Goal: Task Accomplishment & Management: Use online tool/utility

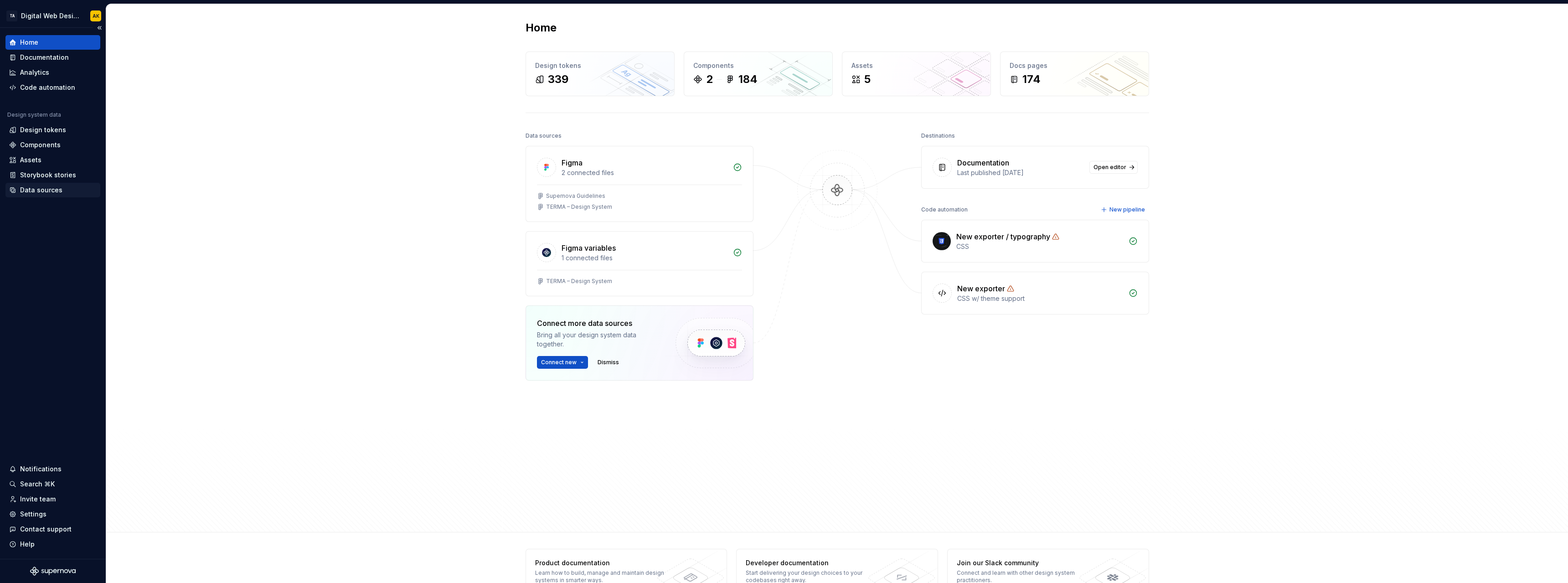
click at [45, 192] on div "Data sources" at bounding box center [41, 189] width 42 height 9
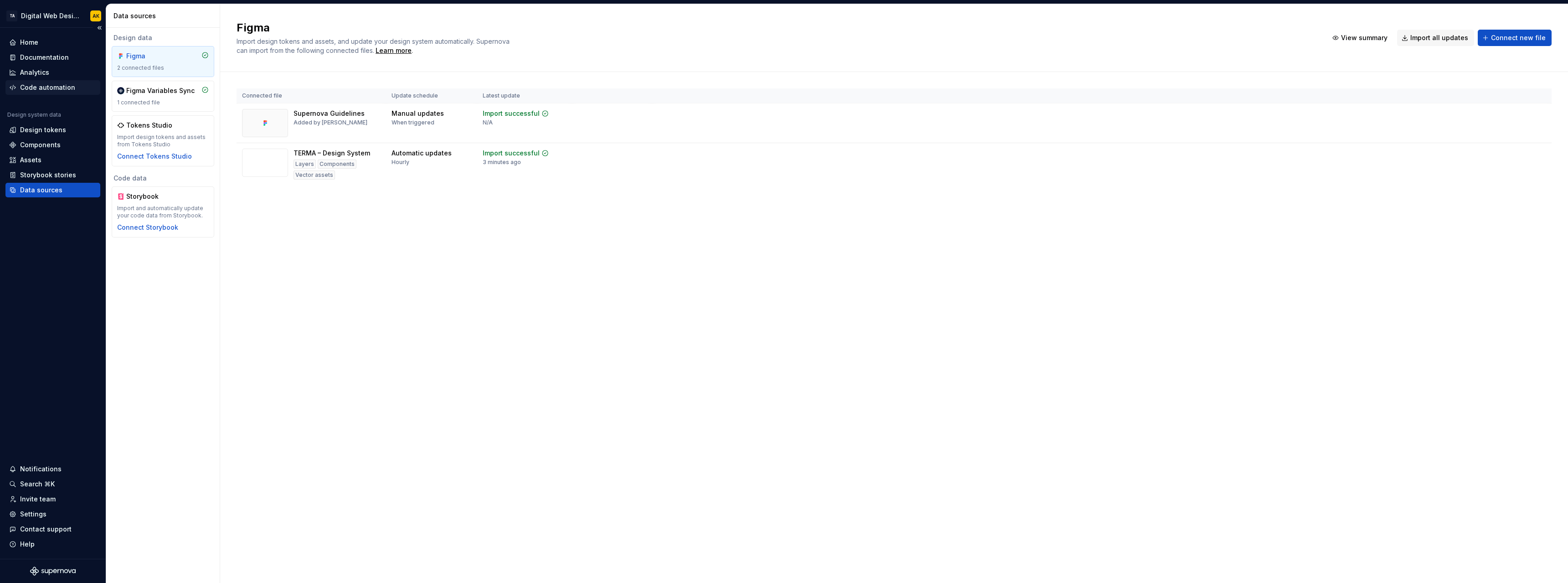
click at [40, 85] on div "Code automation" at bounding box center [47, 87] width 55 height 9
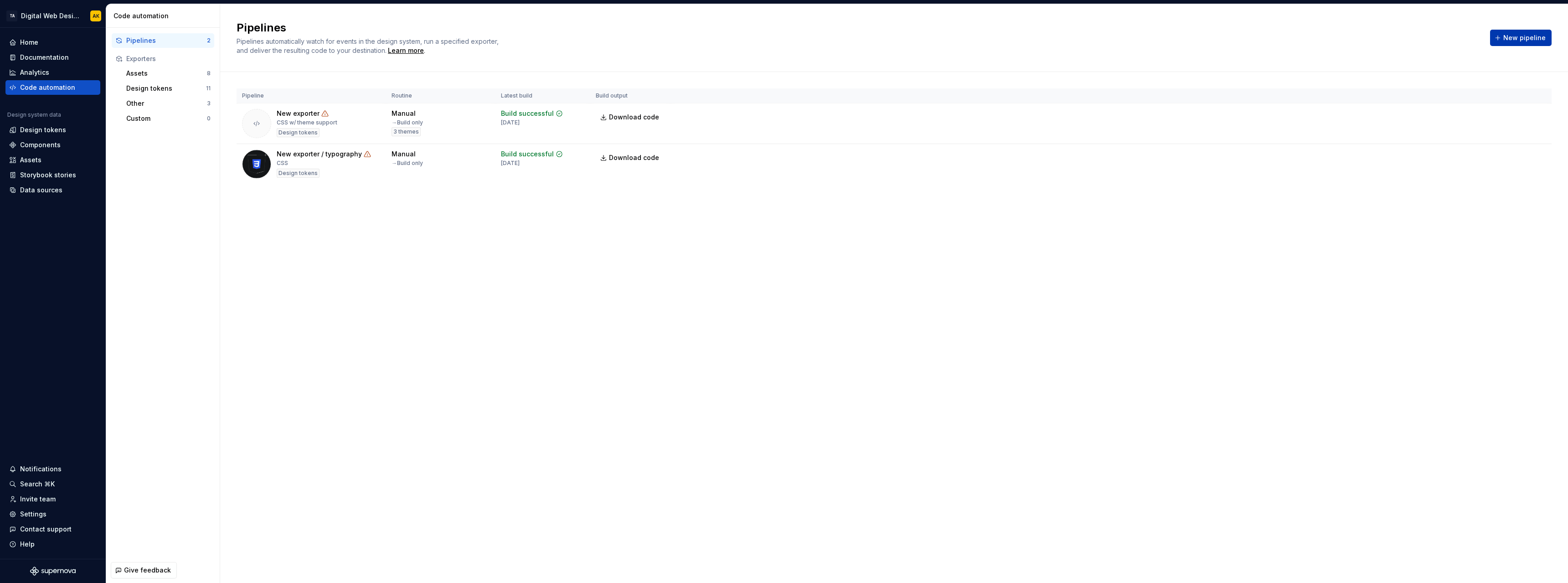
click at [1517, 34] on span "New pipeline" at bounding box center [1524, 38] width 42 height 9
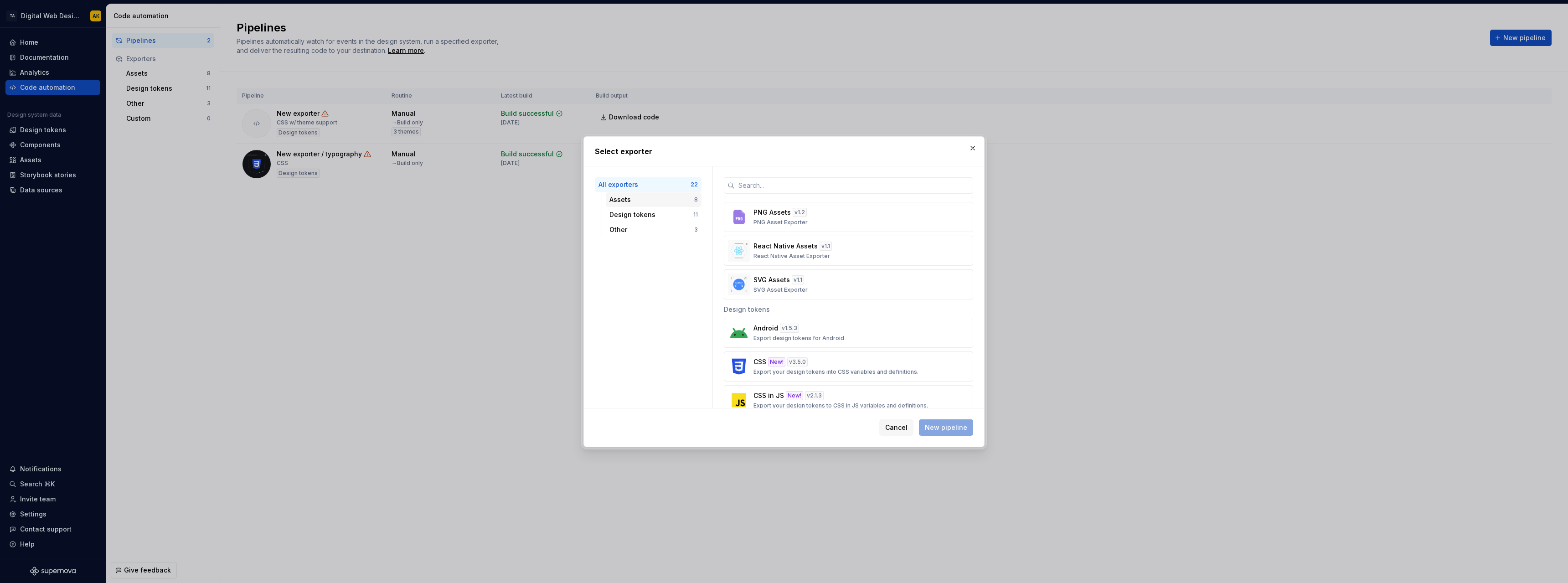
scroll to position [182, 0]
click at [662, 196] on div "Assets" at bounding box center [652, 199] width 85 height 9
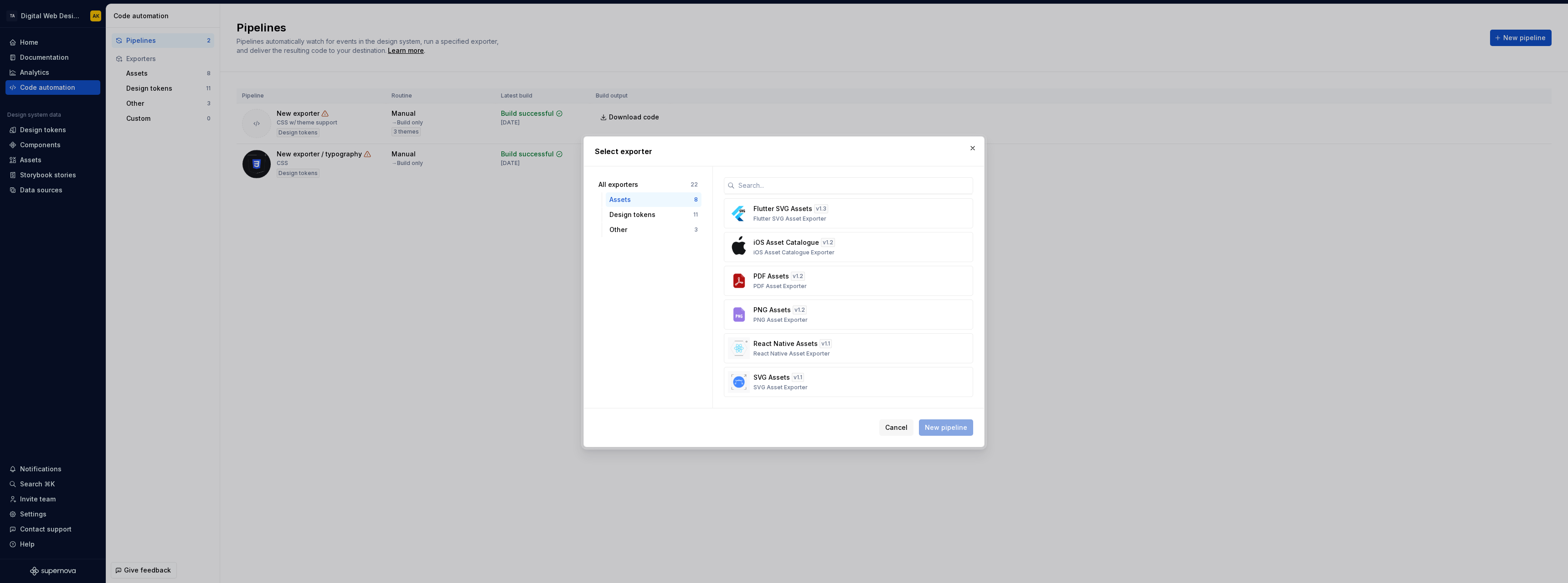
scroll to position [0, 0]
click at [660, 212] on div "Design tokens" at bounding box center [651, 215] width 84 height 9
click at [650, 229] on div "Other" at bounding box center [652, 229] width 85 height 9
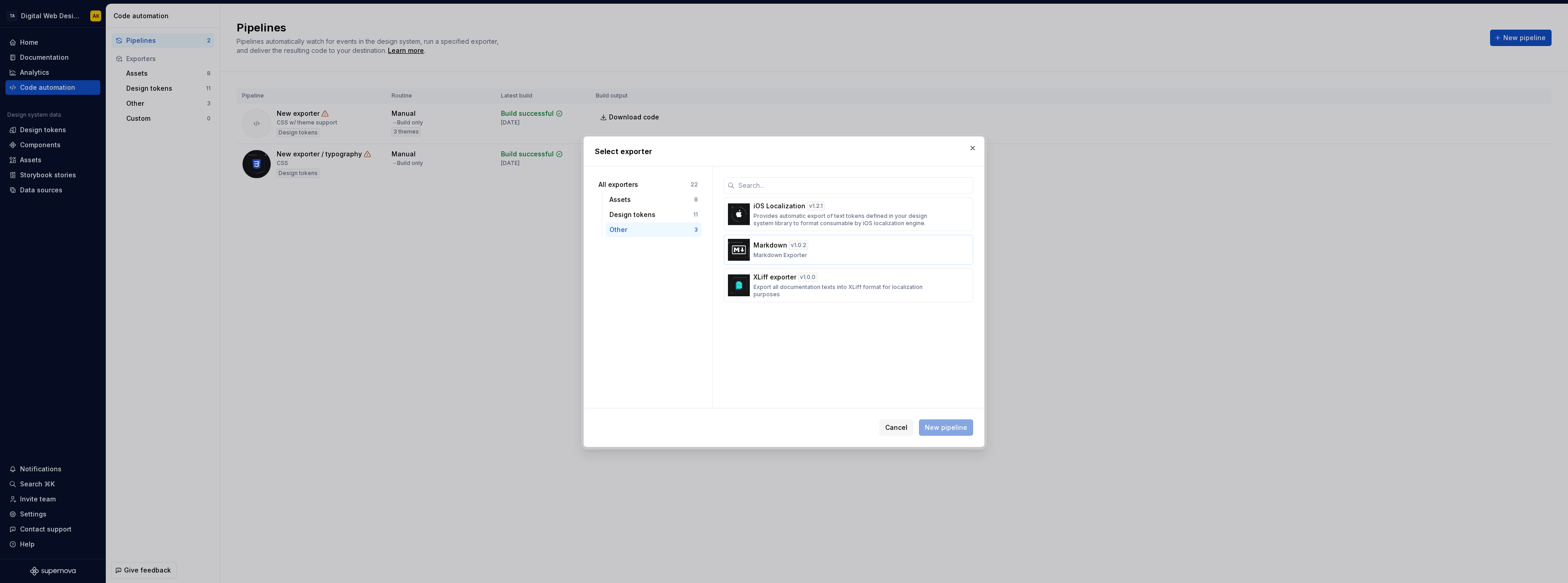
click at [818, 254] on div "Markdown v 1.0.2 Markdown Exporter" at bounding box center [846, 250] width 185 height 18
click at [947, 429] on span "New pipeline" at bounding box center [946, 427] width 42 height 9
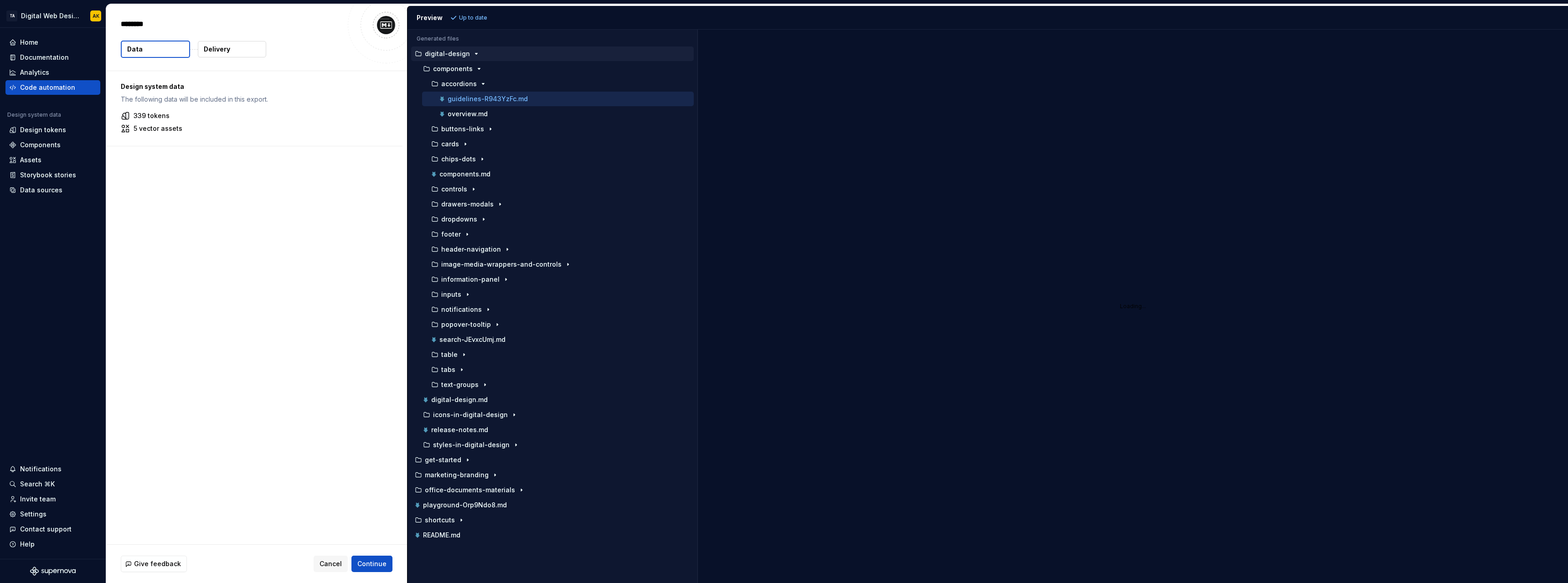
type textarea "*"
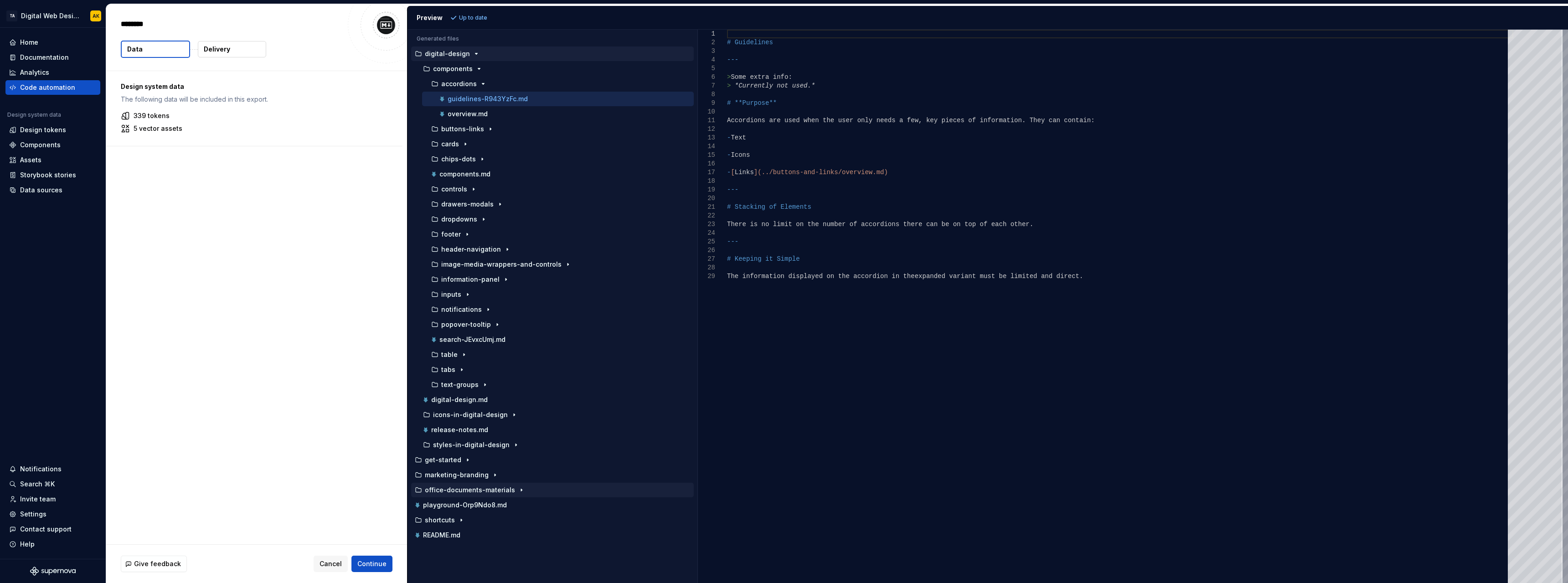
click at [518, 490] on icon "button" at bounding box center [521, 490] width 7 height 7
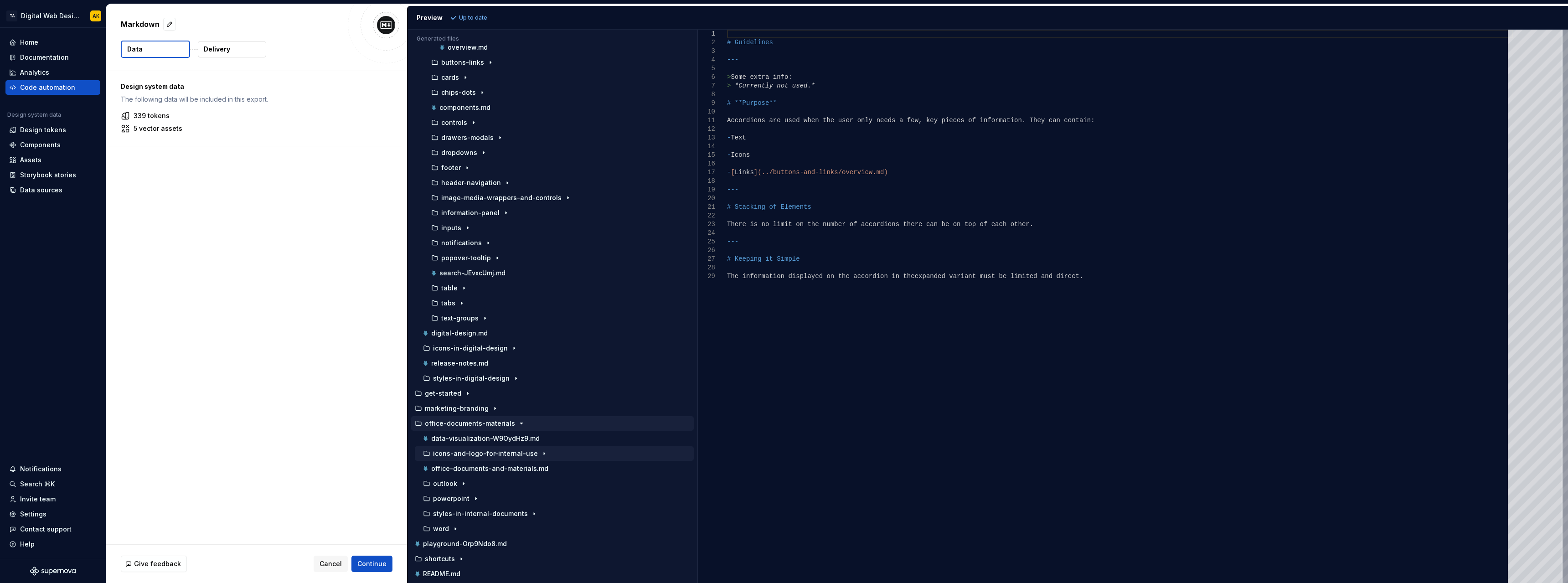
click at [477, 449] on button "icons-and-logo-for-internal-use" at bounding box center [554, 453] width 279 height 10
click at [475, 470] on div "logo.md" at bounding box center [561, 468] width 265 height 9
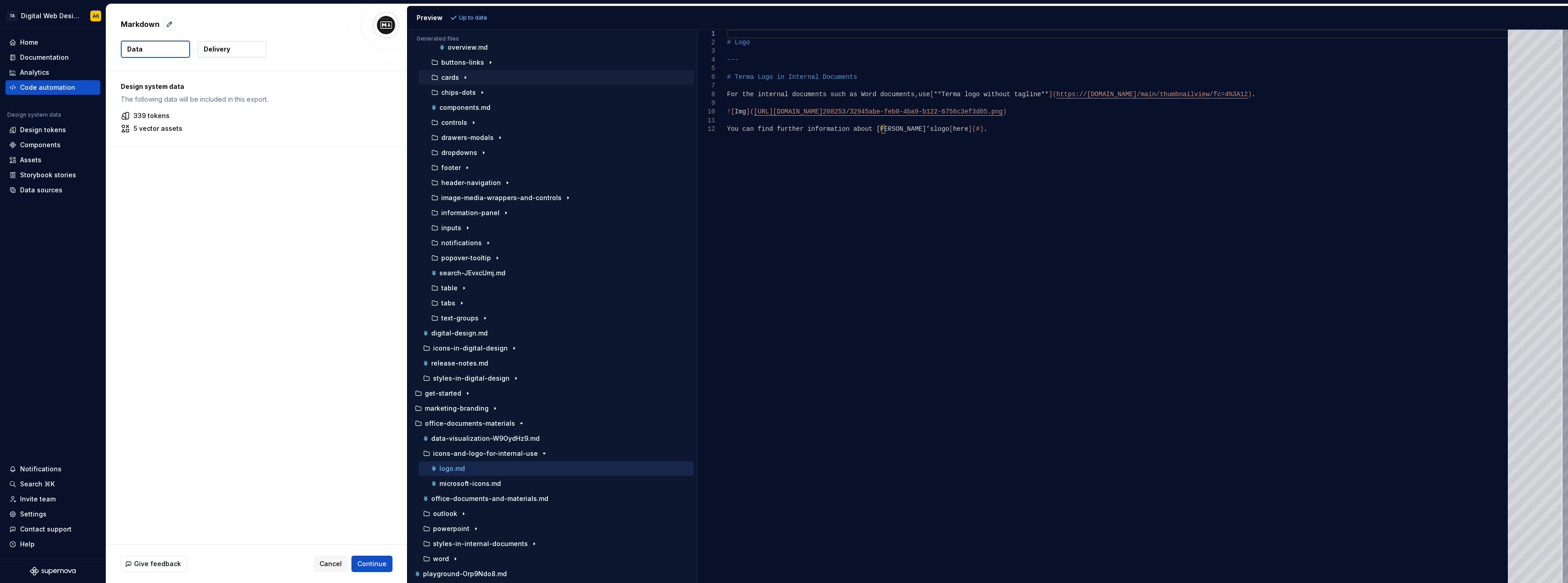
click at [463, 78] on icon "button" at bounding box center [465, 77] width 7 height 7
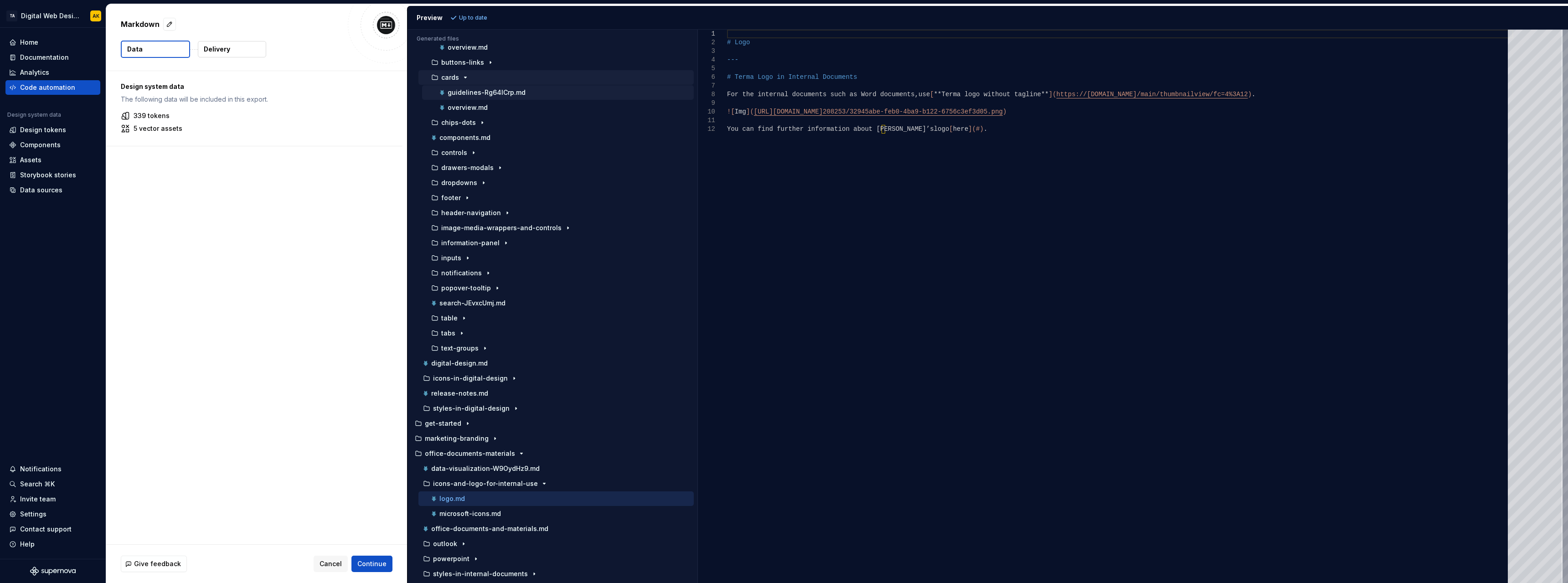
click at [463, 93] on p "guidelines-Rg64ICrp.md" at bounding box center [487, 93] width 78 height 7
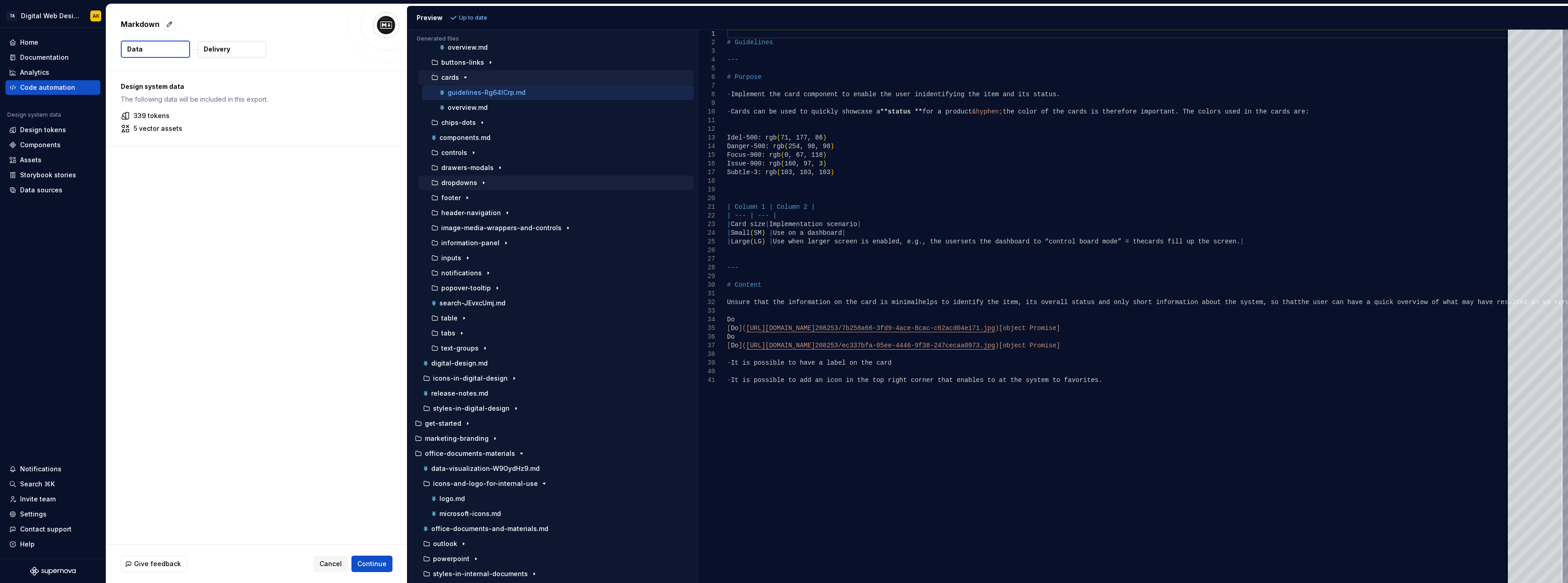
click at [481, 182] on icon "button" at bounding box center [483, 182] width 7 height 7
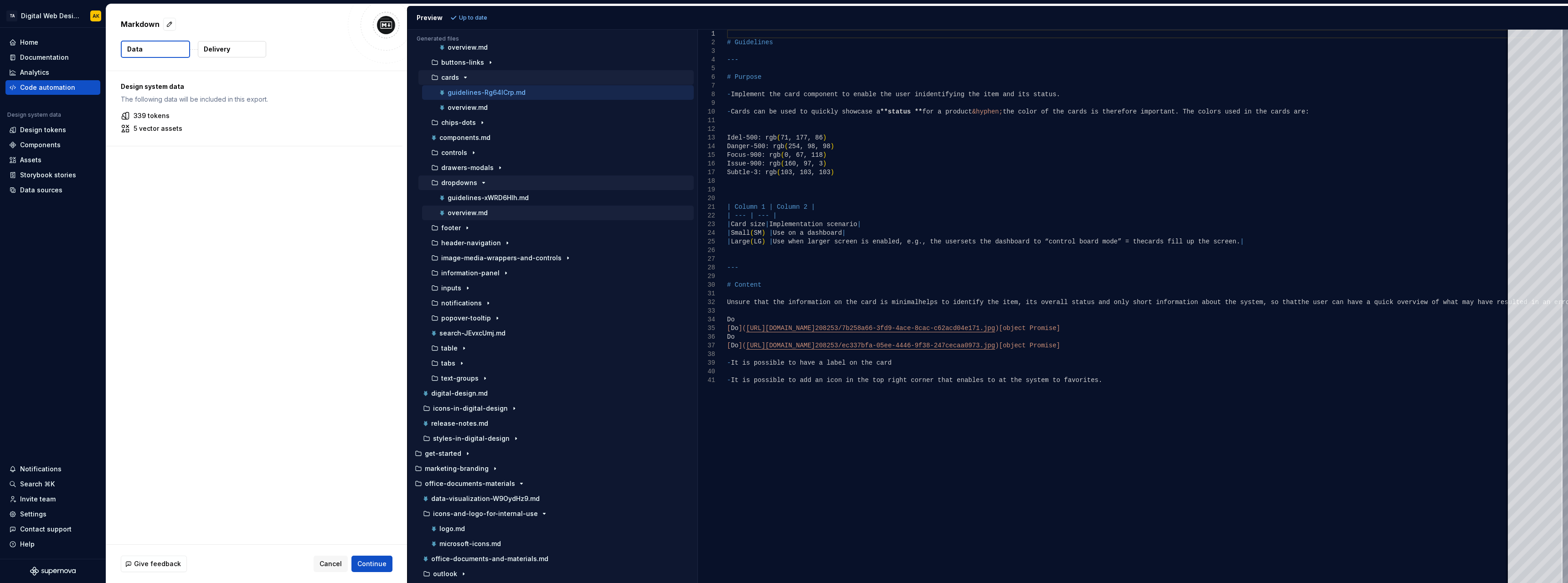
click at [469, 210] on p "overview.md" at bounding box center [468, 212] width 40 height 7
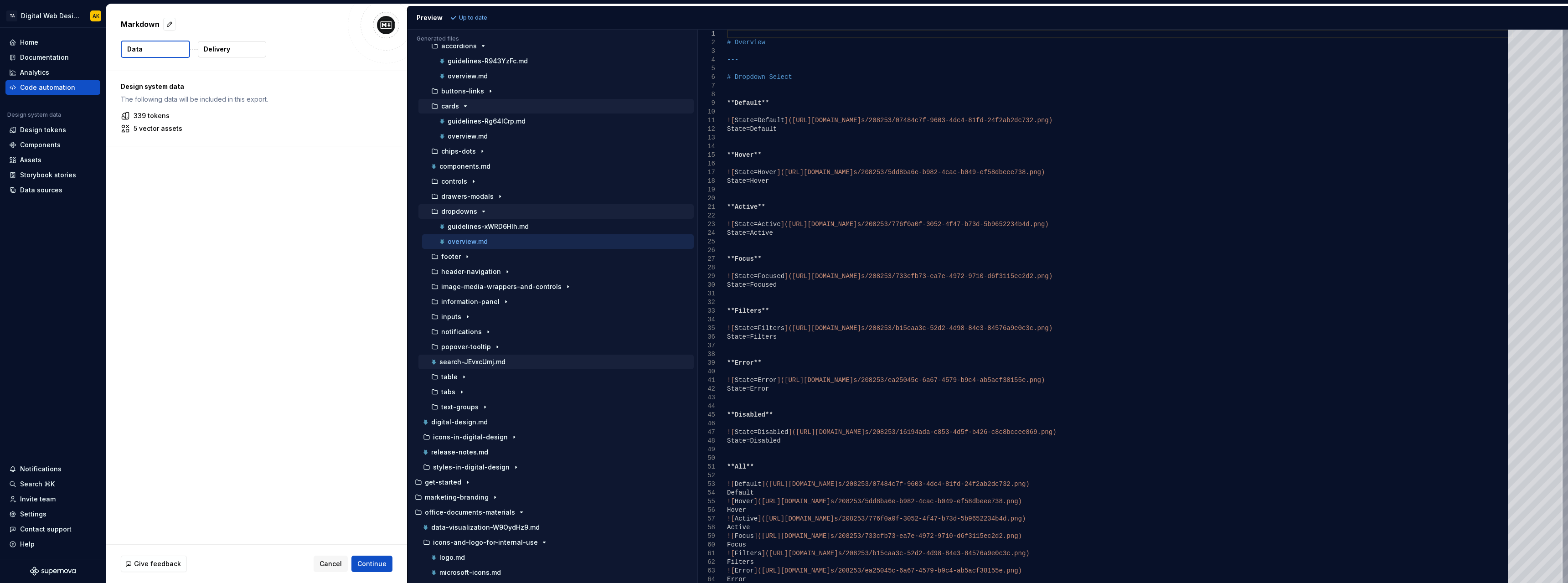
scroll to position [0, 0]
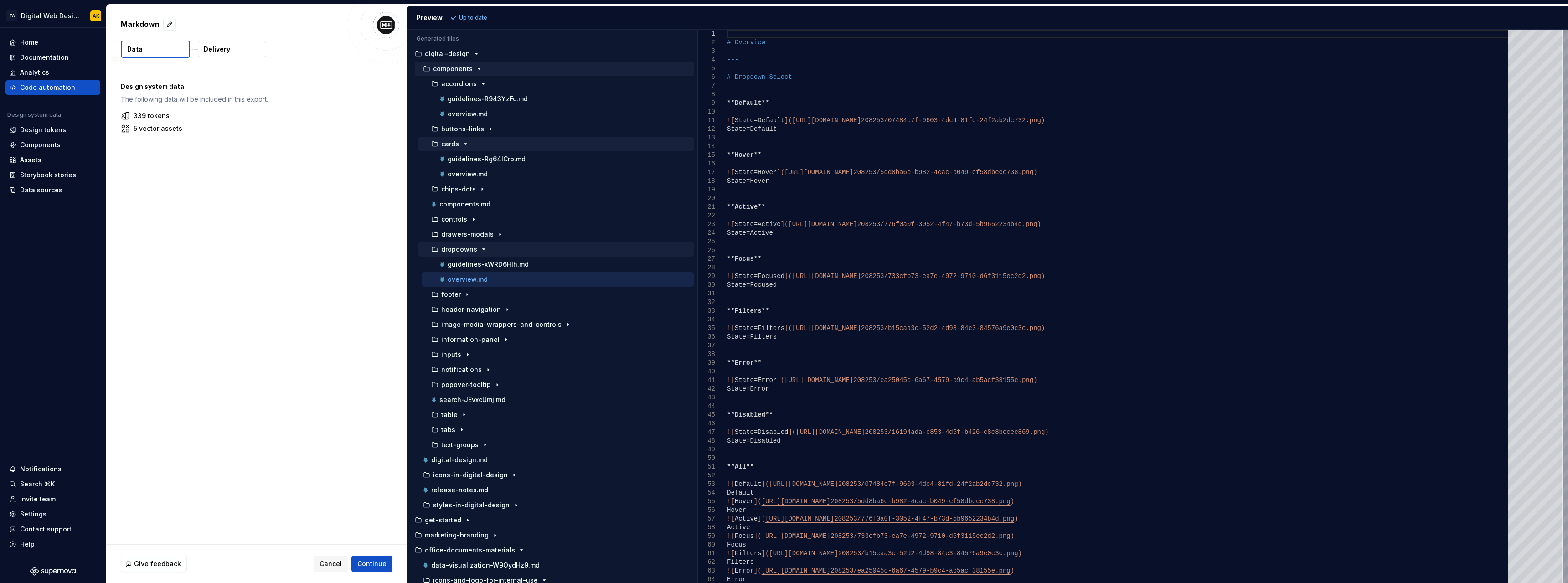
click at [478, 69] on icon "button" at bounding box center [479, 68] width 2 height 1
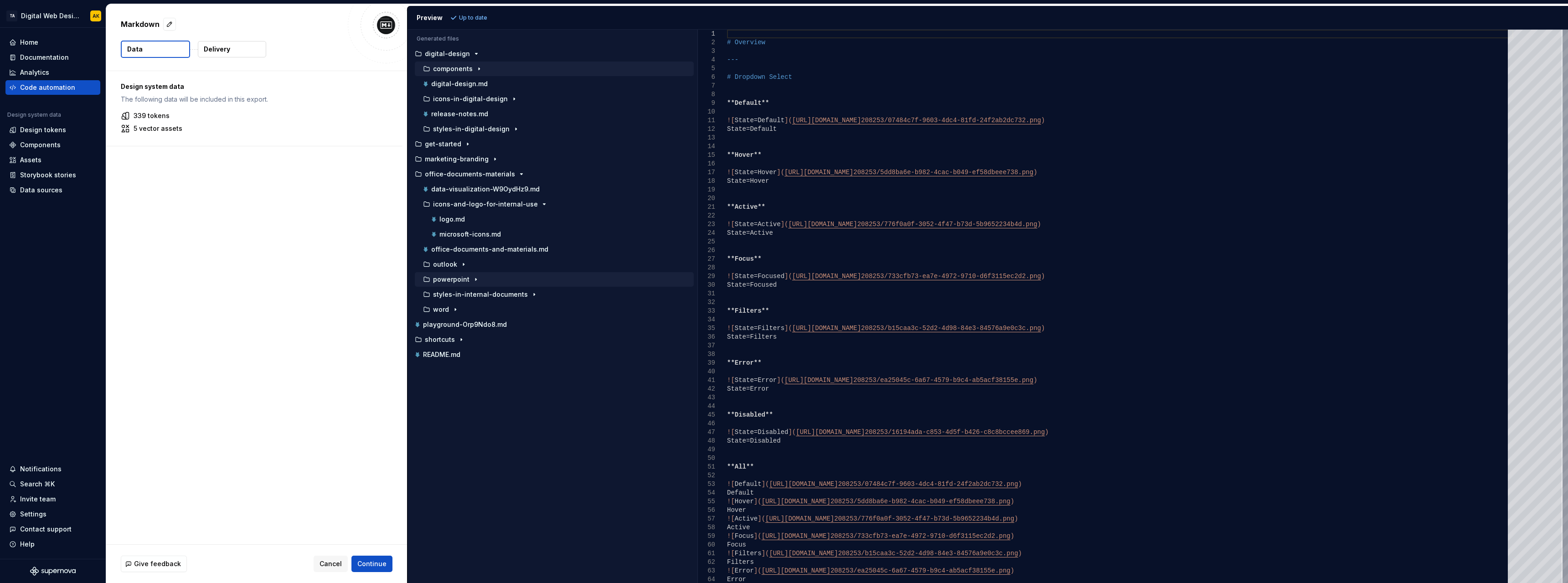
click at [476, 279] on icon "button" at bounding box center [476, 279] width 1 height 2
click at [469, 308] on p "template-and-guide.md" at bounding box center [478, 309] width 77 height 7
type textarea "**********"
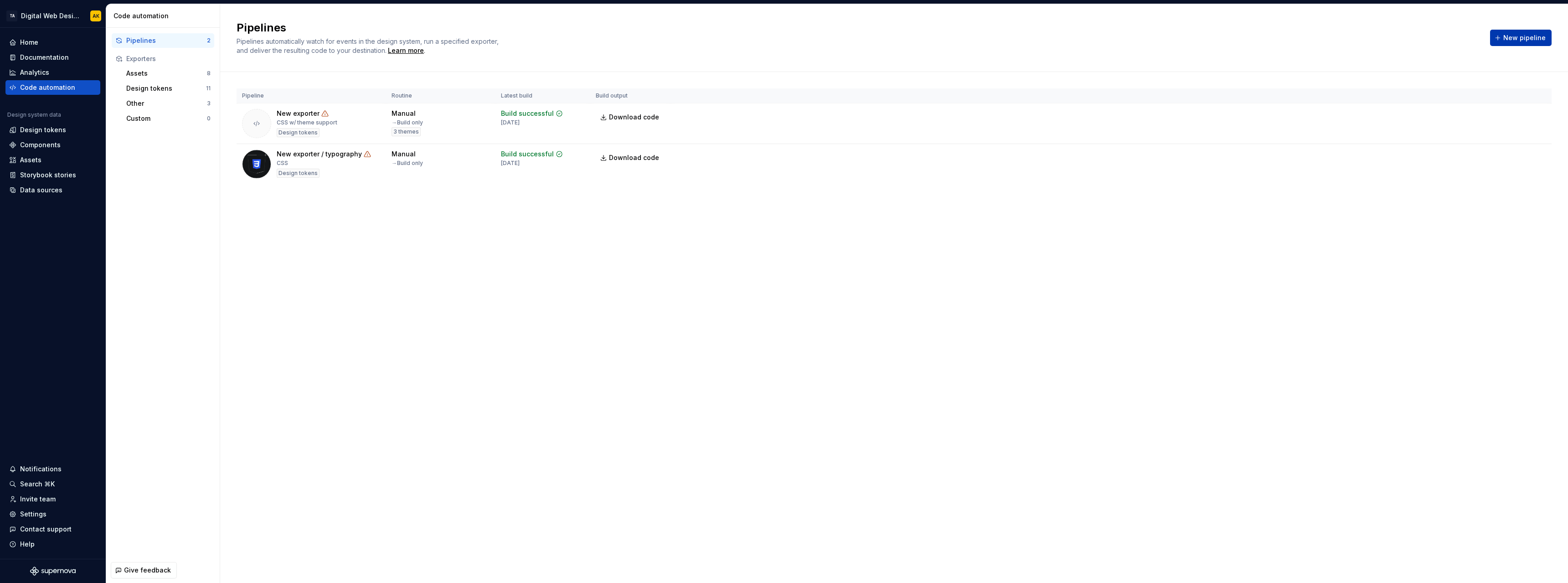
click at [1507, 38] on span "New pipeline" at bounding box center [1524, 38] width 42 height 9
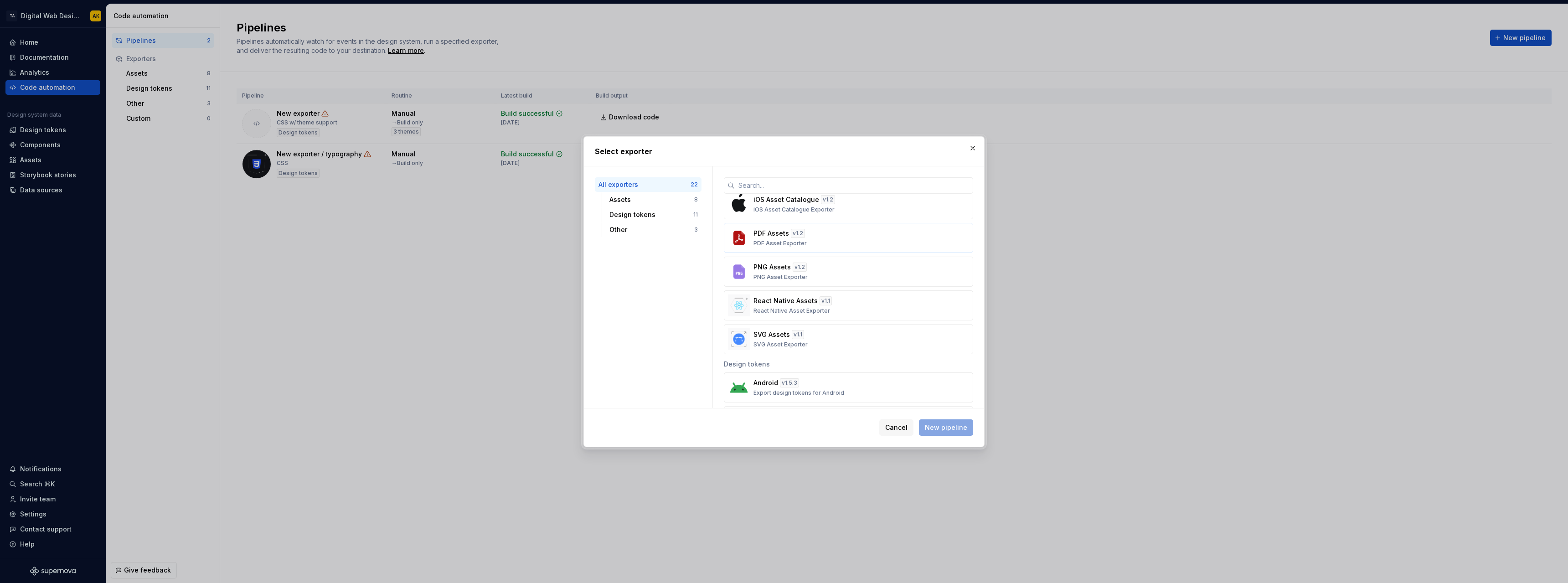
scroll to position [137, 0]
click at [625, 200] on div "Assets" at bounding box center [652, 199] width 85 height 9
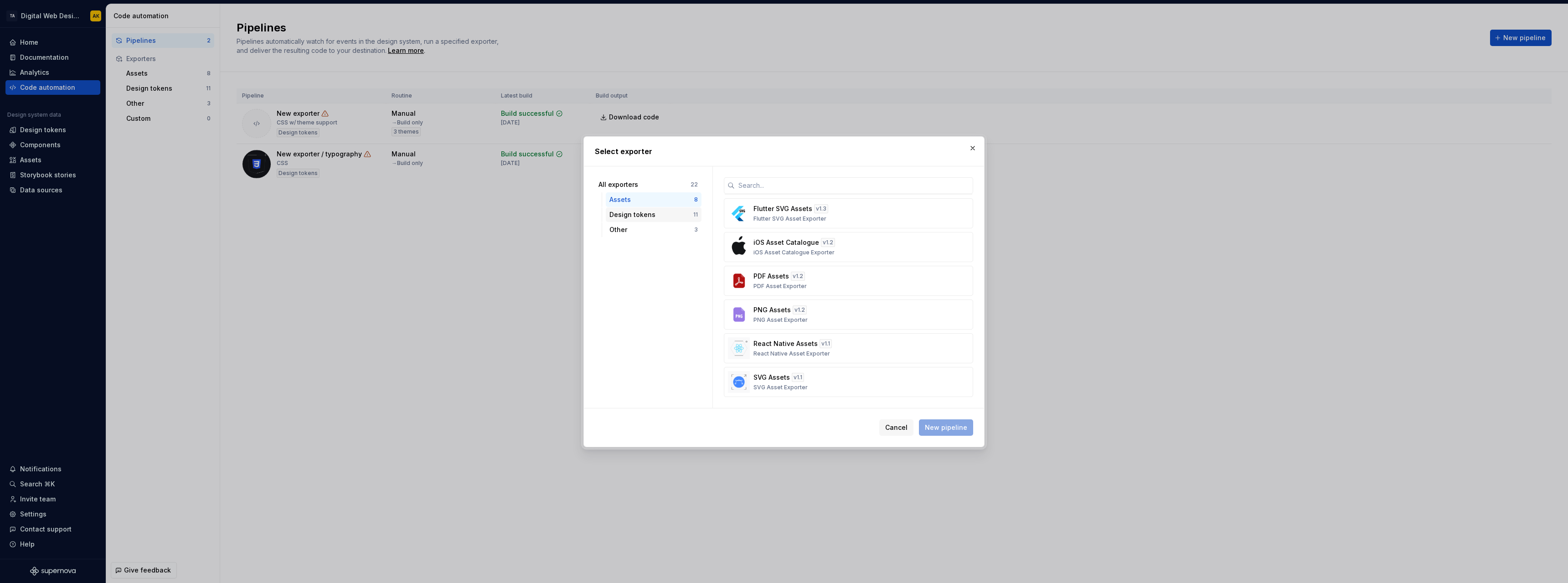
click at [656, 217] on div "Design tokens" at bounding box center [651, 215] width 84 height 9
click at [651, 226] on div "Other" at bounding box center [652, 229] width 85 height 9
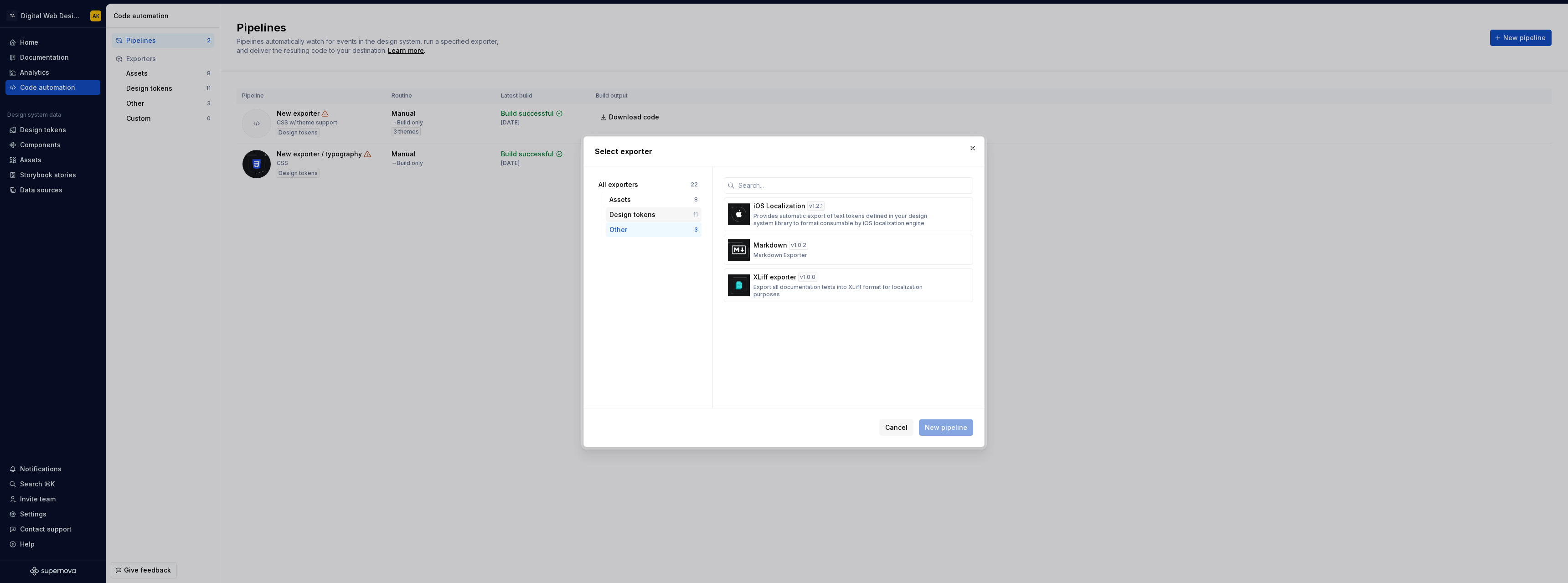
click at [660, 218] on div "Design tokens" at bounding box center [651, 215] width 84 height 9
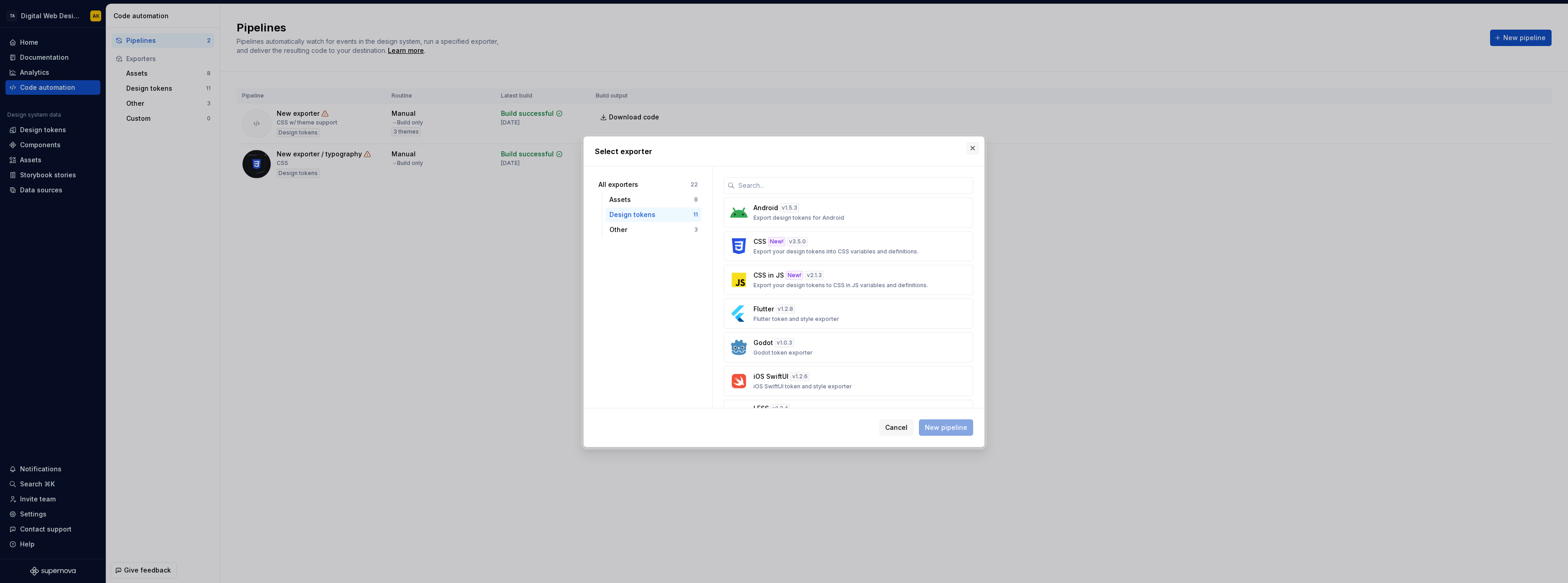
click at [970, 150] on button "button" at bounding box center [972, 148] width 13 height 13
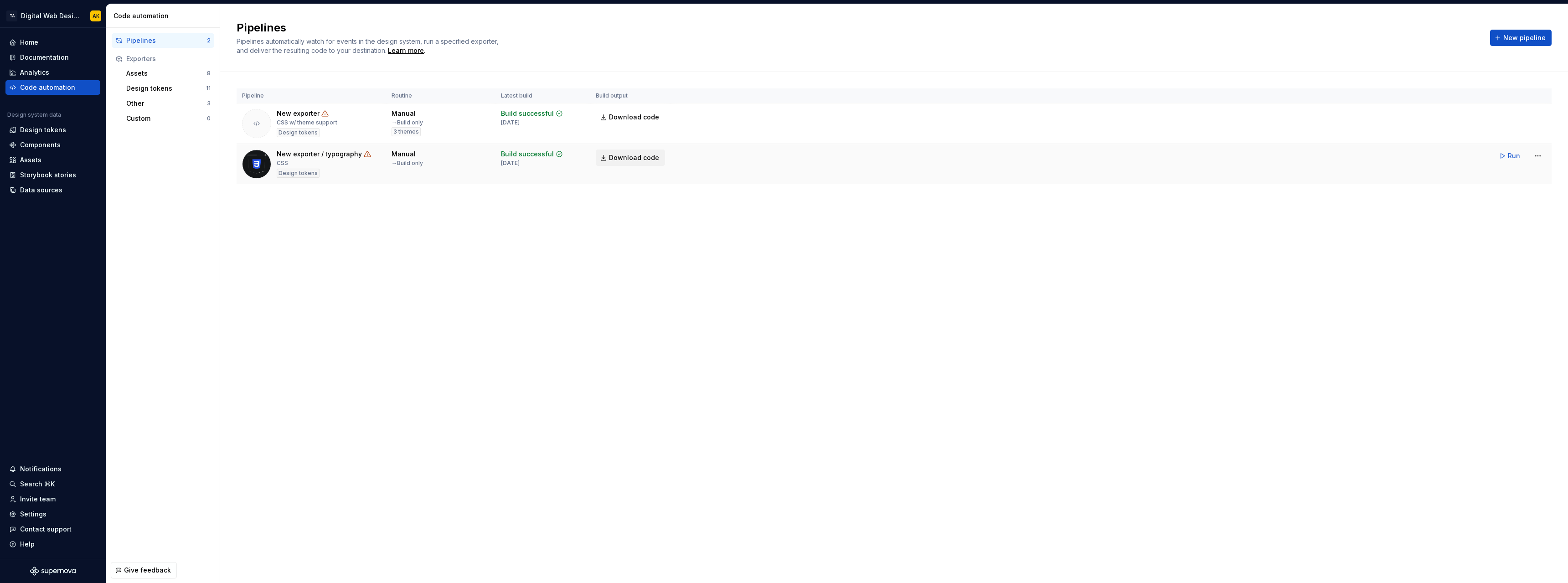
click at [628, 160] on span "Download code" at bounding box center [634, 157] width 50 height 9
click at [1509, 42] on span "New pipeline" at bounding box center [1524, 38] width 42 height 9
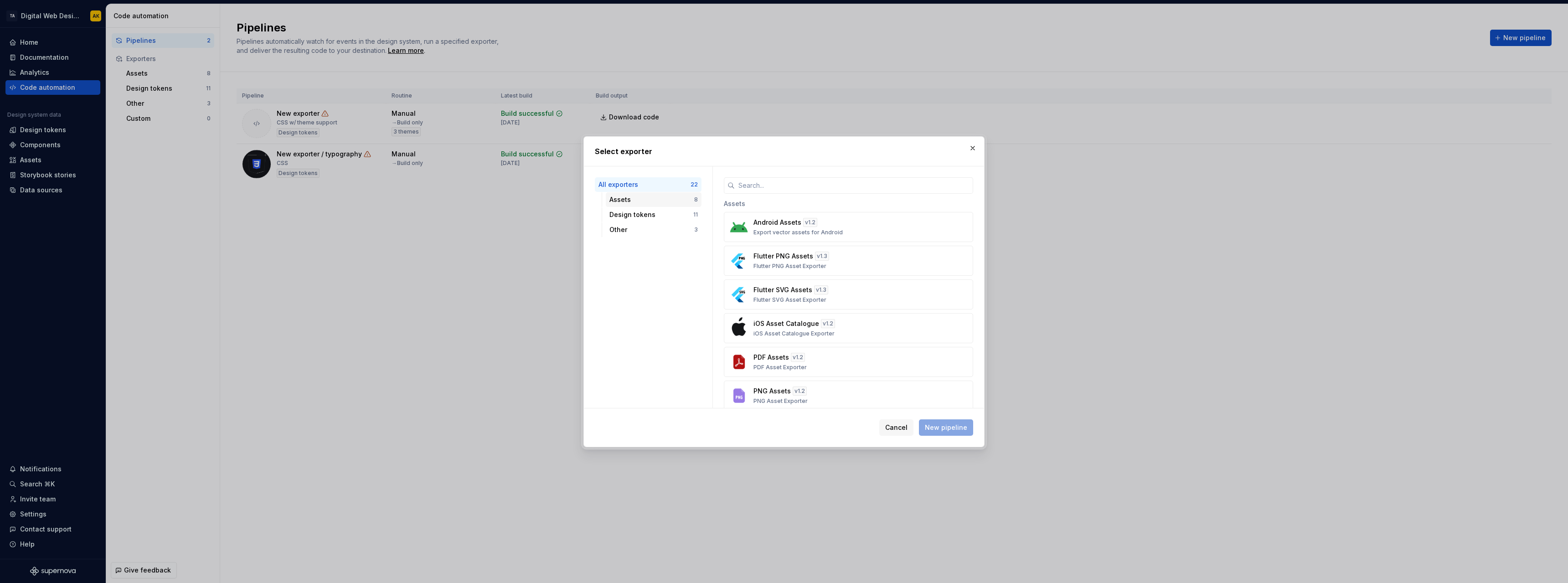
click at [624, 198] on div "Assets" at bounding box center [652, 199] width 85 height 9
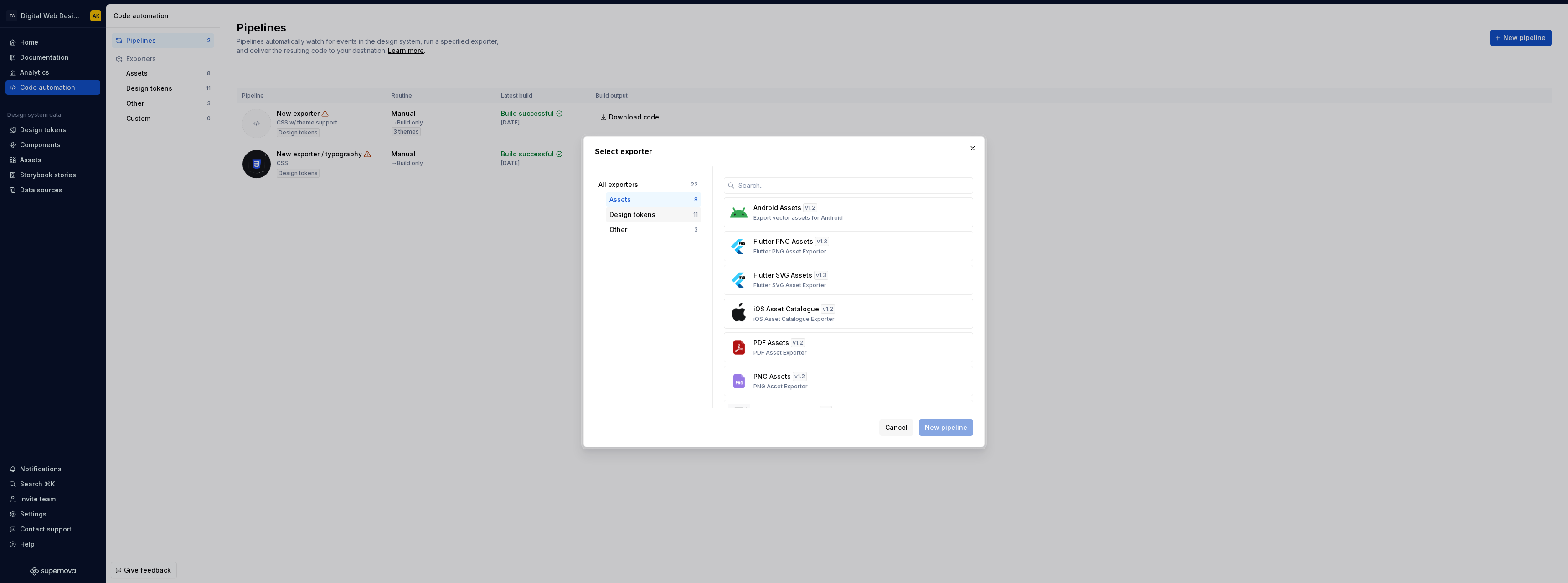
click at [627, 210] on div "Design tokens" at bounding box center [651, 215] width 84 height 9
click at [878, 254] on p "Export your design tokens into CSS variables and definitions." at bounding box center [836, 251] width 165 height 7
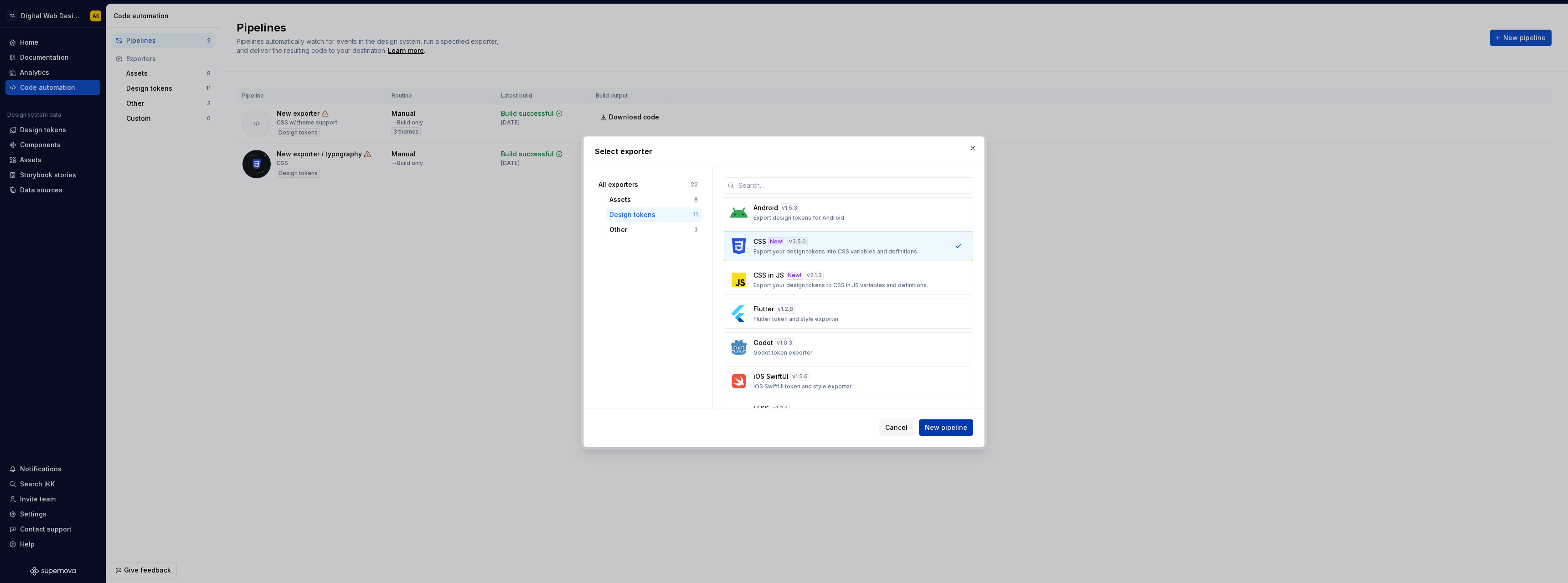
click at [958, 430] on span "New pipeline" at bounding box center [946, 427] width 42 height 9
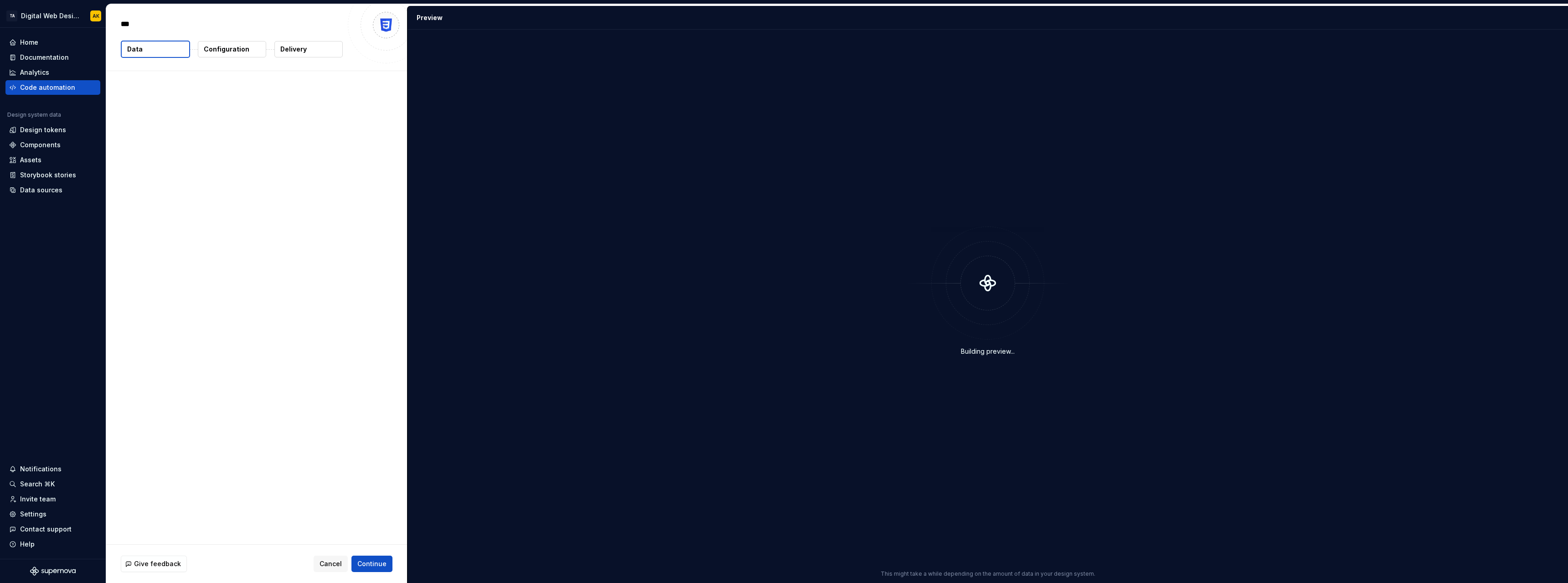
type textarea "*"
click at [225, 50] on p "Configuration" at bounding box center [226, 49] width 45 height 9
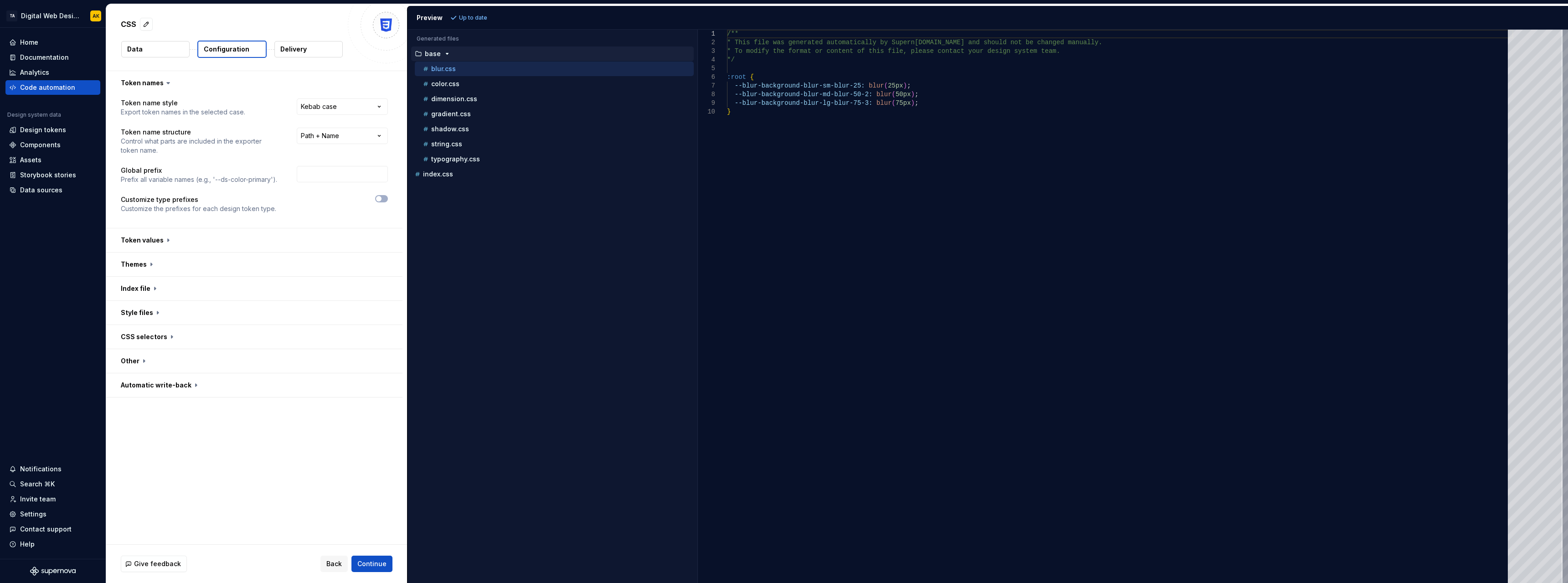
click at [296, 50] on p "Delivery" at bounding box center [293, 49] width 26 height 9
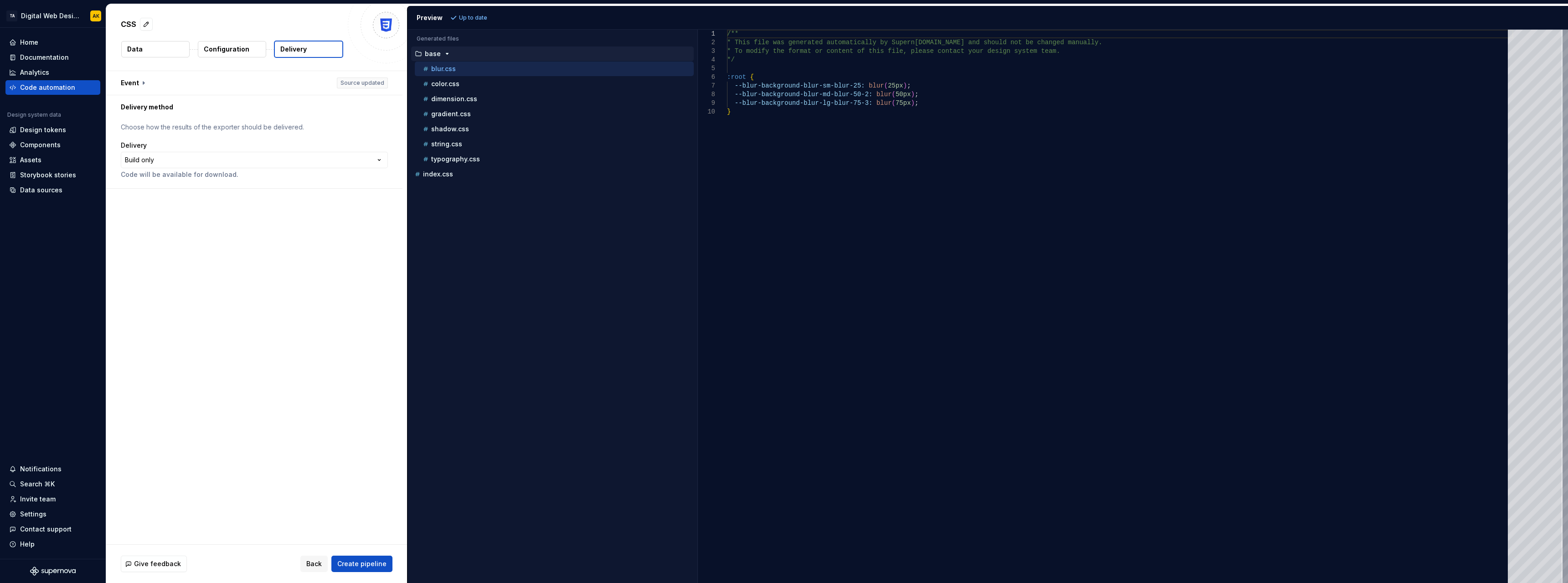
click at [233, 45] on p "Configuration" at bounding box center [226, 49] width 45 height 9
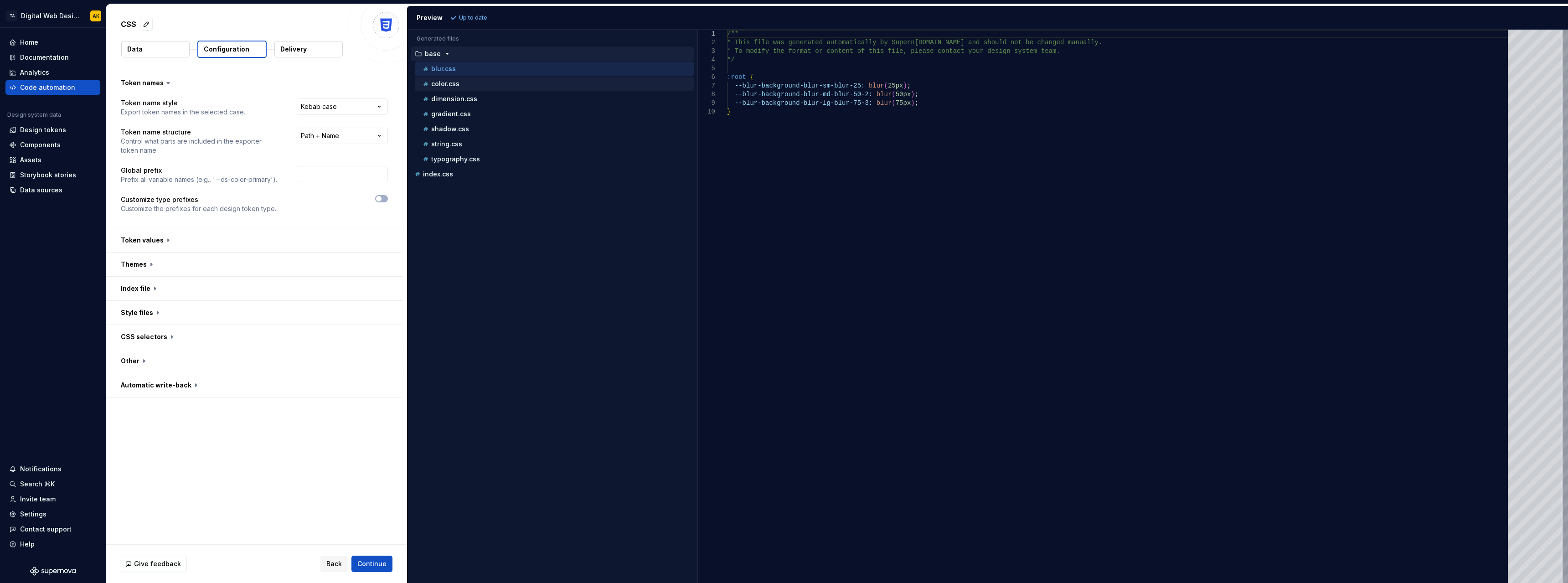
click at [470, 86] on div "color.css" at bounding box center [557, 84] width 272 height 9
type textarea "**********"
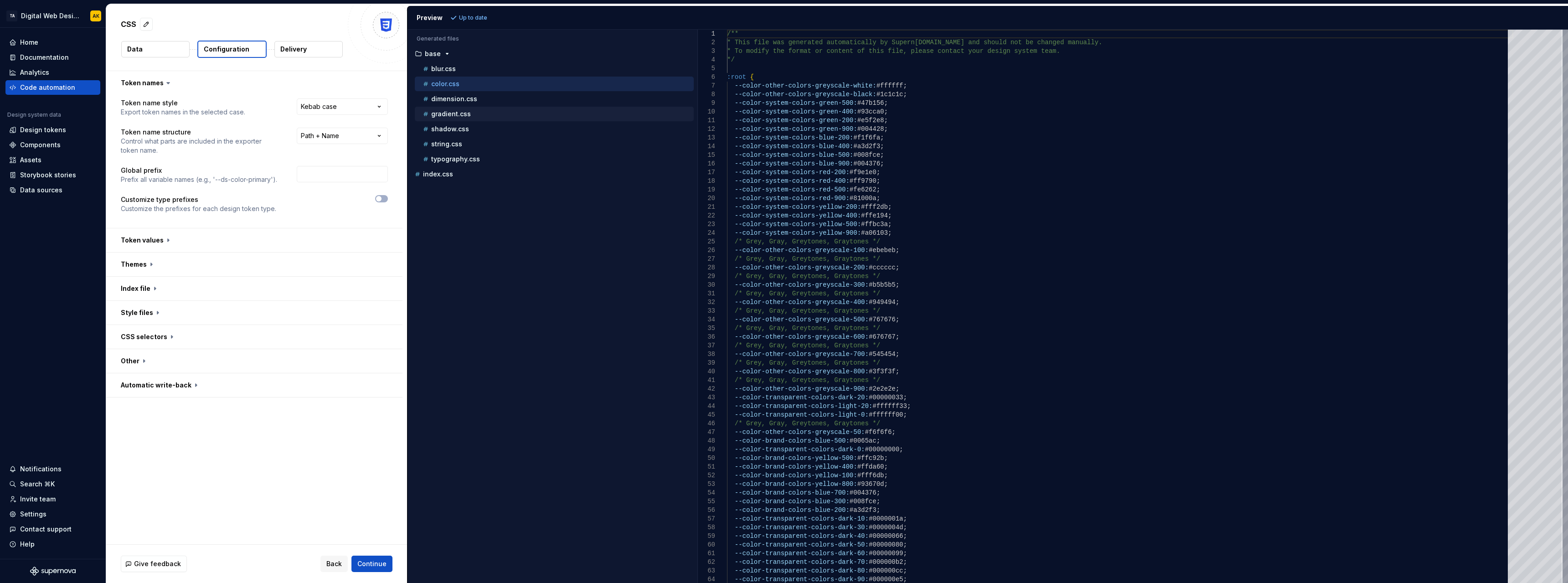
click at [472, 107] on div "gradient.css" at bounding box center [554, 114] width 279 height 15
click at [187, 242] on button "button" at bounding box center [254, 240] width 296 height 24
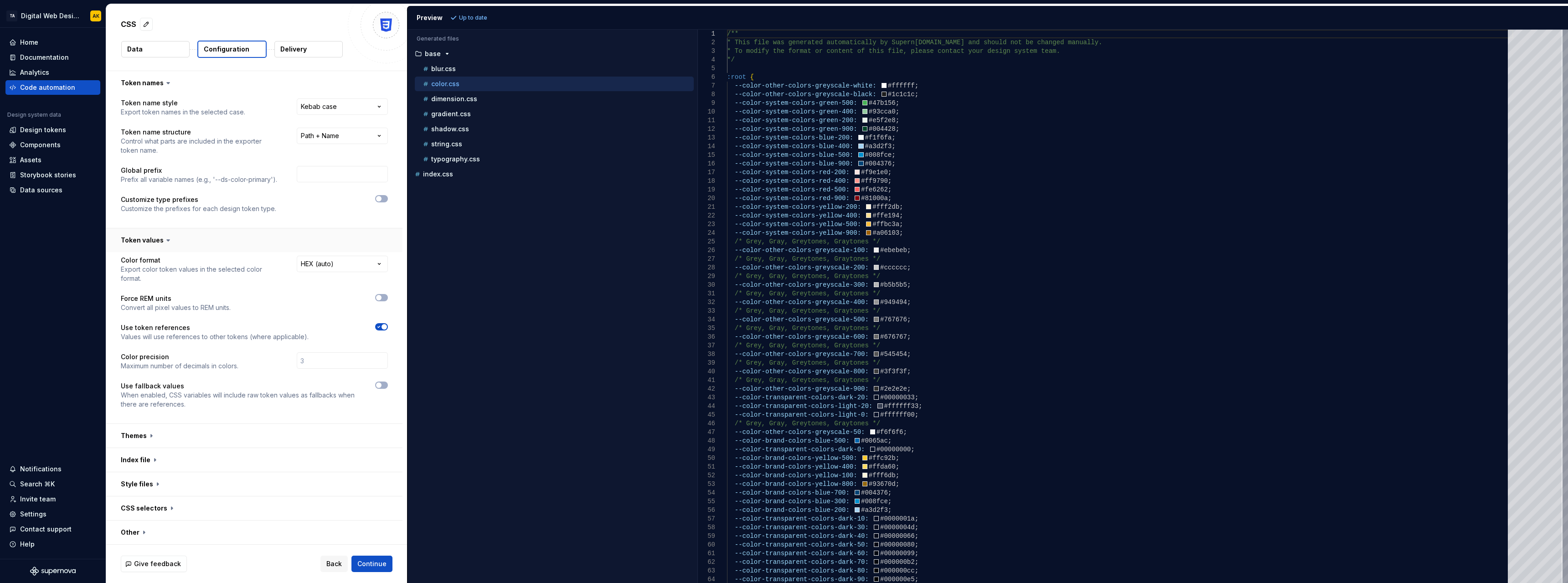
click at [187, 242] on button "button" at bounding box center [254, 240] width 296 height 24
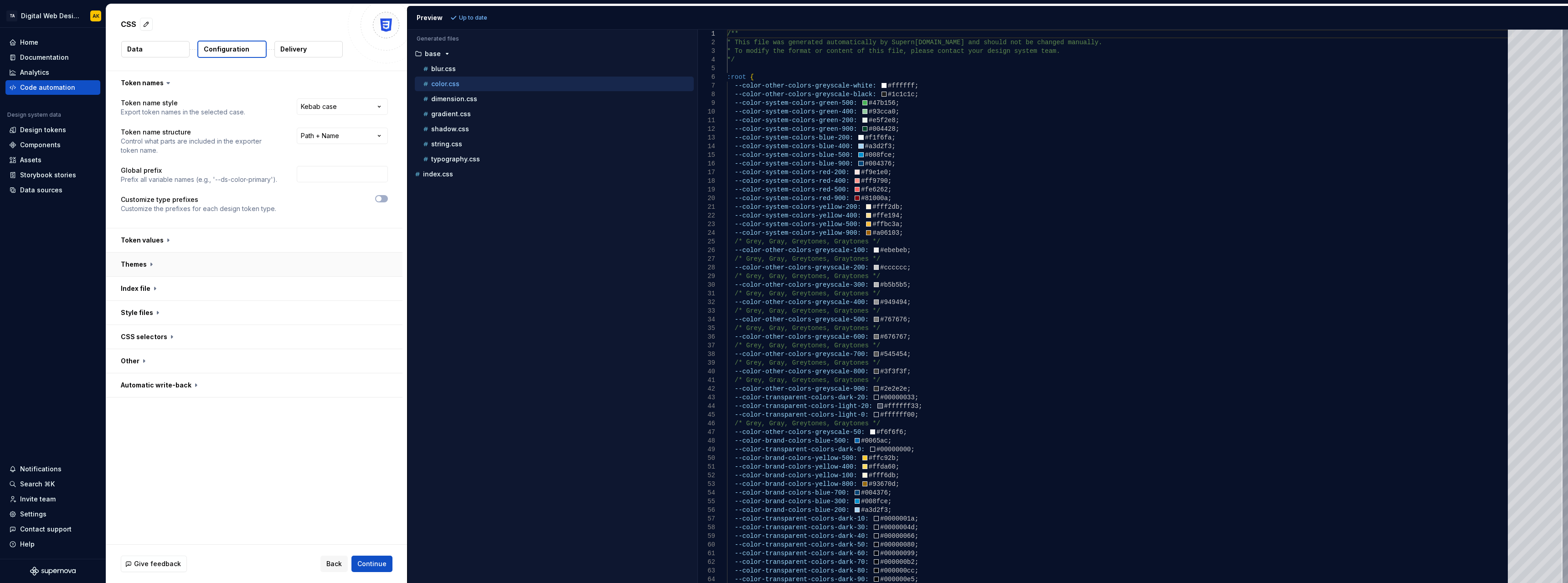
click at [193, 263] on button "button" at bounding box center [254, 265] width 296 height 24
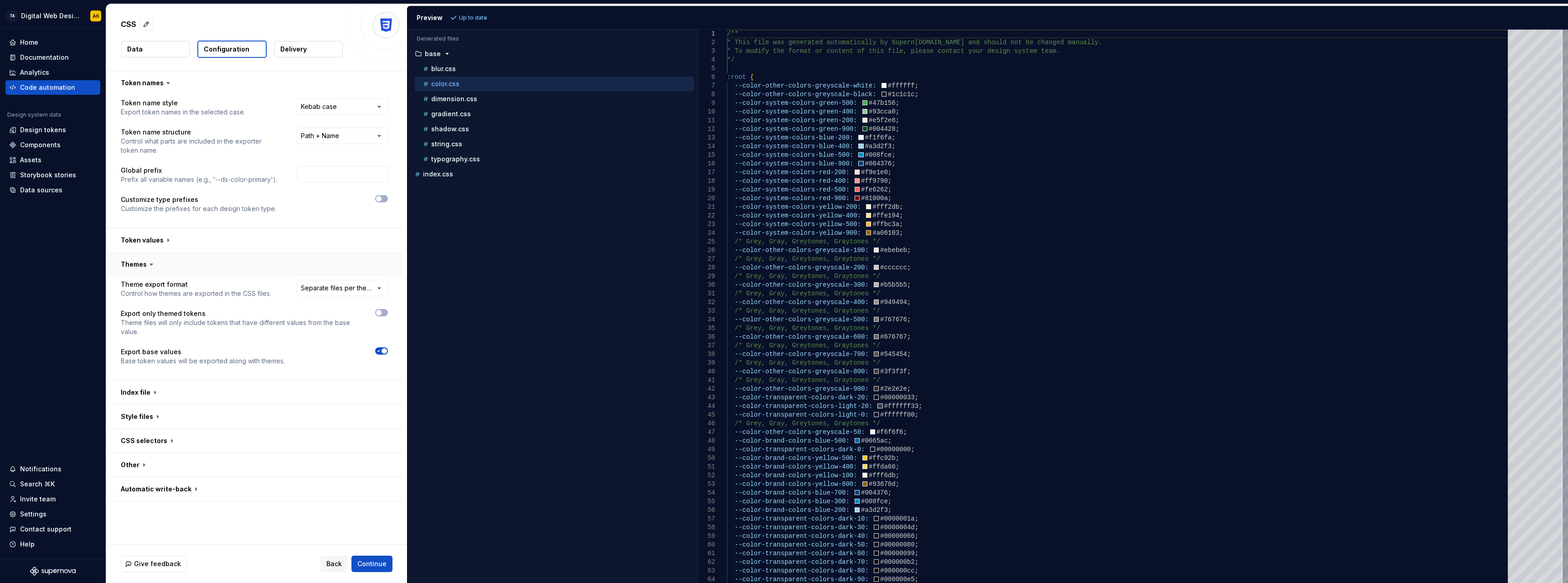
click at [193, 263] on button "button" at bounding box center [254, 265] width 296 height 24
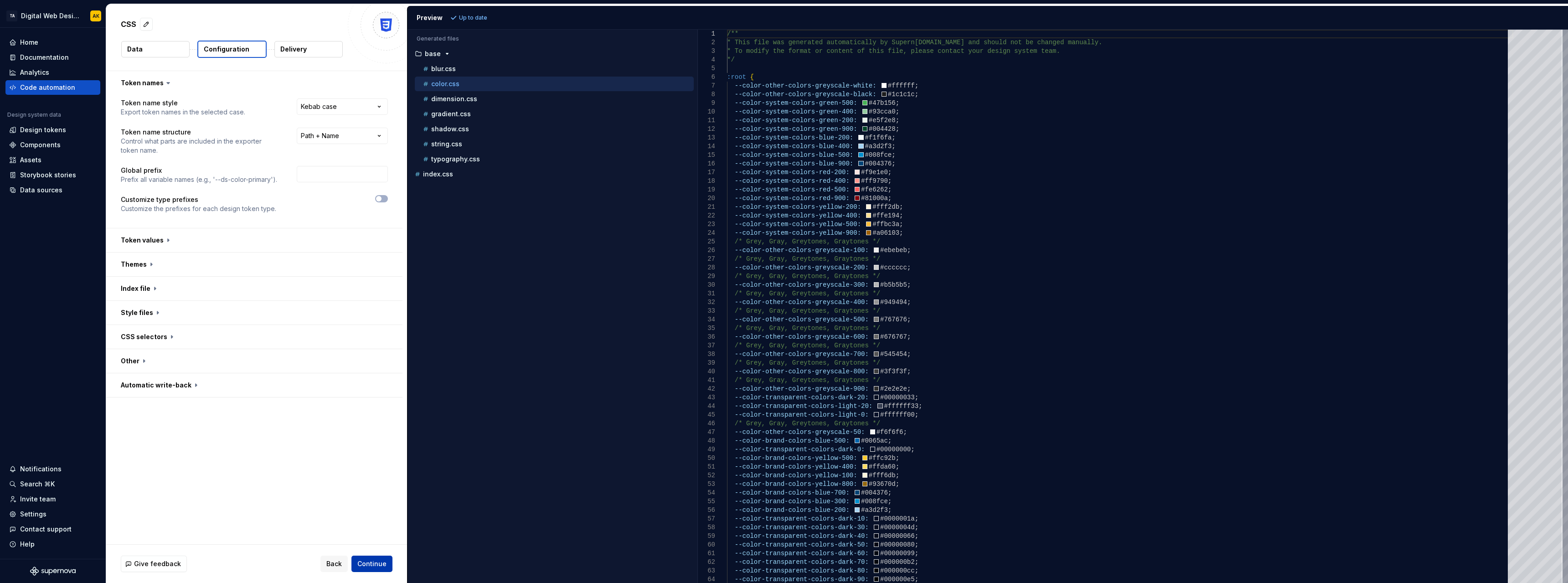
click at [375, 564] on span "Continue" at bounding box center [372, 563] width 29 height 9
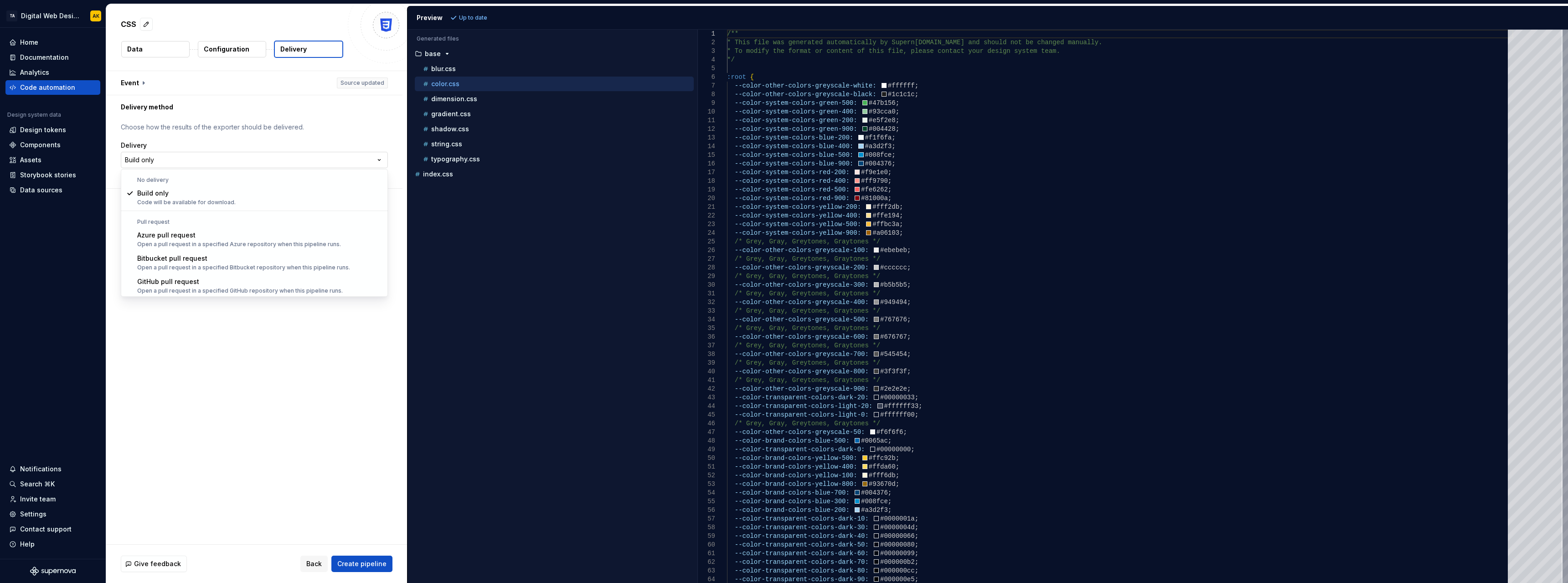
click at [299, 160] on html "**********" at bounding box center [784, 291] width 1568 height 583
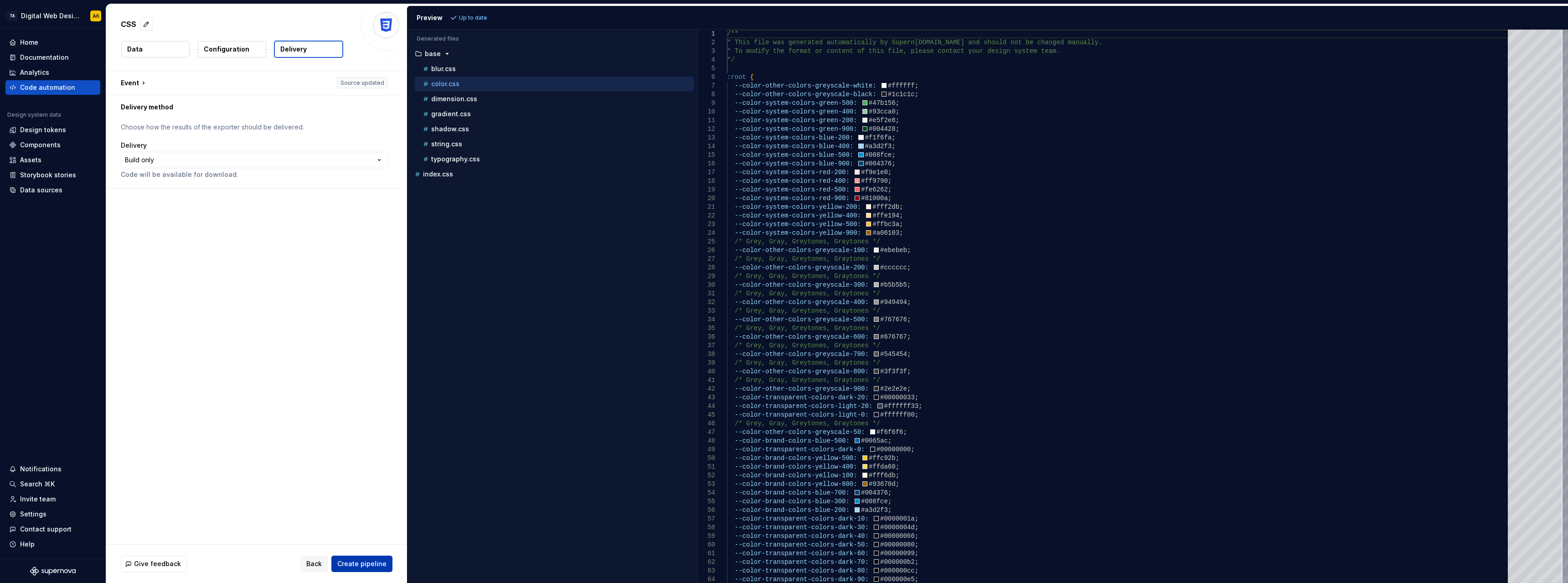
click at [373, 564] on span "Create pipeline" at bounding box center [362, 563] width 49 height 9
click at [44, 124] on div "Design tokens" at bounding box center [53, 130] width 95 height 15
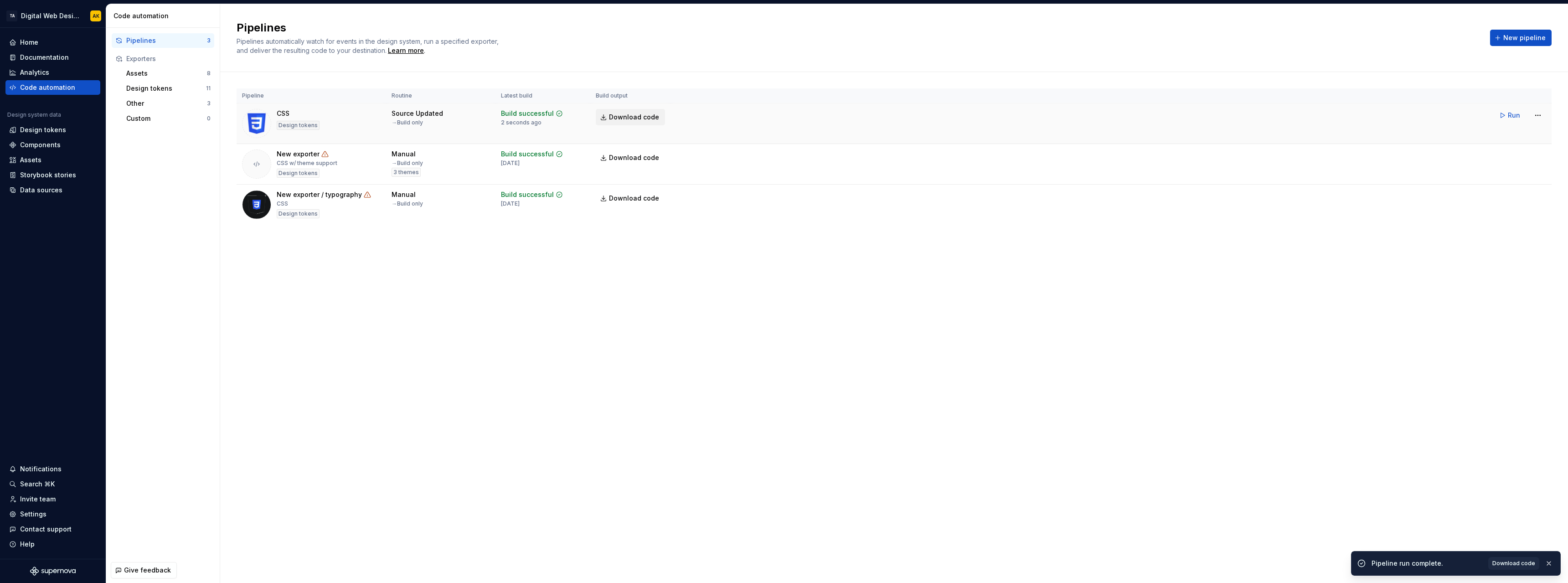
click at [628, 118] on span "Download code" at bounding box center [634, 117] width 50 height 9
click at [1535, 116] on html "TA Digital Web Design AK Home Documentation Analytics Code automation Design sy…" at bounding box center [784, 291] width 1568 height 583
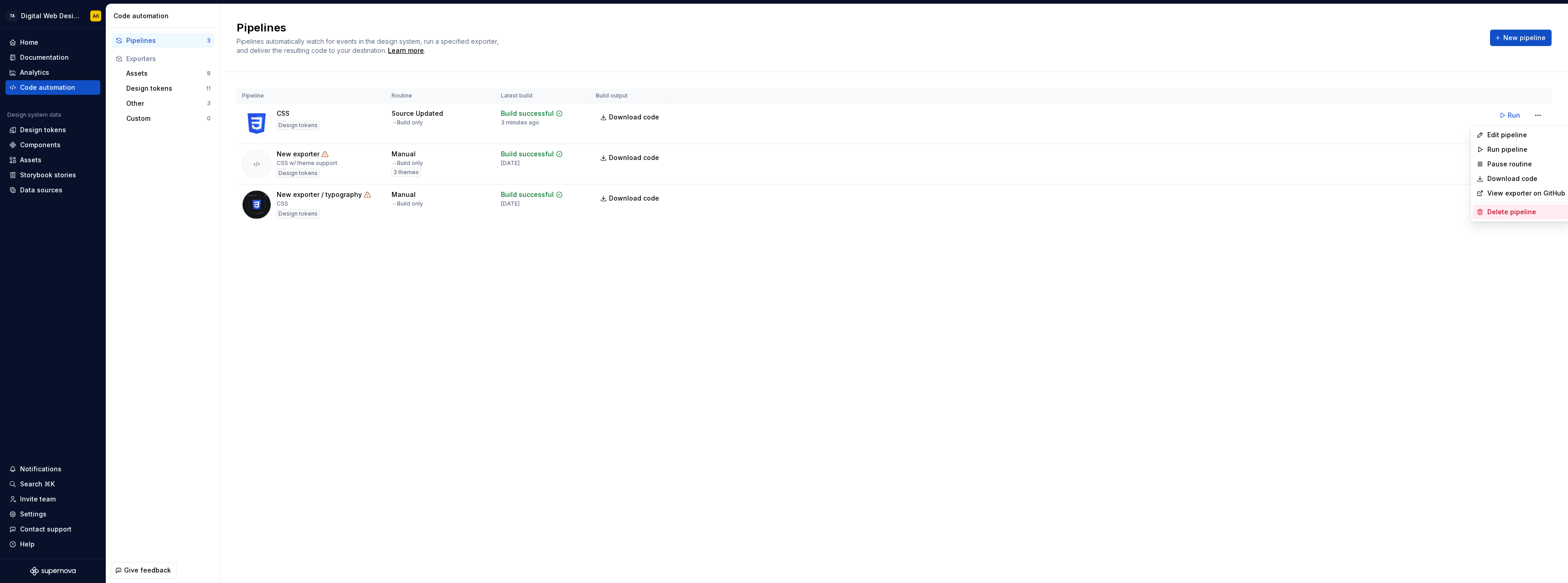
click at [1521, 212] on div "Delete pipeline" at bounding box center [1526, 212] width 78 height 9
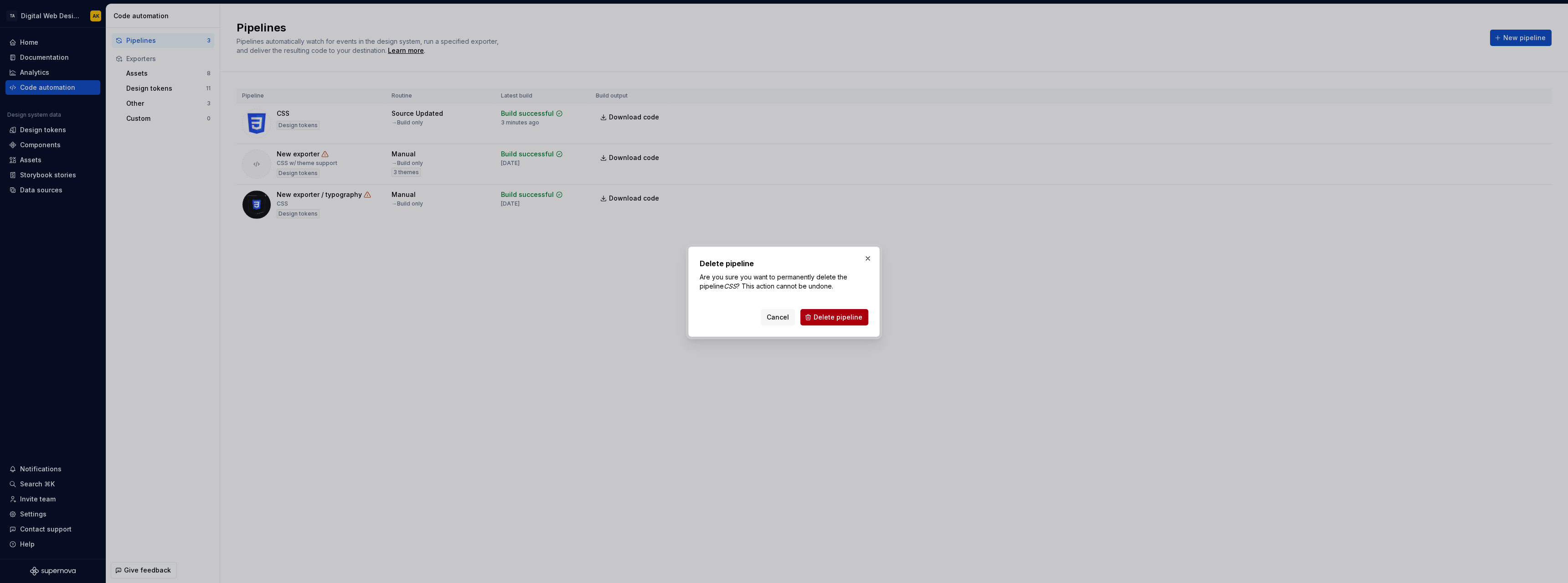
click at [825, 317] on span "Delete pipeline" at bounding box center [838, 317] width 49 height 9
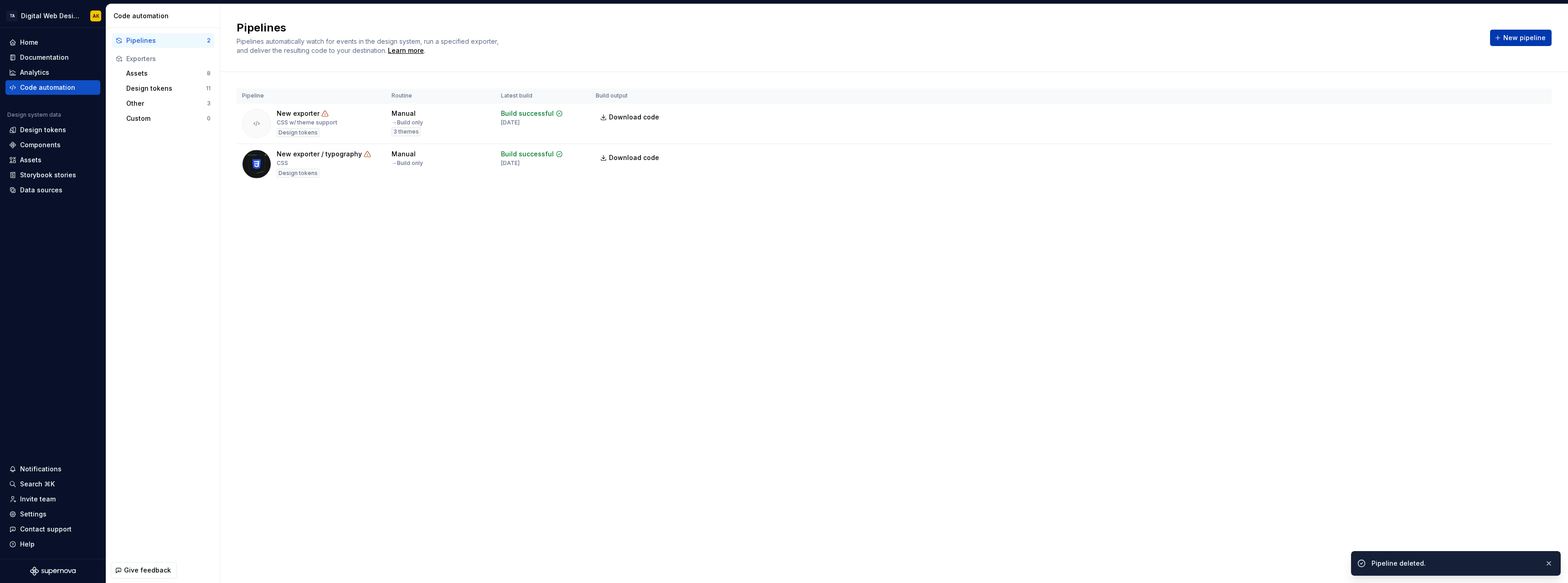
click at [1532, 36] on span "New pipeline" at bounding box center [1524, 38] width 42 height 9
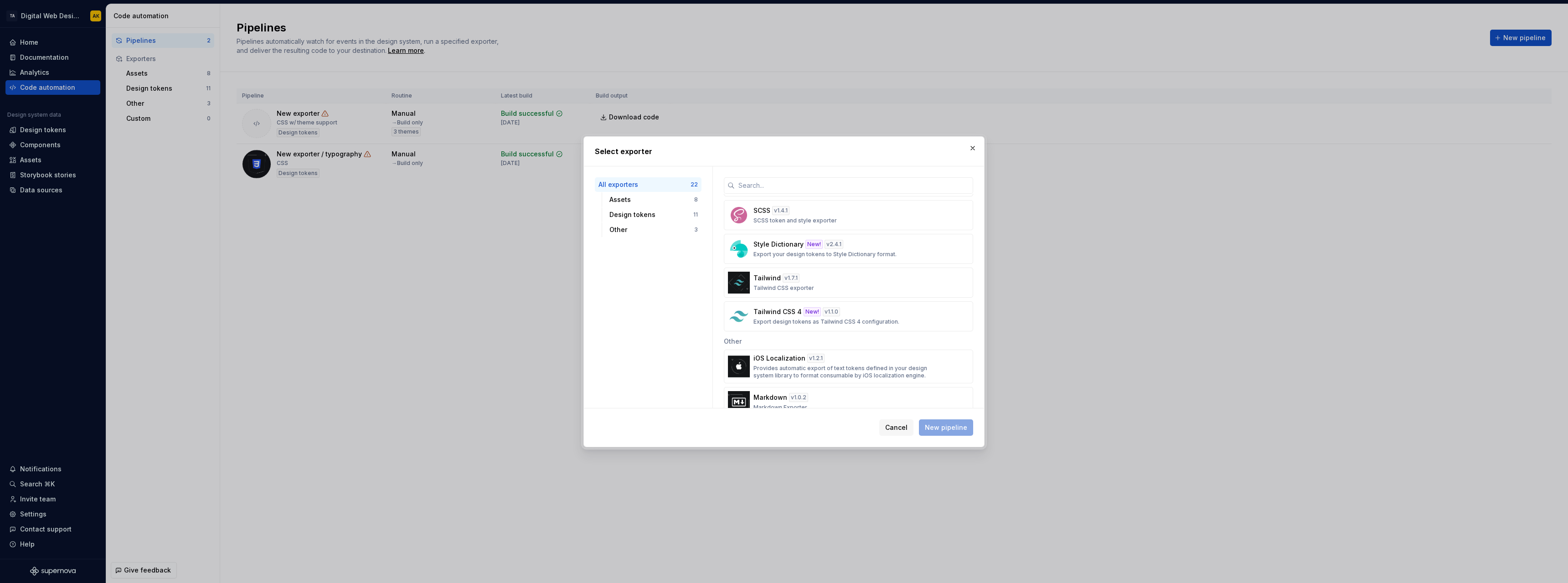
scroll to position [488, 0]
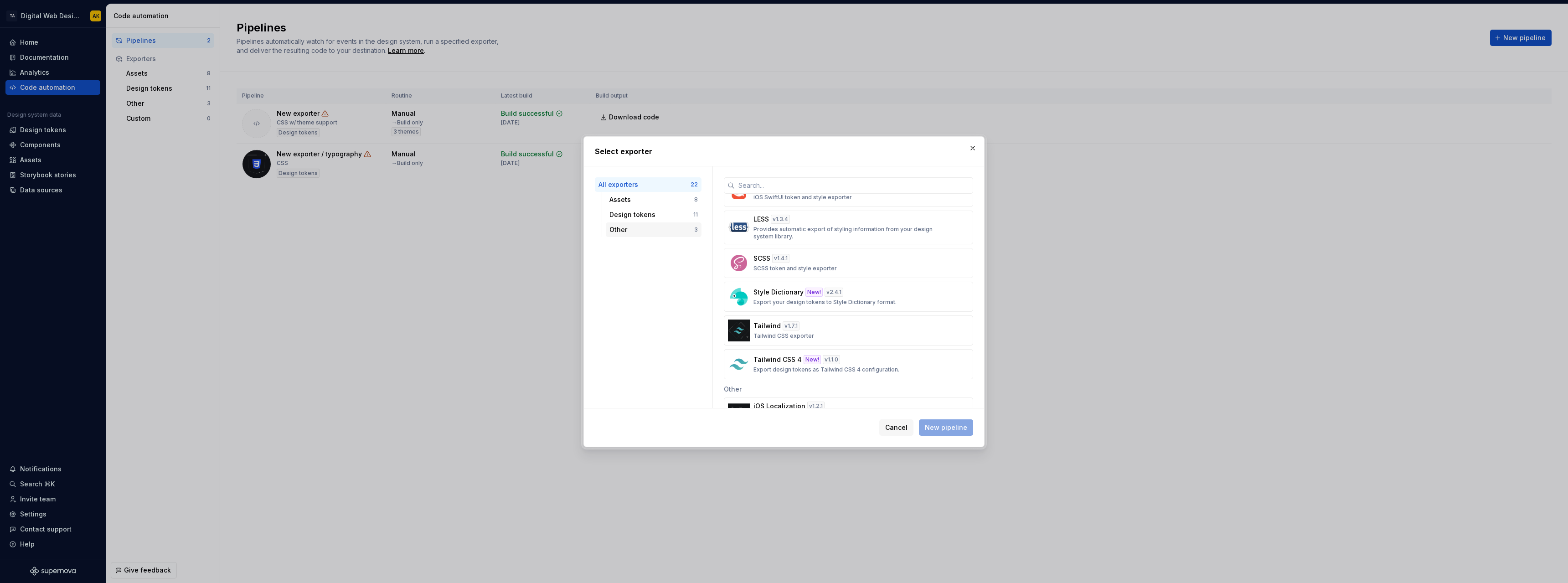
click at [655, 231] on div "Other" at bounding box center [652, 229] width 85 height 9
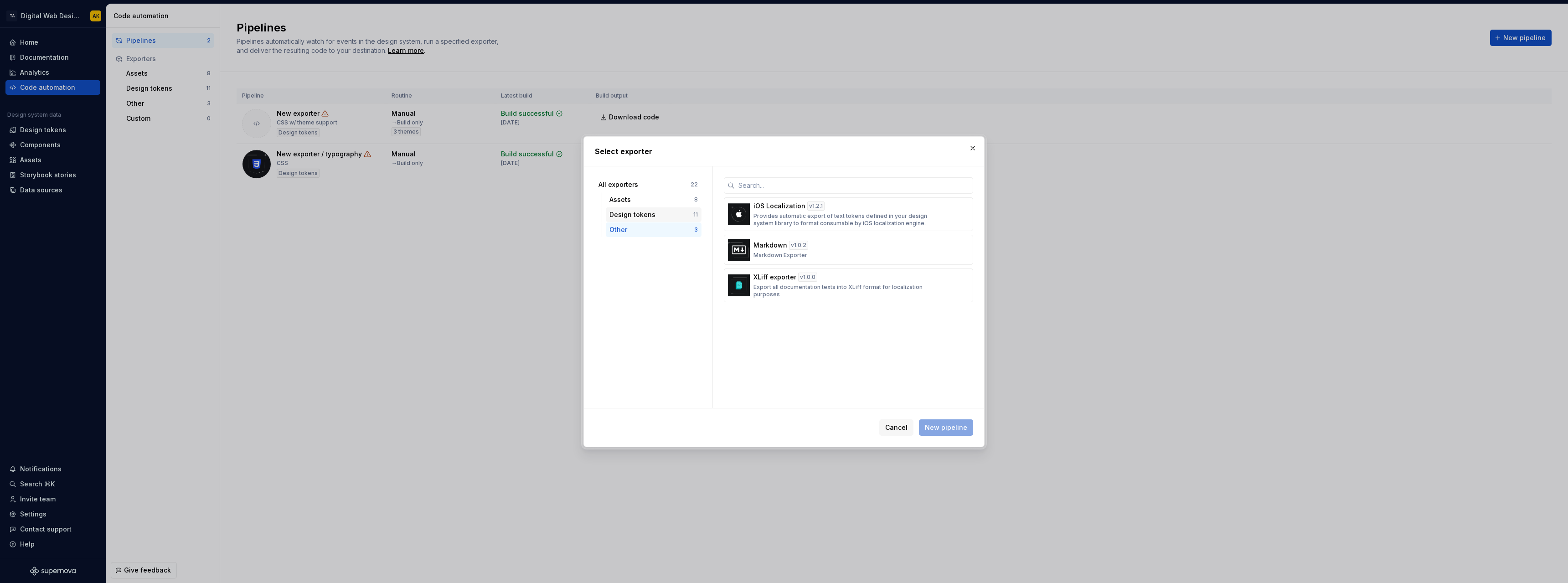
click at [632, 213] on div "Design tokens" at bounding box center [651, 215] width 84 height 9
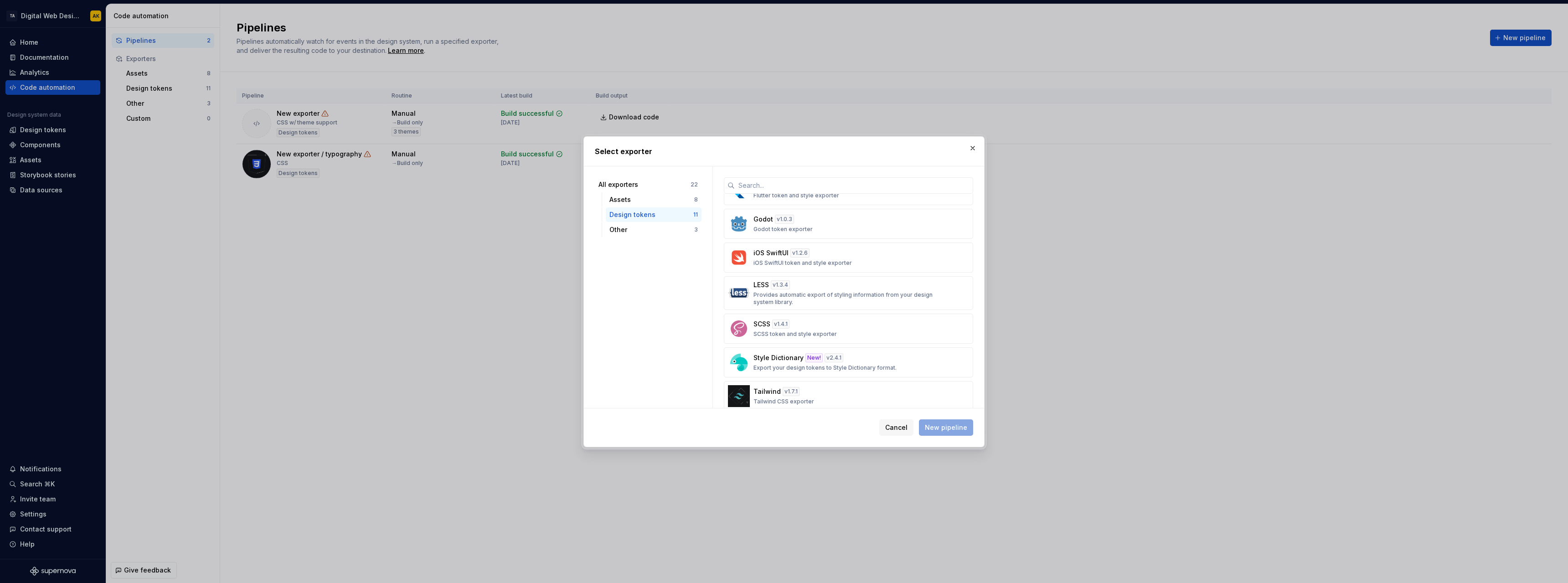
scroll to position [137, 0]
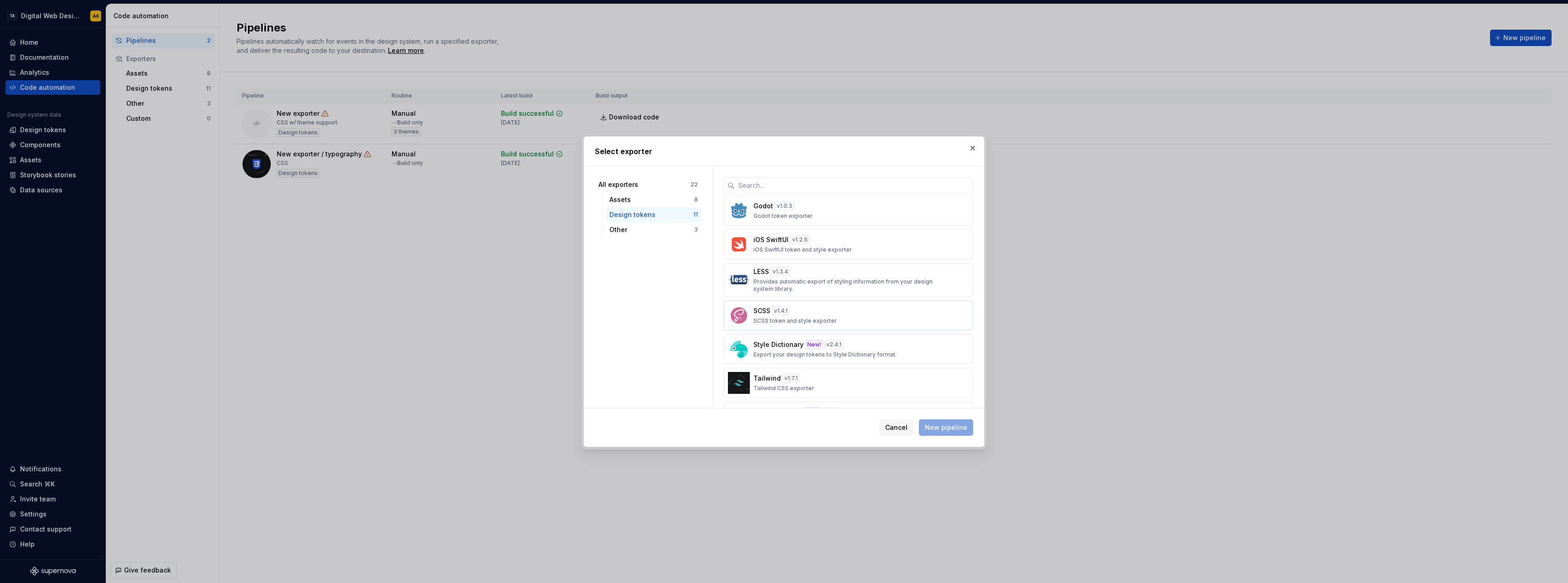
click at [827, 316] on div "SCSS v 1.4.1 SCSS token and style exporter" at bounding box center [846, 316] width 185 height 18
click at [863, 247] on div "CSS New! v 3.5.0 Export your design tokens into CSS variables and definitions." at bounding box center [846, 246] width 185 height 18
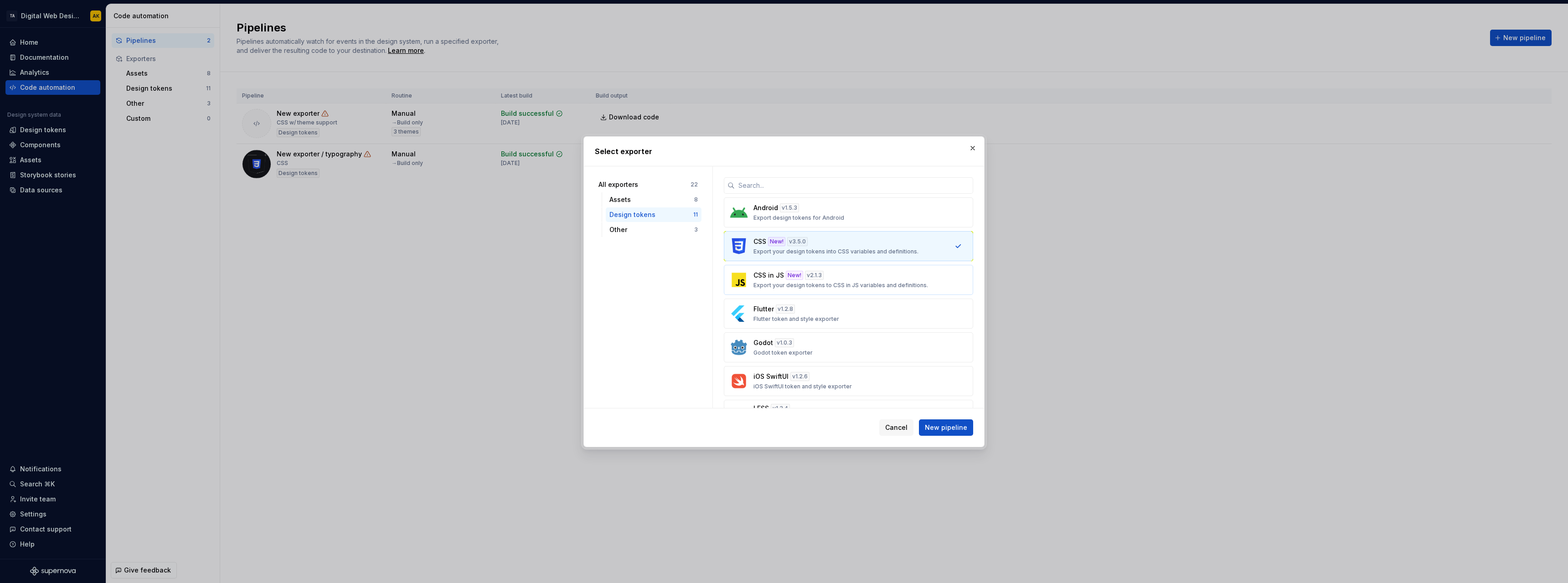
click at [875, 282] on p "Export your design tokens to CSS in JS variables and definitions." at bounding box center [841, 285] width 175 height 7
click at [953, 428] on span "New pipeline" at bounding box center [946, 427] width 42 height 9
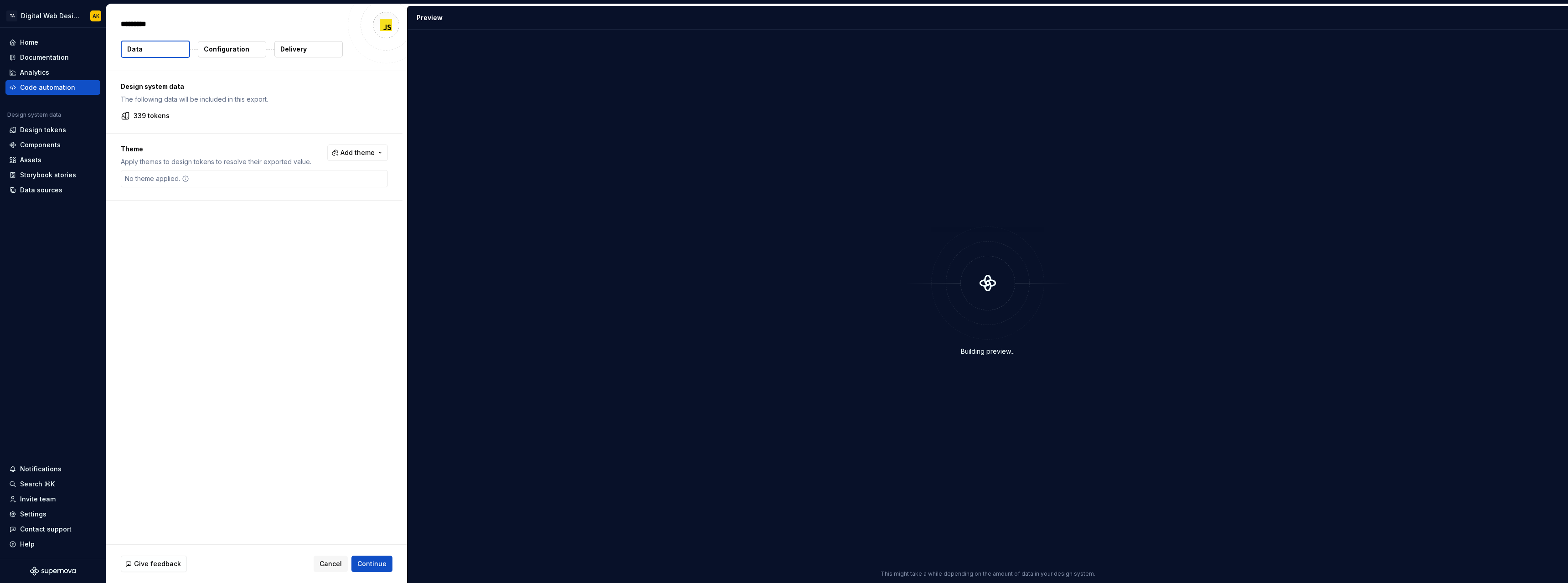
click at [224, 50] on p "Configuration" at bounding box center [226, 49] width 45 height 9
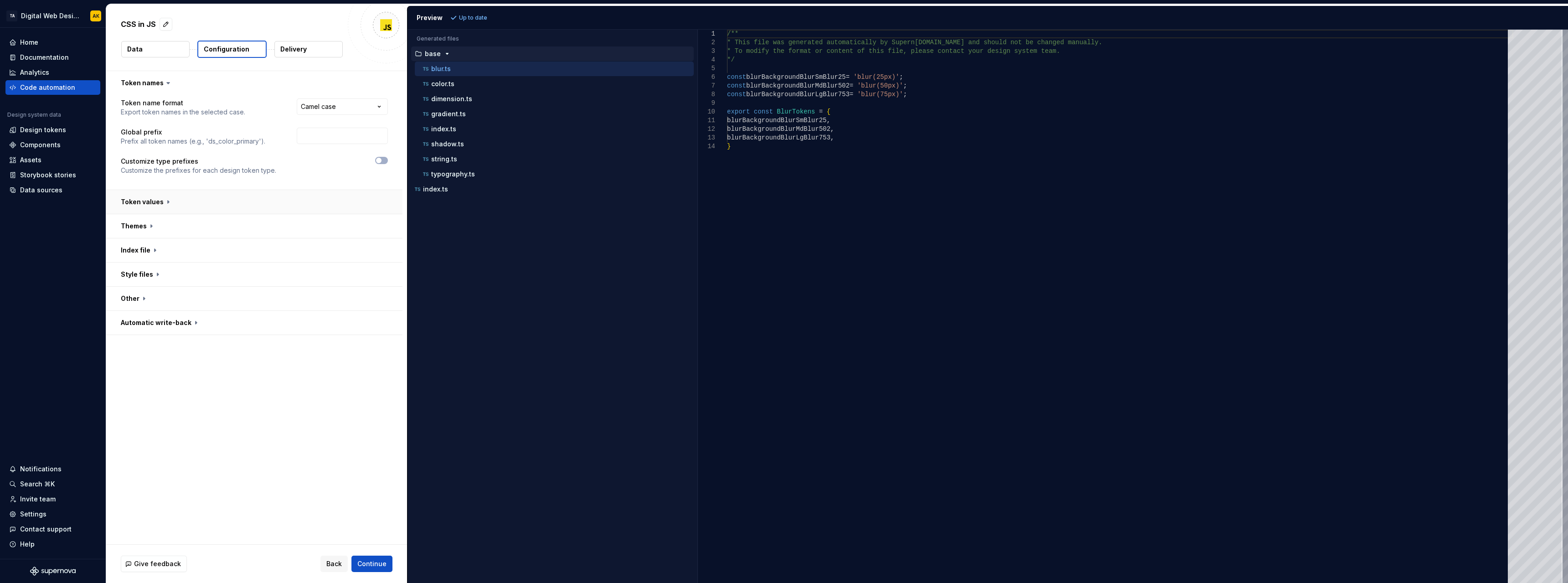
click at [170, 199] on button "button" at bounding box center [254, 202] width 296 height 24
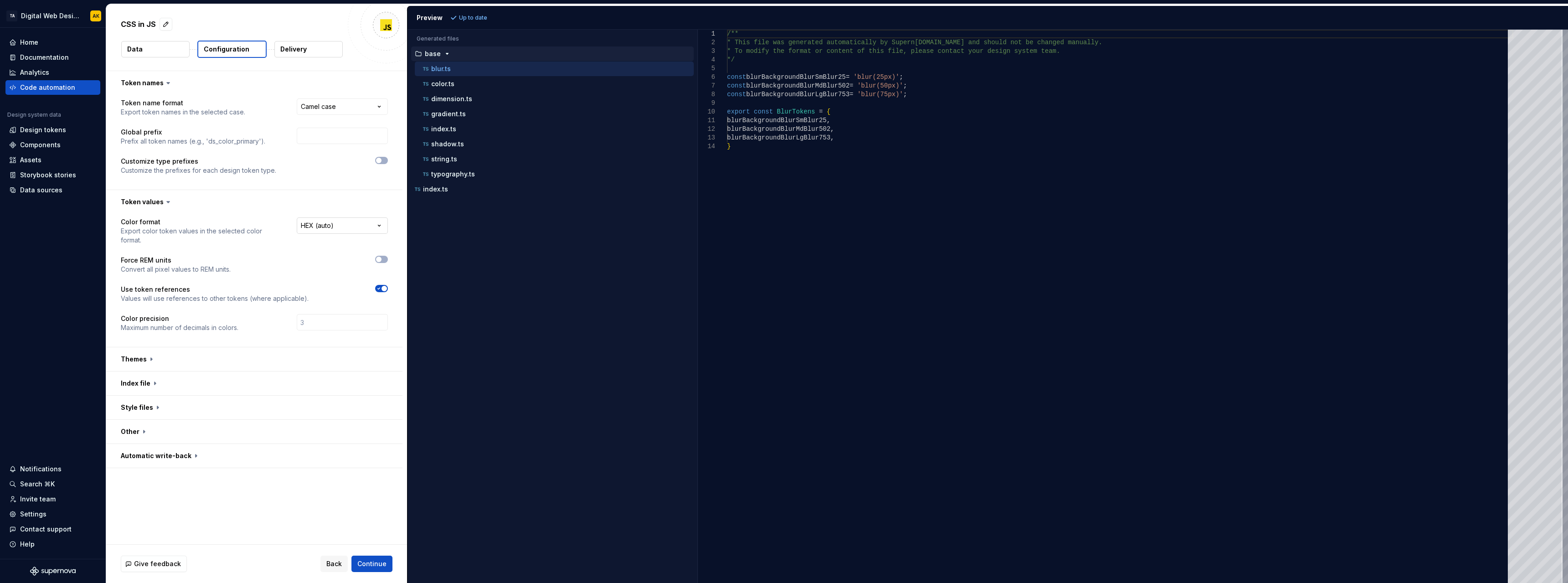
click at [339, 222] on html "**********" at bounding box center [784, 291] width 1568 height 583
click at [199, 266] on html "**********" at bounding box center [784, 291] width 1568 height 583
click at [211, 358] on button "button" at bounding box center [254, 359] width 296 height 24
click at [367, 384] on html "**********" at bounding box center [784, 291] width 1568 height 583
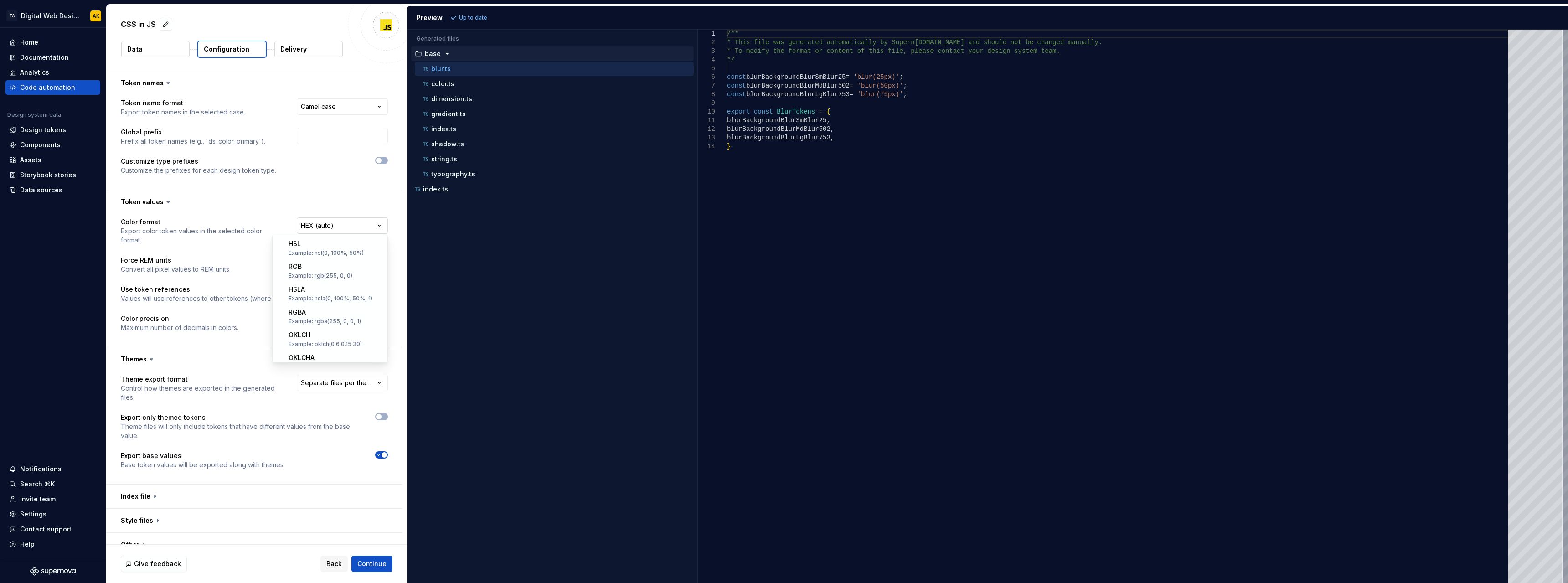
click at [377, 219] on html "**********" at bounding box center [784, 291] width 1568 height 583
click at [402, 206] on html "**********" at bounding box center [784, 291] width 1568 height 583
click at [334, 91] on button "button" at bounding box center [254, 83] width 296 height 24
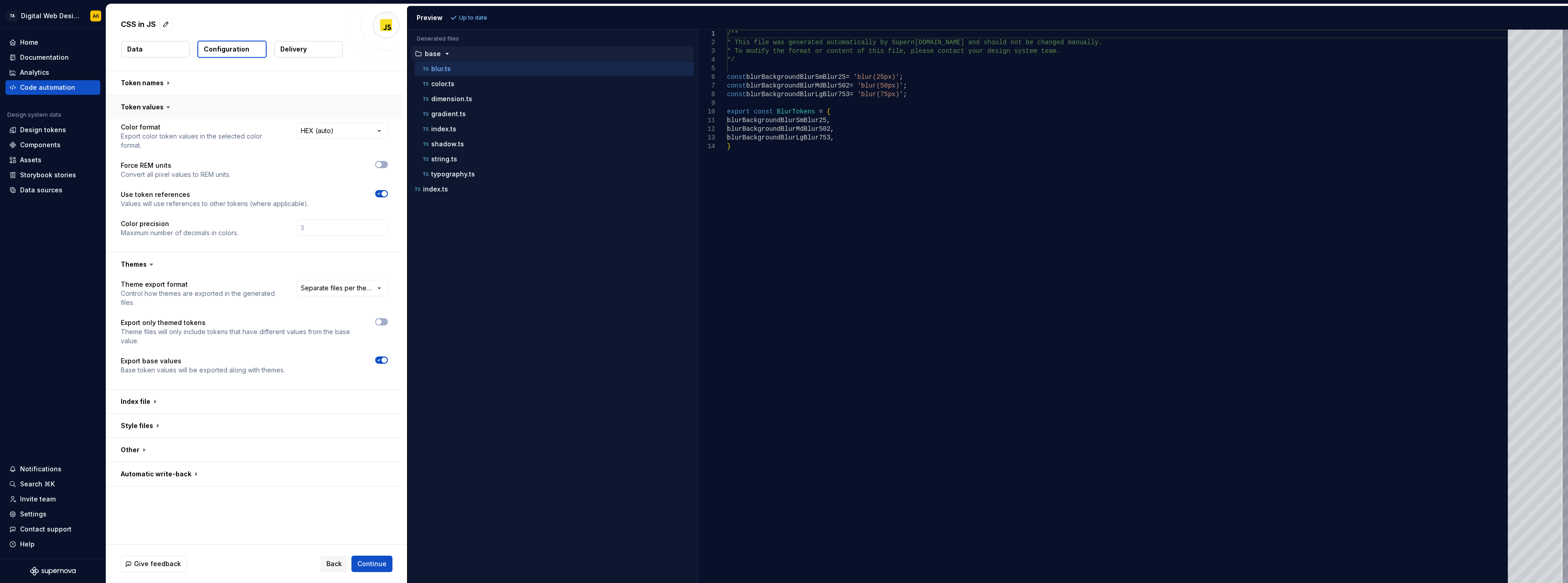
click at [361, 101] on button "button" at bounding box center [254, 107] width 296 height 24
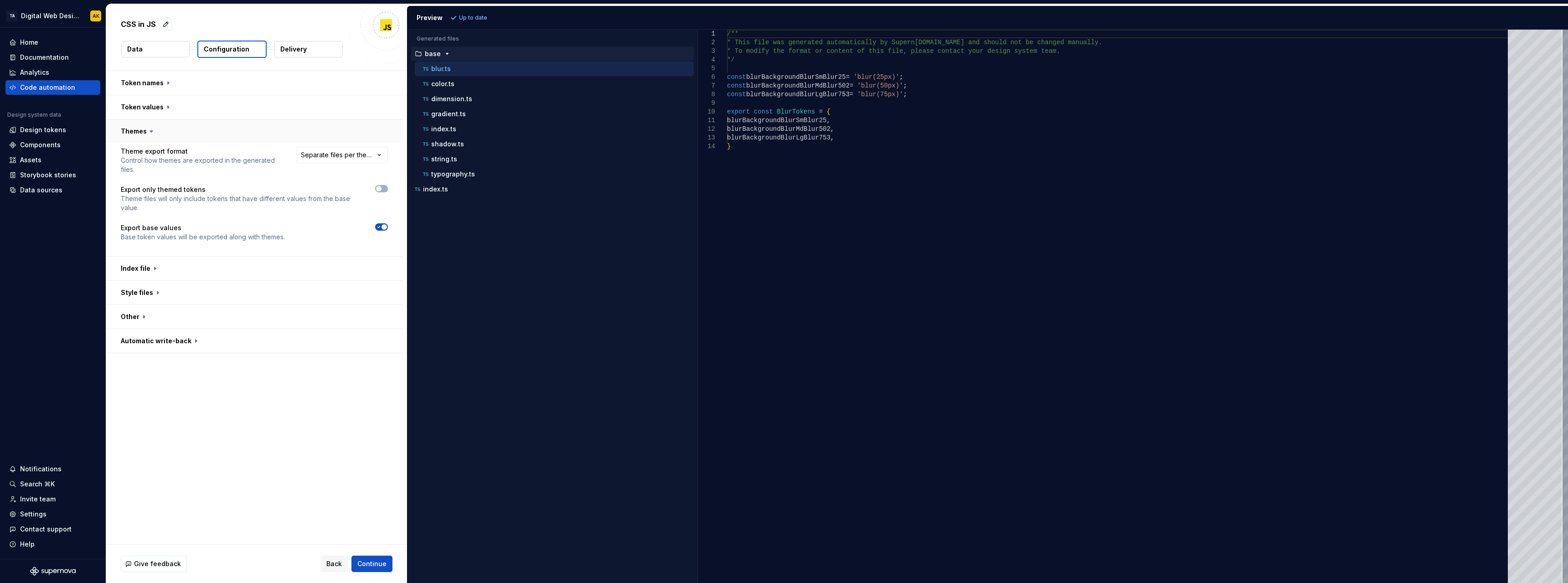
click at [194, 139] on button "button" at bounding box center [254, 131] width 296 height 24
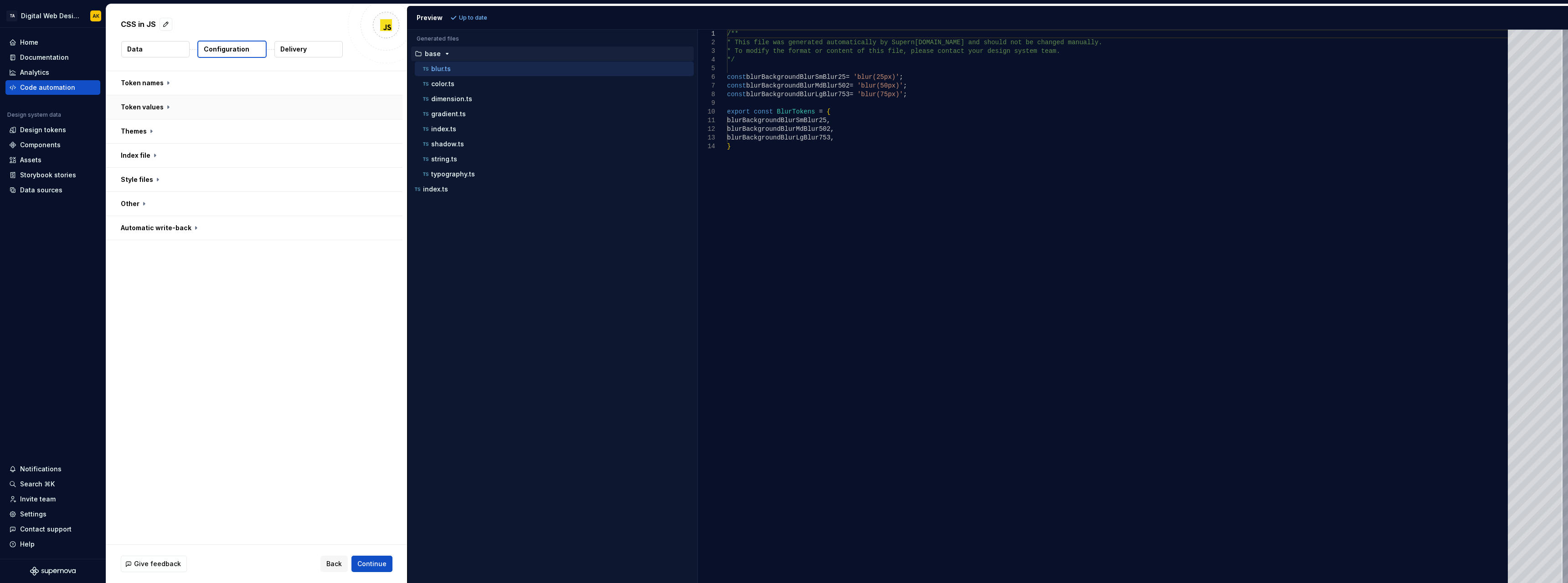
click at [166, 107] on button "button" at bounding box center [254, 107] width 296 height 24
click at [167, 107] on icon at bounding box center [169, 107] width 3 height 1
click at [314, 48] on button "Delivery" at bounding box center [309, 49] width 68 height 17
click at [222, 51] on p "Configuration" at bounding box center [226, 49] width 45 height 9
click at [299, 41] on button "Delivery" at bounding box center [309, 49] width 68 height 17
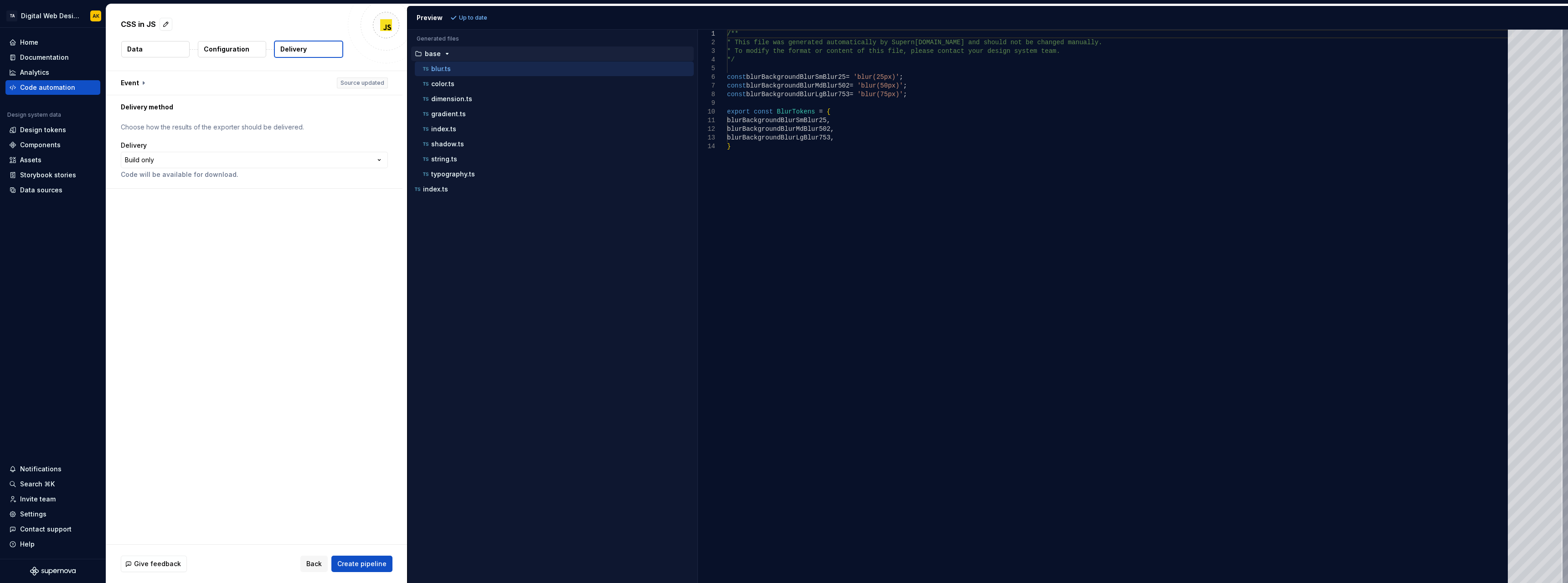
click at [219, 55] on button "Configuration" at bounding box center [232, 49] width 68 height 17
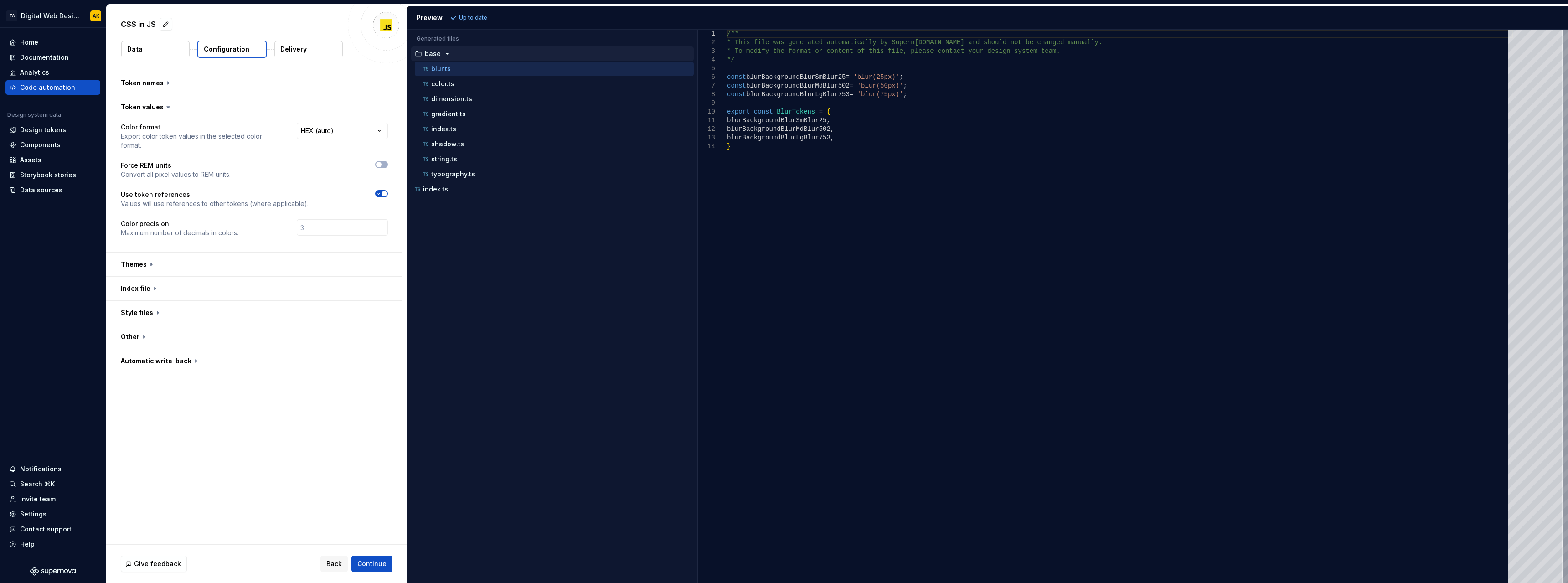
click at [287, 54] on button "Delivery" at bounding box center [309, 49] width 68 height 17
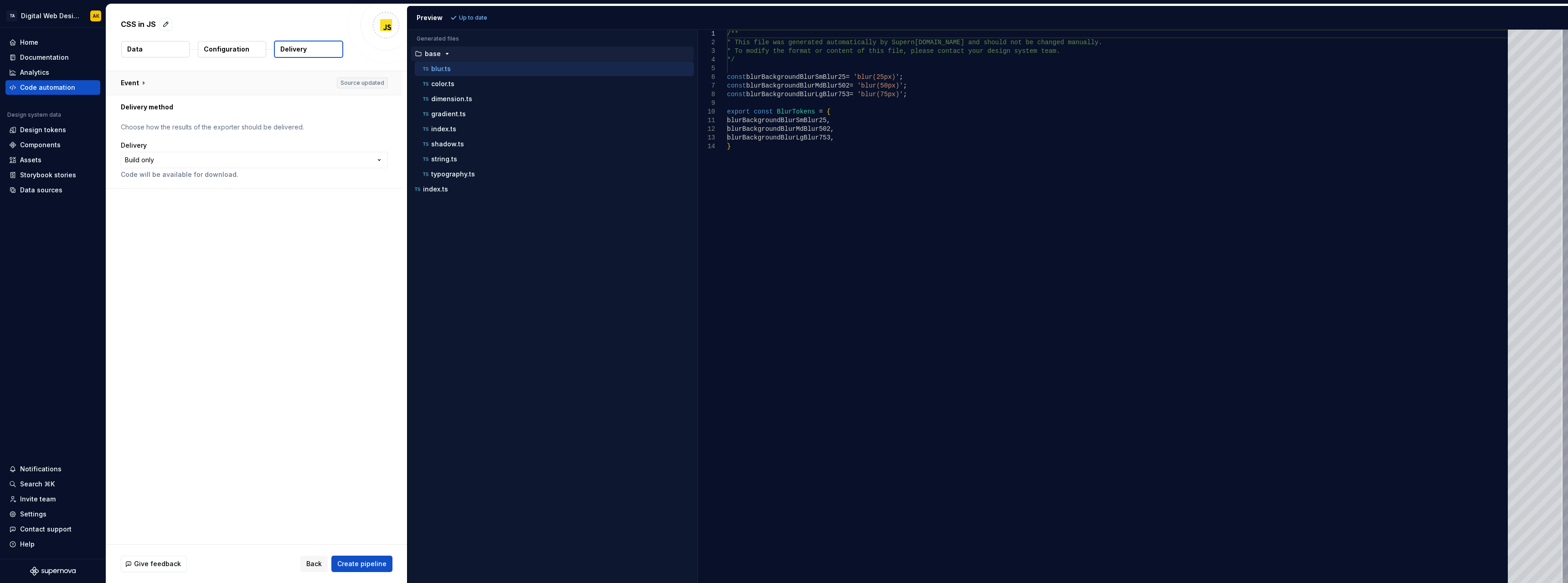
click at [175, 79] on button "button" at bounding box center [254, 83] width 296 height 24
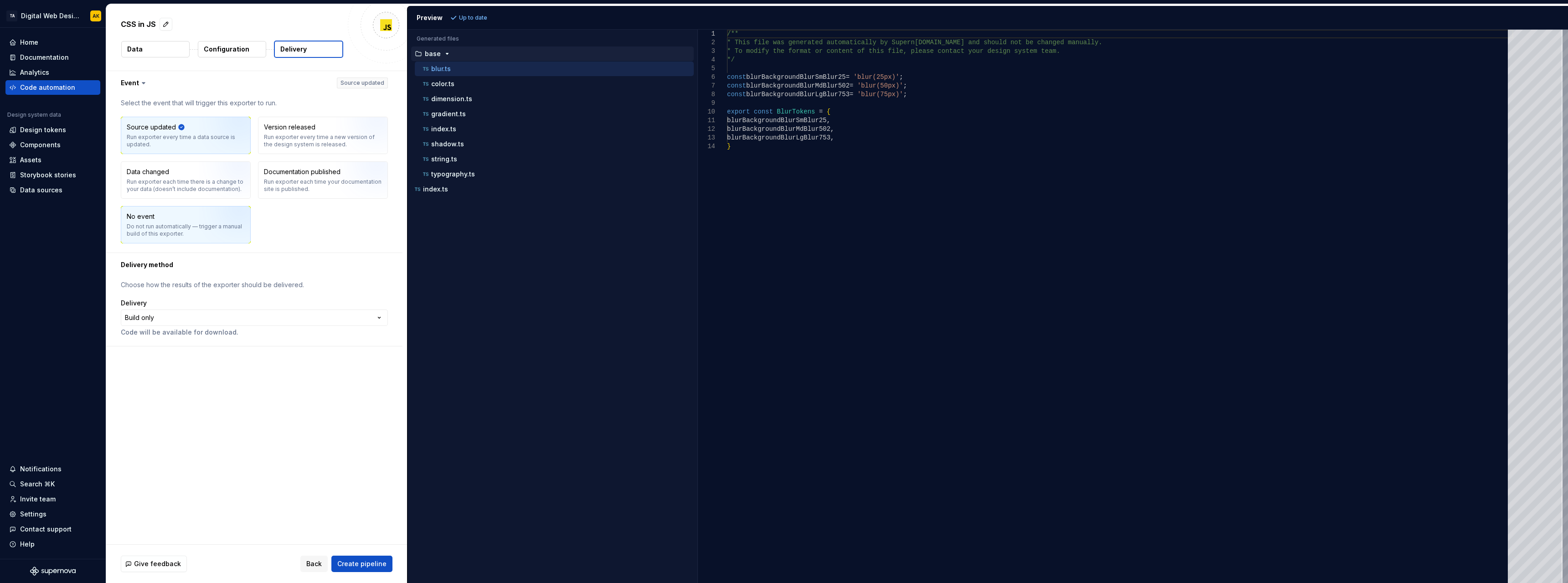
click at [212, 232] on img "button" at bounding box center [228, 228] width 59 height 61
click at [358, 566] on span "Create pipeline" at bounding box center [362, 563] width 49 height 9
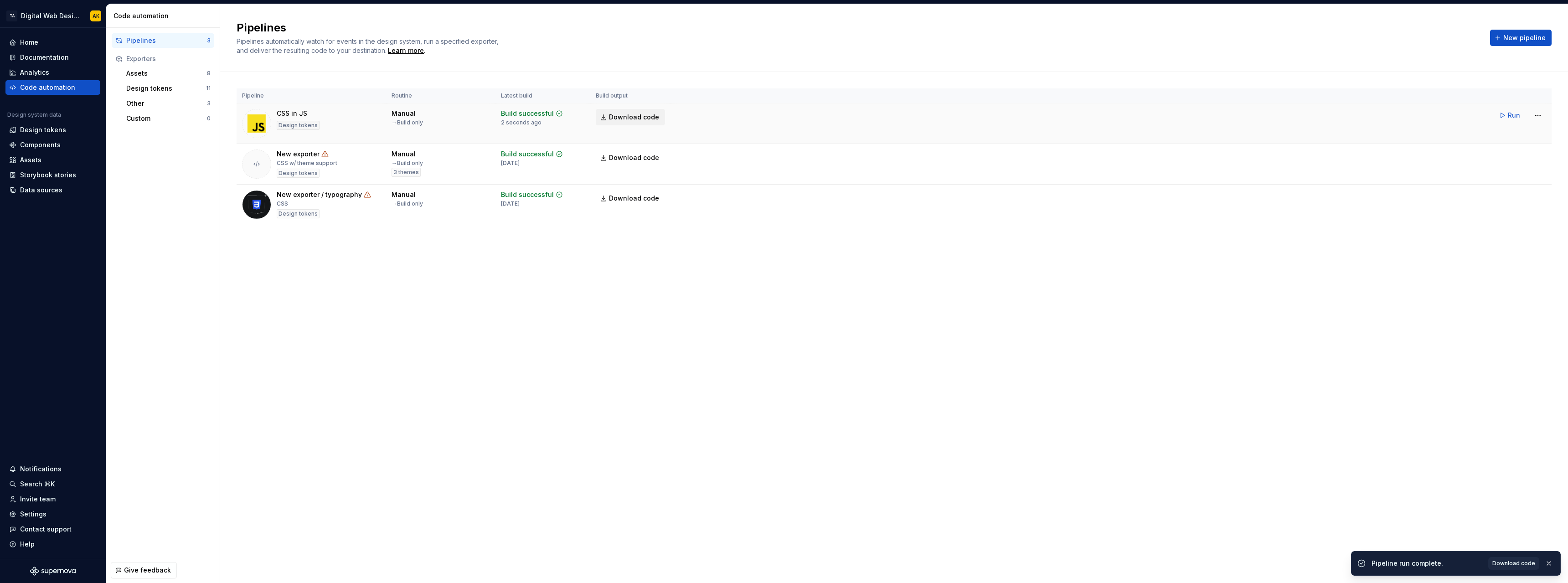
click at [647, 116] on span "Download code" at bounding box center [634, 117] width 50 height 9
click at [1517, 35] on span "New pipeline" at bounding box center [1524, 38] width 42 height 9
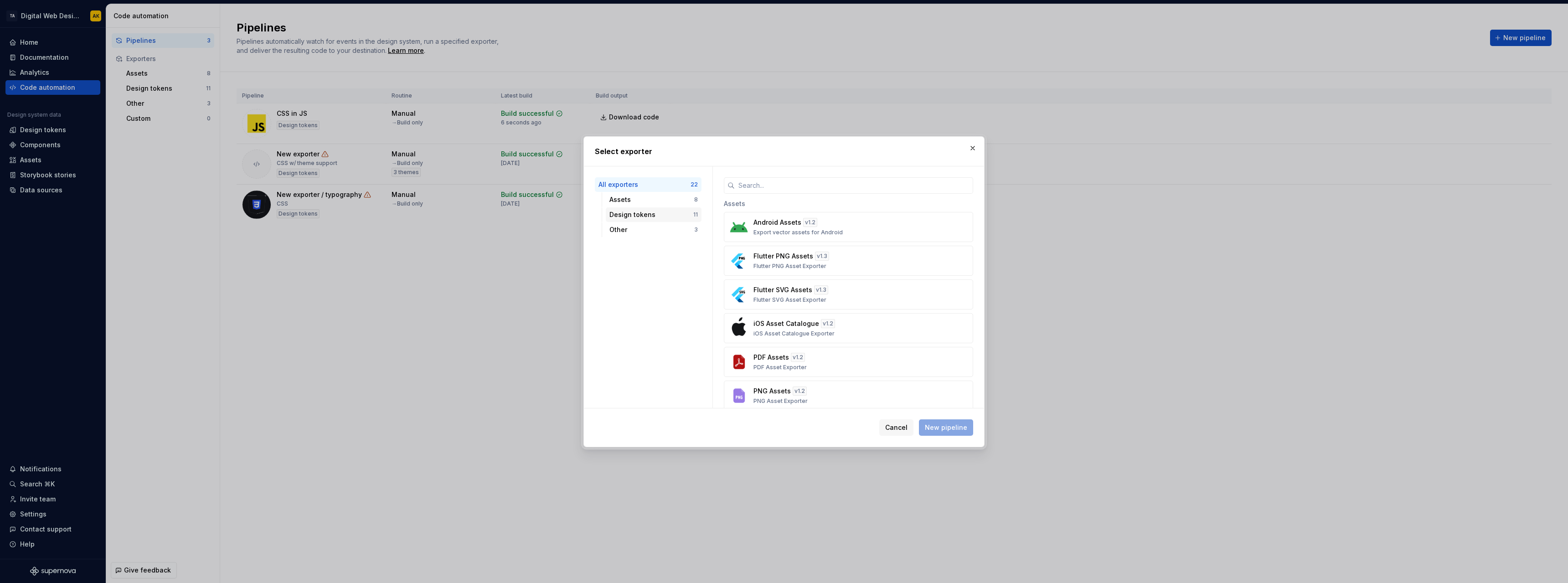
click at [661, 220] on div "Design tokens 11" at bounding box center [653, 215] width 95 height 15
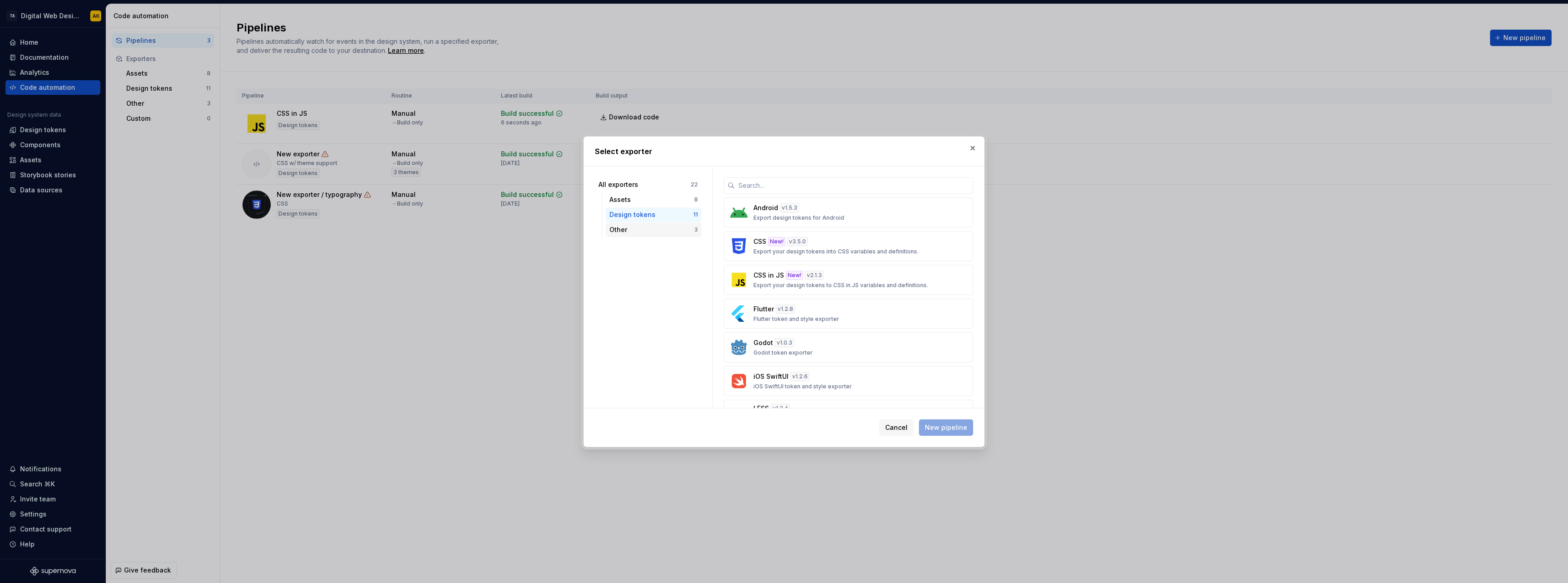
click at [658, 226] on div "Other" at bounding box center [652, 229] width 85 height 9
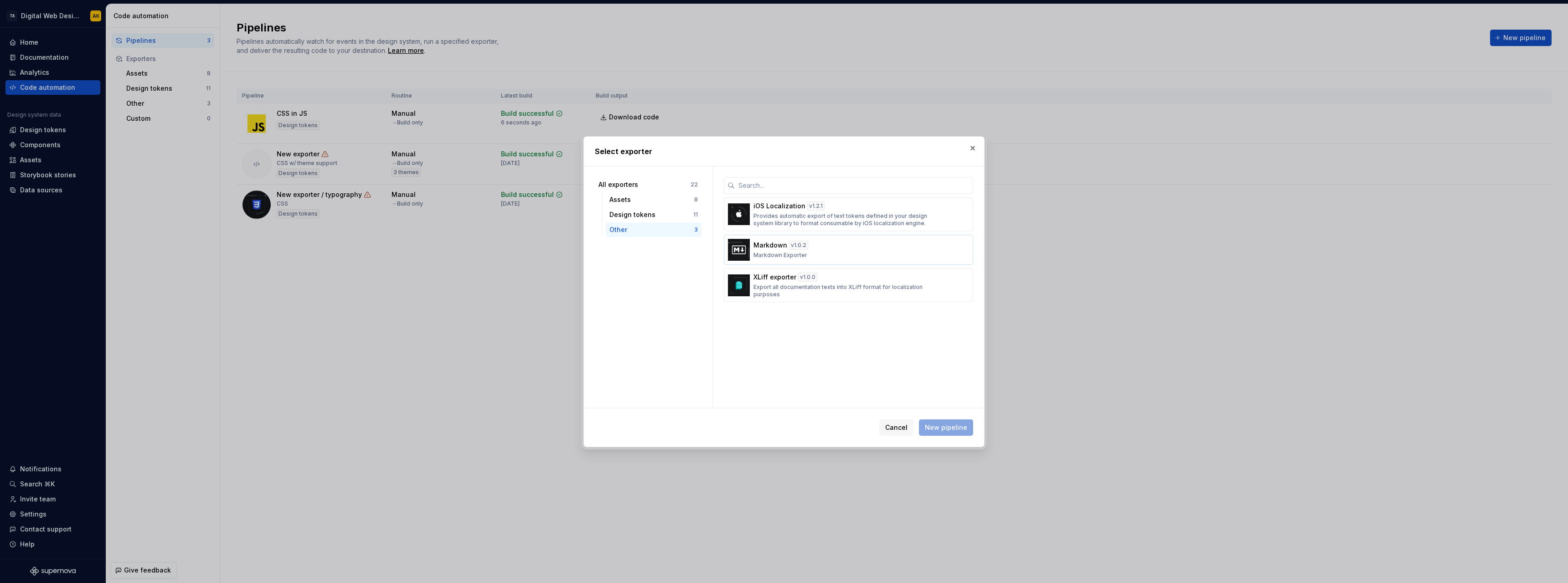
click at [802, 246] on div "v 1.0.2" at bounding box center [798, 245] width 19 height 9
click at [940, 426] on span "New pipeline" at bounding box center [946, 427] width 42 height 9
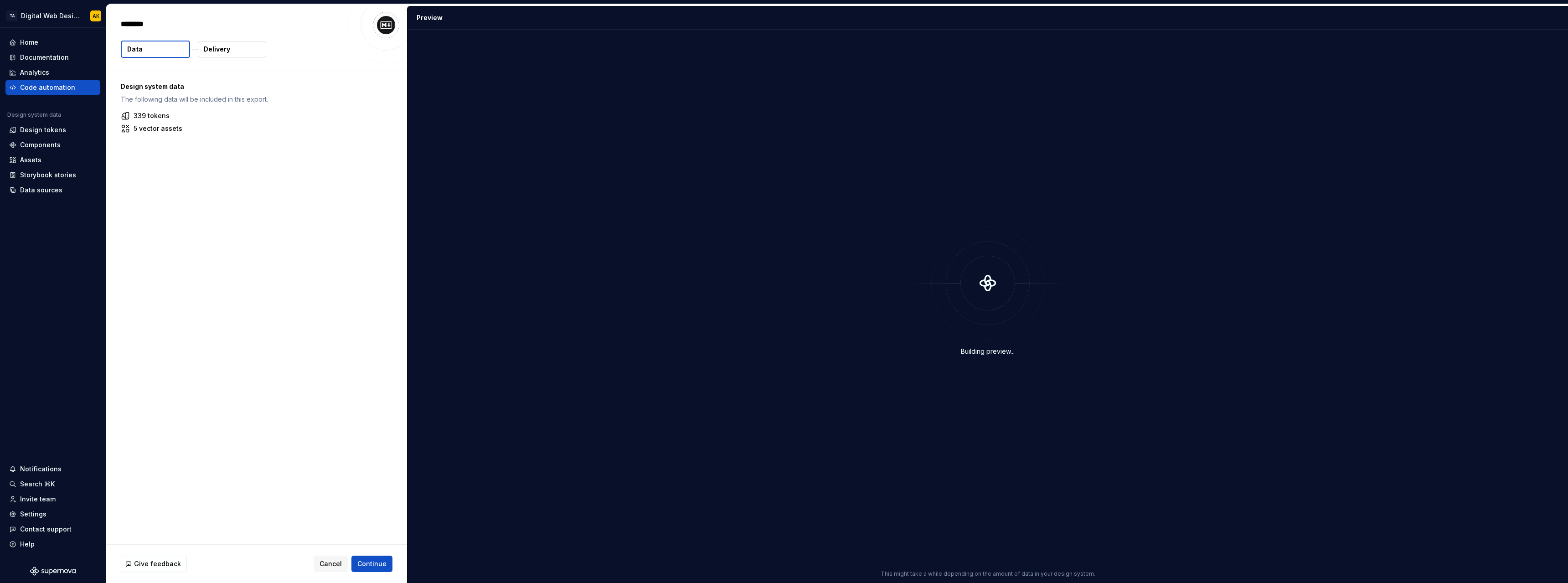
click at [226, 58] on div "******** Data Delivery" at bounding box center [256, 38] width 301 height 67
click at [225, 52] on p "Delivery" at bounding box center [217, 49] width 26 height 9
click at [219, 155] on html "**********" at bounding box center [784, 291] width 1568 height 583
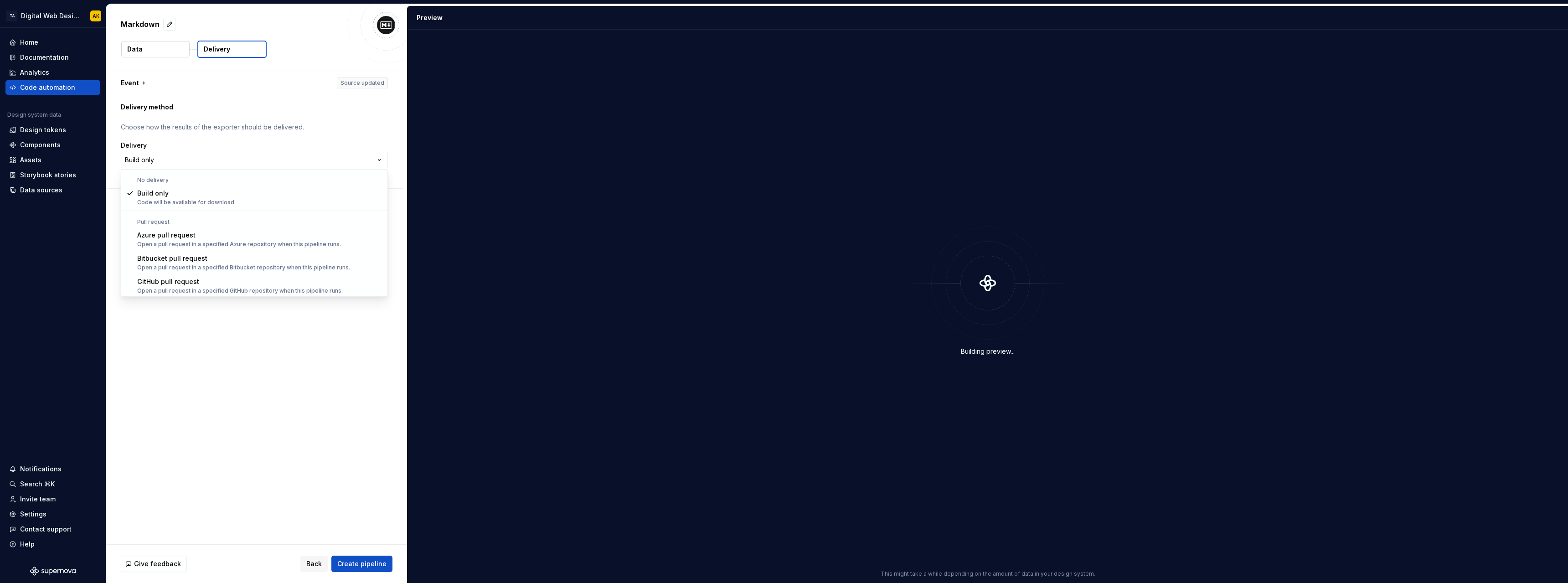
click at [265, 407] on html "**********" at bounding box center [784, 291] width 1568 height 583
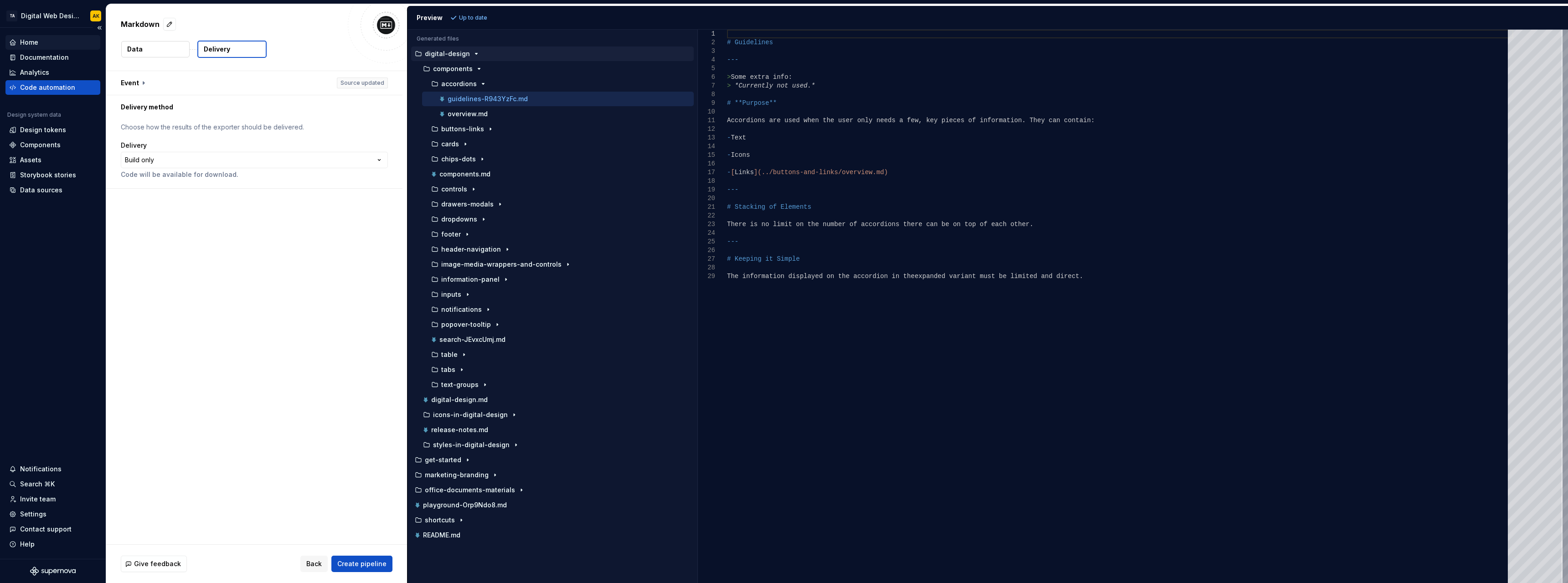
click at [36, 43] on div "Home" at bounding box center [29, 42] width 18 height 9
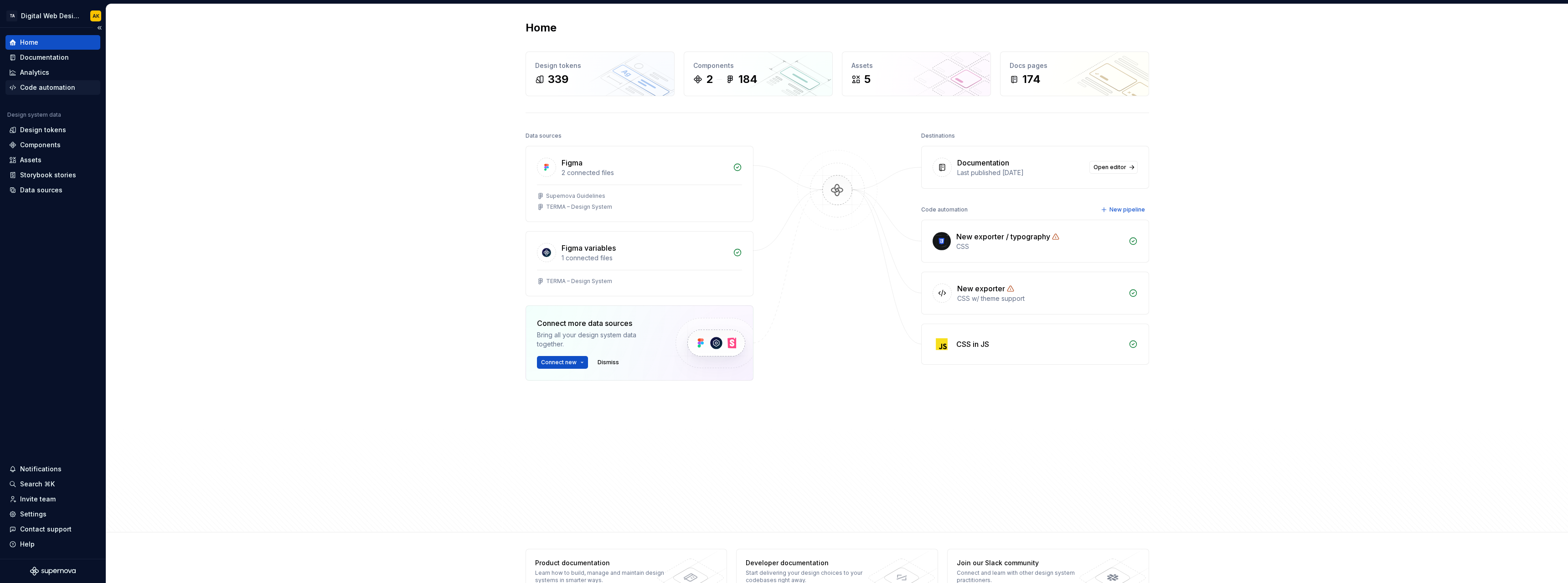
click at [63, 87] on div "Code automation" at bounding box center [47, 87] width 55 height 9
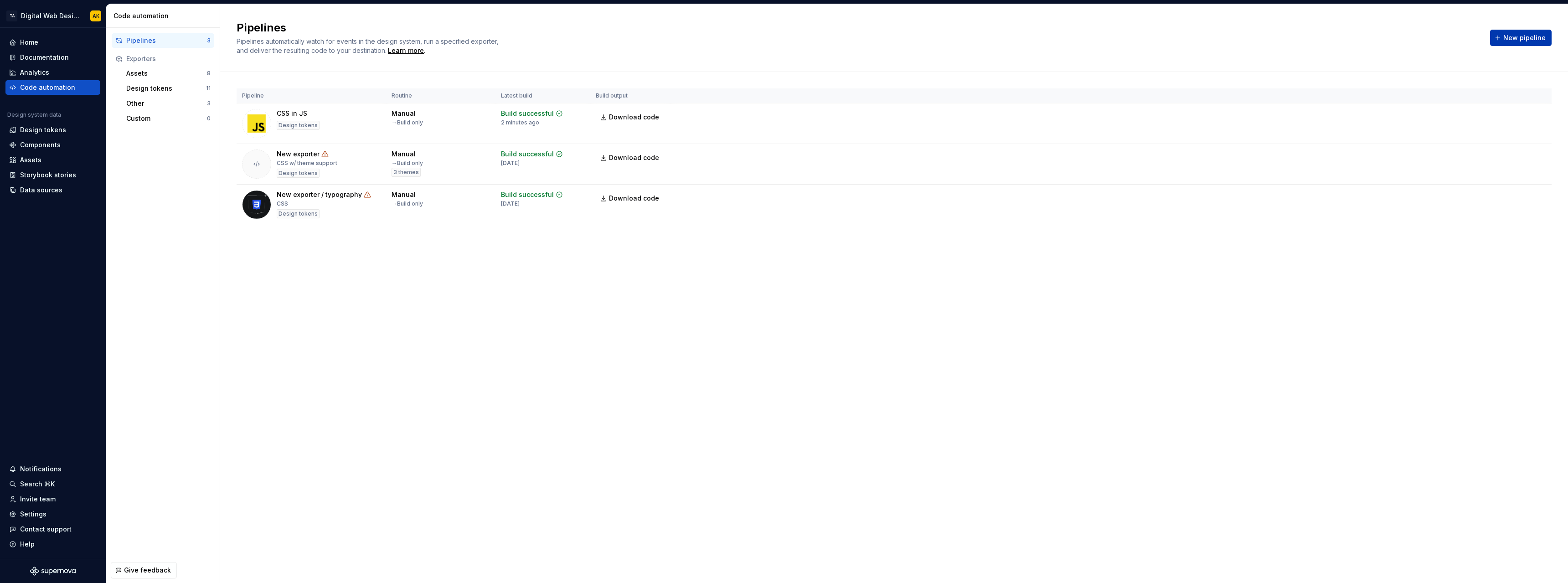
click at [1518, 33] on span "New pipeline" at bounding box center [1524, 38] width 42 height 9
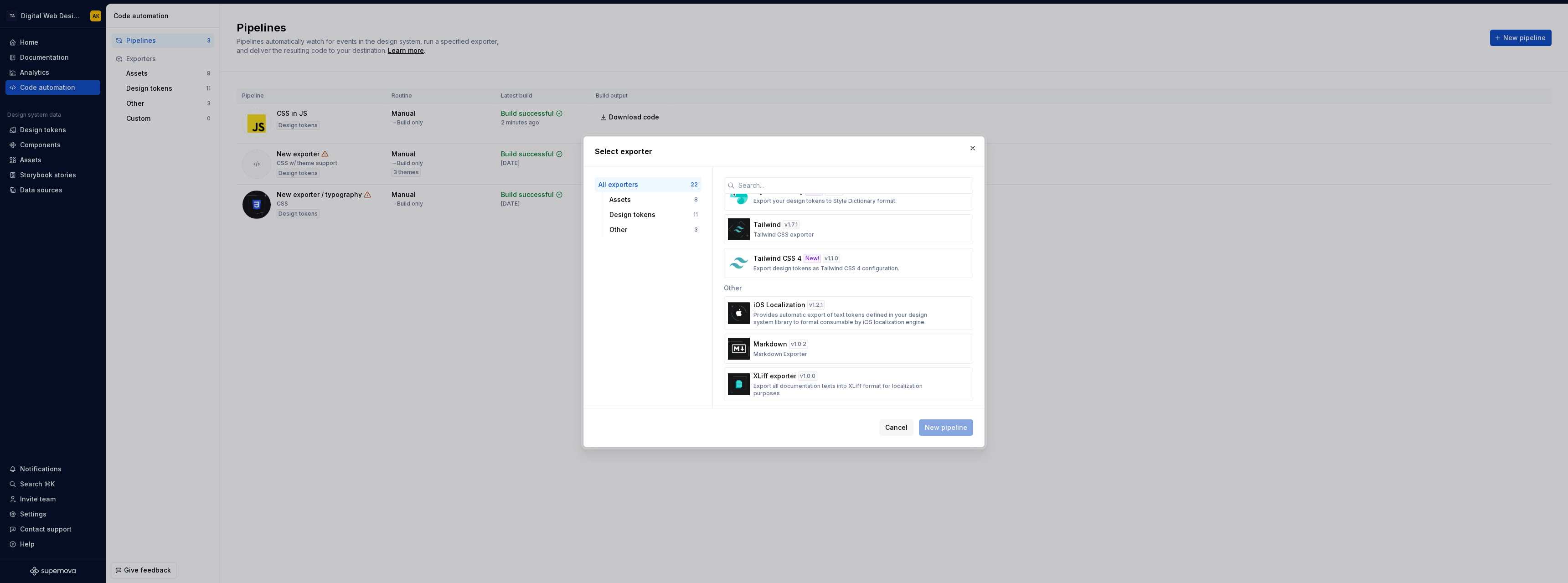
scroll to position [593, 0]
click at [843, 342] on div "Markdown v 1.0.2 Markdown Exporter" at bounding box center [846, 345] width 185 height 18
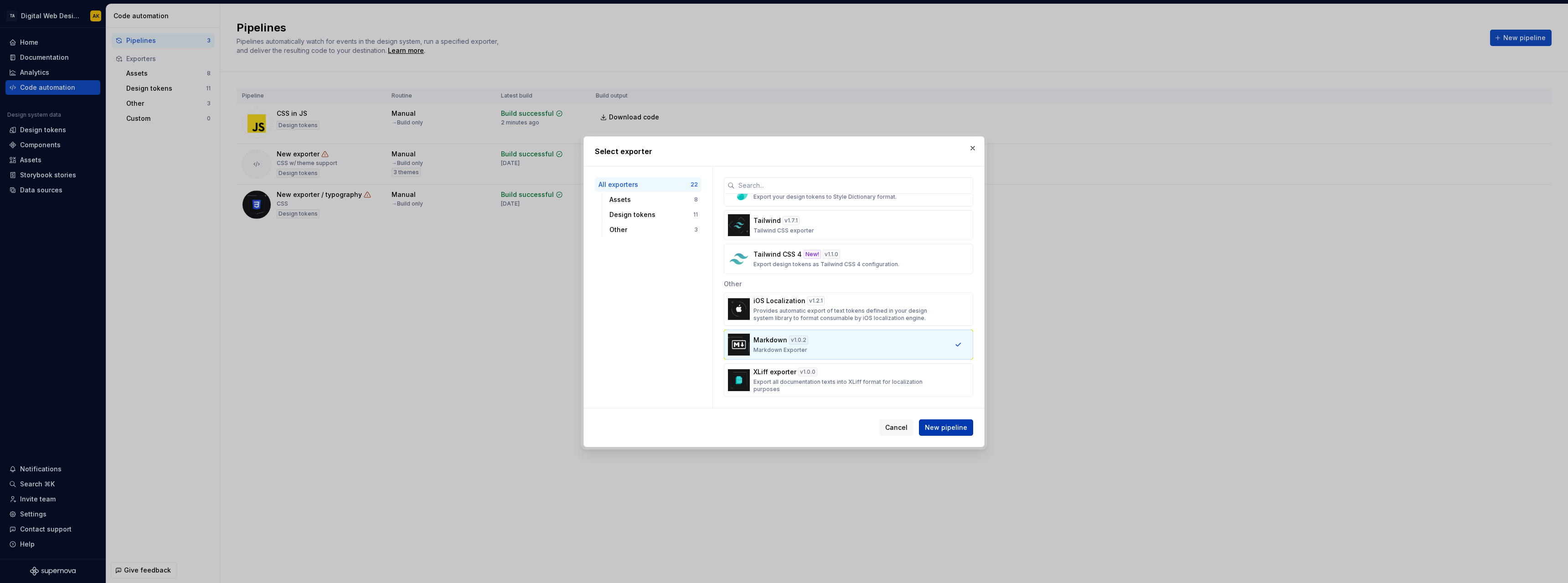
click at [948, 427] on span "New pipeline" at bounding box center [946, 427] width 42 height 9
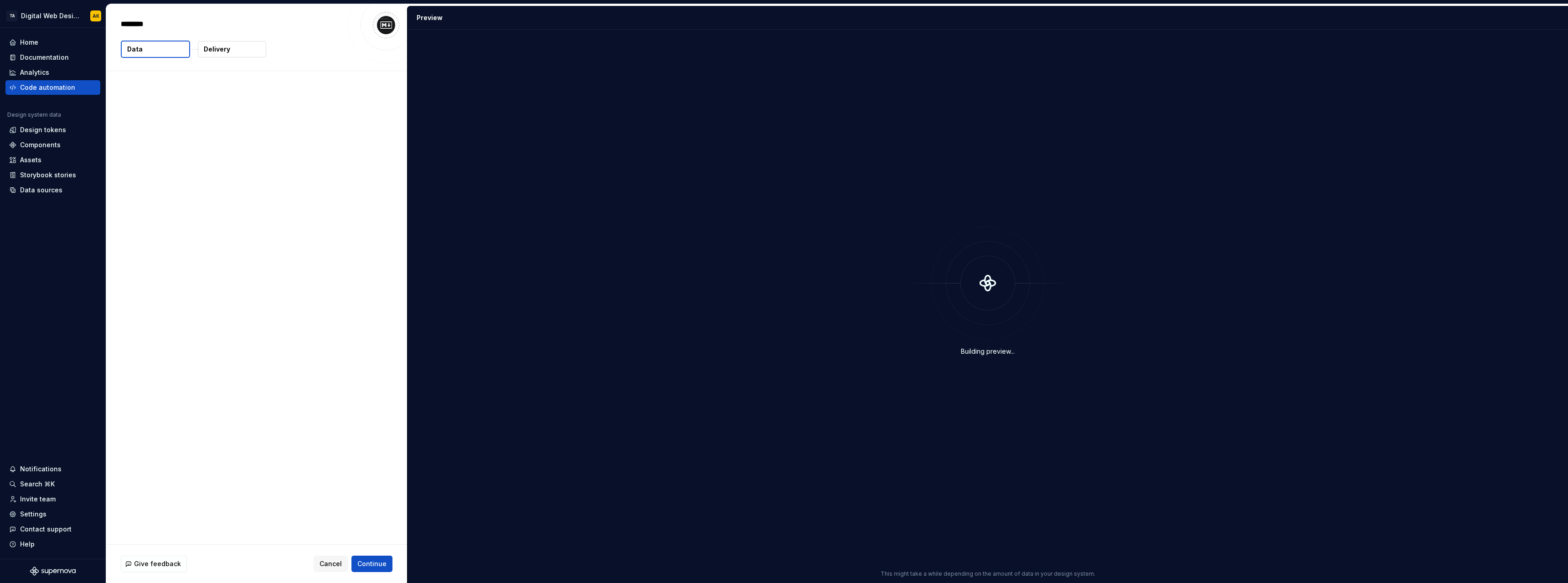
type textarea "*"
click at [222, 49] on p "Delivery" at bounding box center [217, 49] width 26 height 9
click at [364, 557] on button "Create pipeline" at bounding box center [362, 564] width 61 height 17
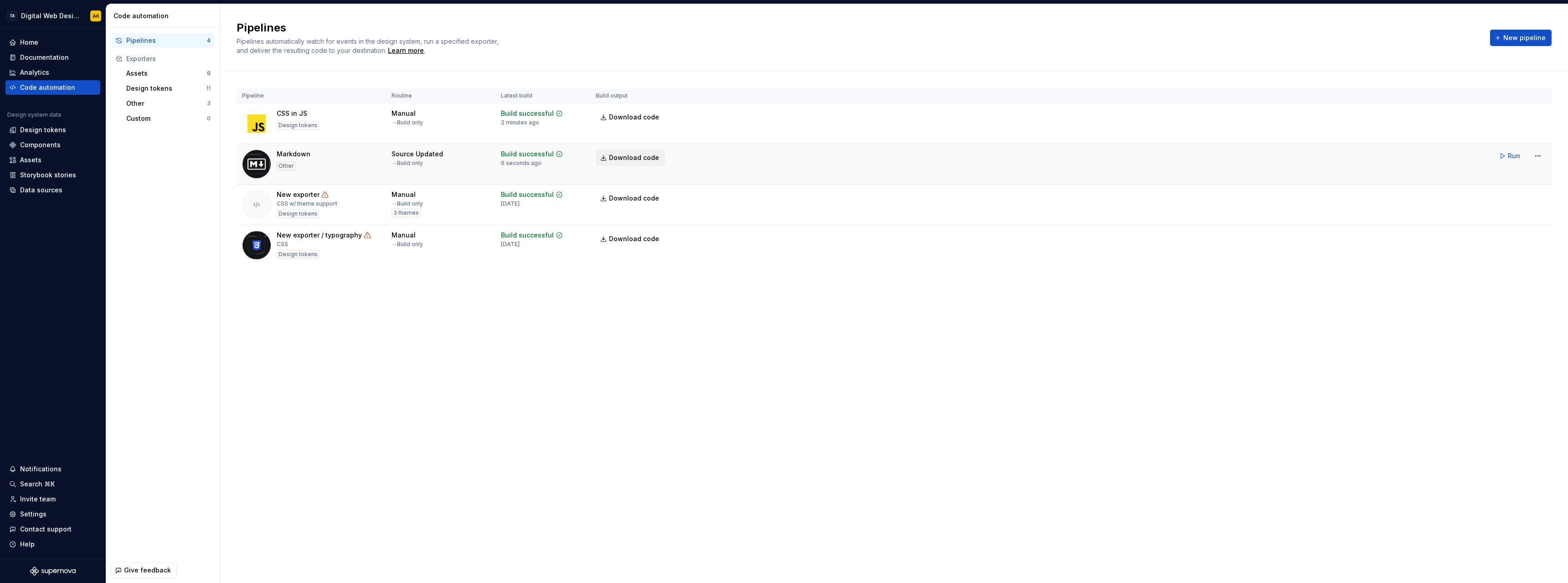
click at [636, 158] on span "Download code" at bounding box center [634, 157] width 50 height 9
click at [1542, 112] on html "TA Digital Web Design AK Home Documentation Analytics Code automation Design sy…" at bounding box center [784, 291] width 1568 height 583
click at [1509, 199] on div "Delete pipeline" at bounding box center [1526, 197] width 78 height 9
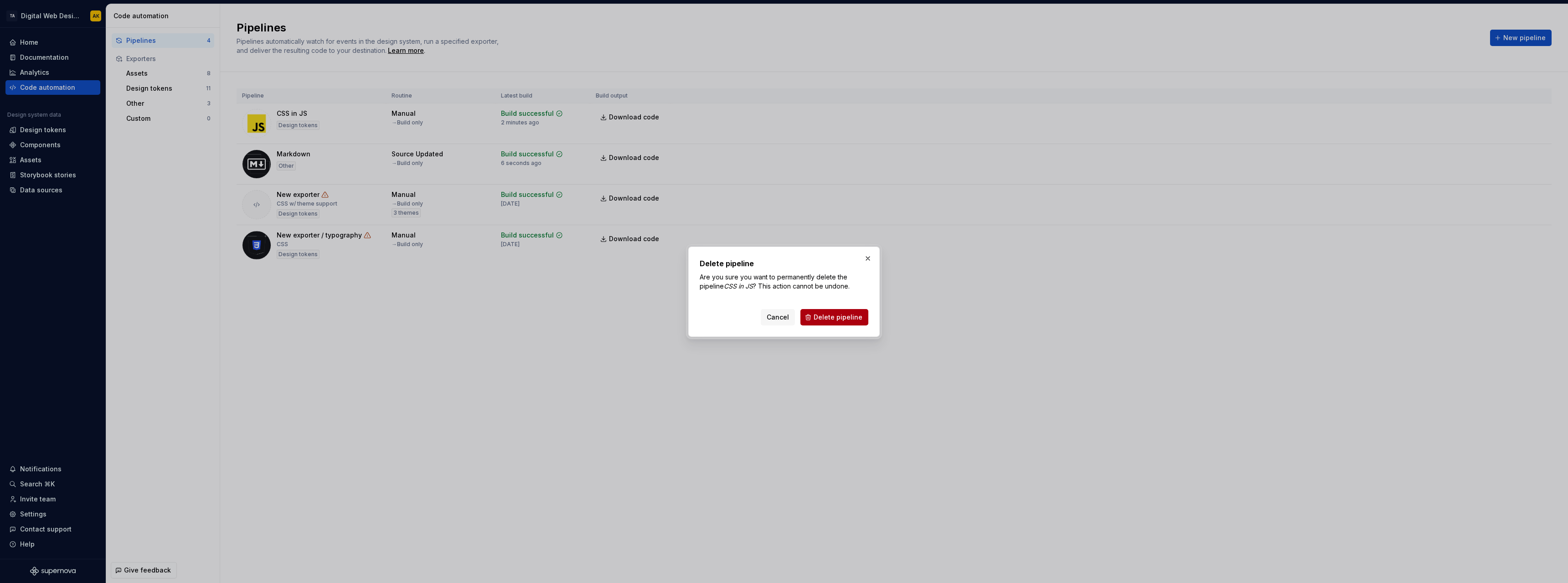
click at [832, 318] on span "Delete pipeline" at bounding box center [838, 317] width 49 height 9
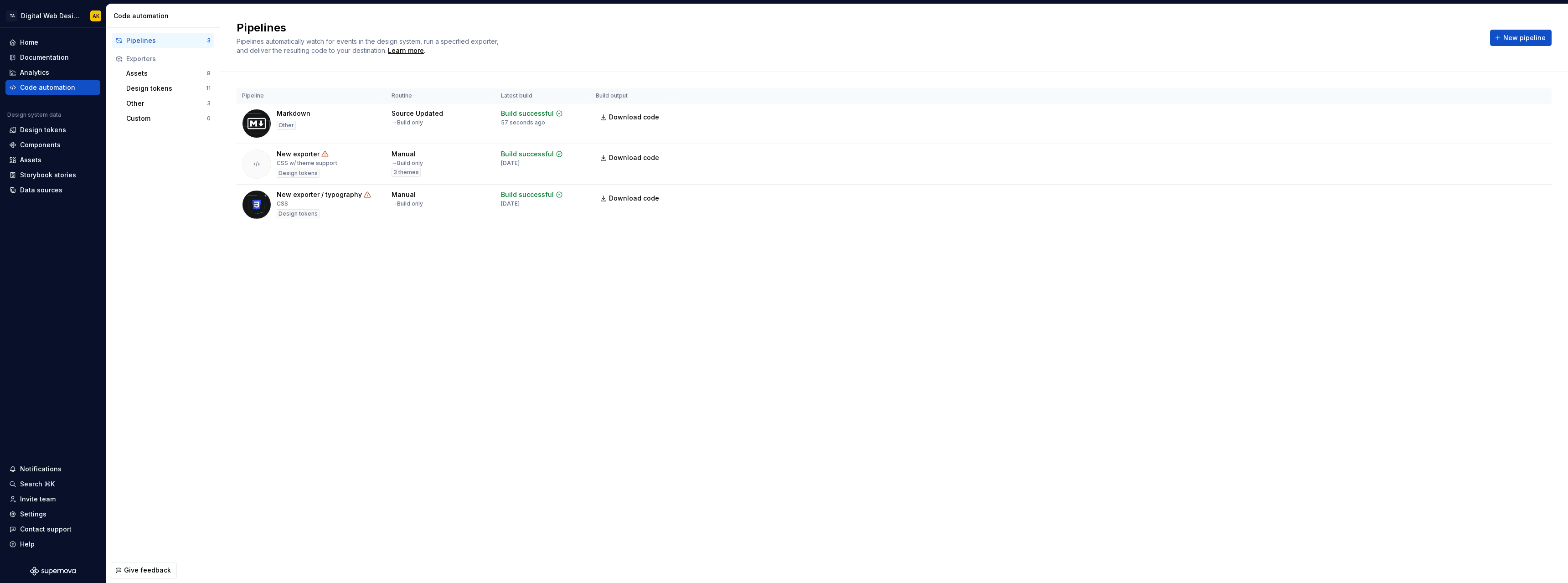
click at [1088, 394] on div "Pipelines Pipelines automatically watch for events in the design system, run a …" at bounding box center [894, 293] width 1348 height 579
click at [1540, 116] on html "TA Digital Web Design AK Home Documentation Analytics Code automation Design sy…" at bounding box center [784, 291] width 1568 height 583
click at [1529, 130] on div "Edit pipeline" at bounding box center [1521, 134] width 96 height 15
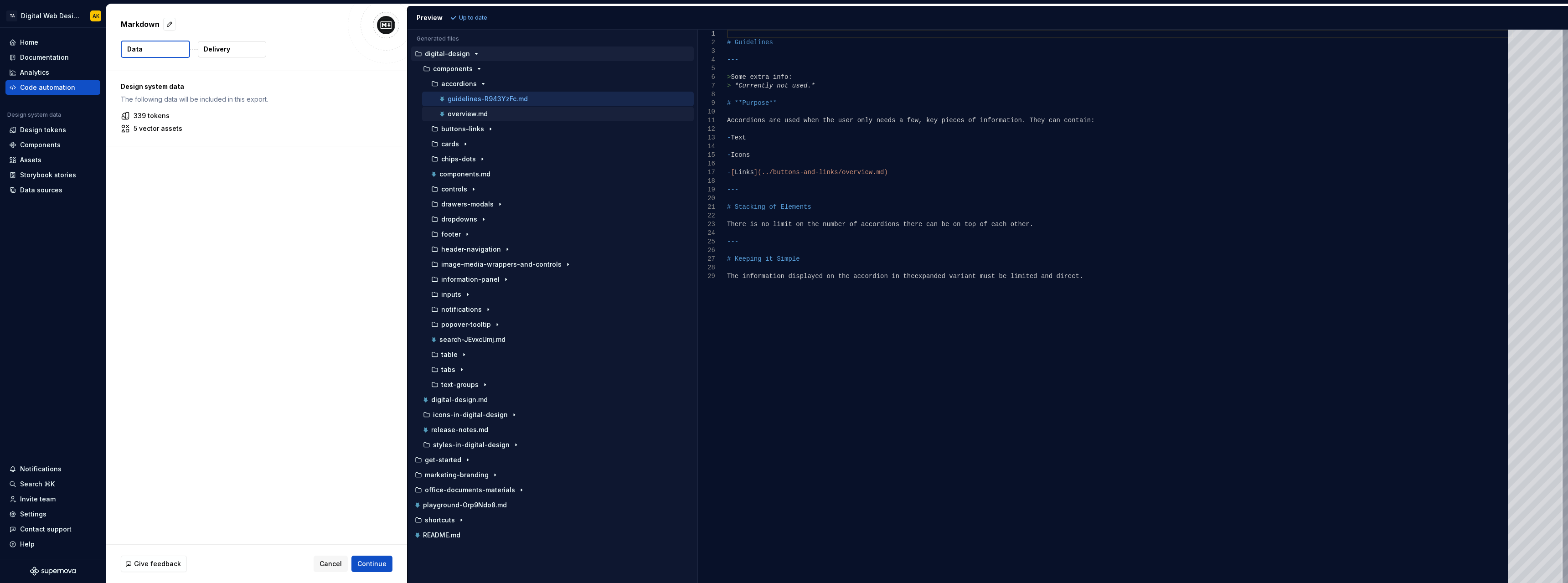
click at [495, 115] on div "overview.md" at bounding box center [566, 114] width 256 height 9
type textarea "**********"
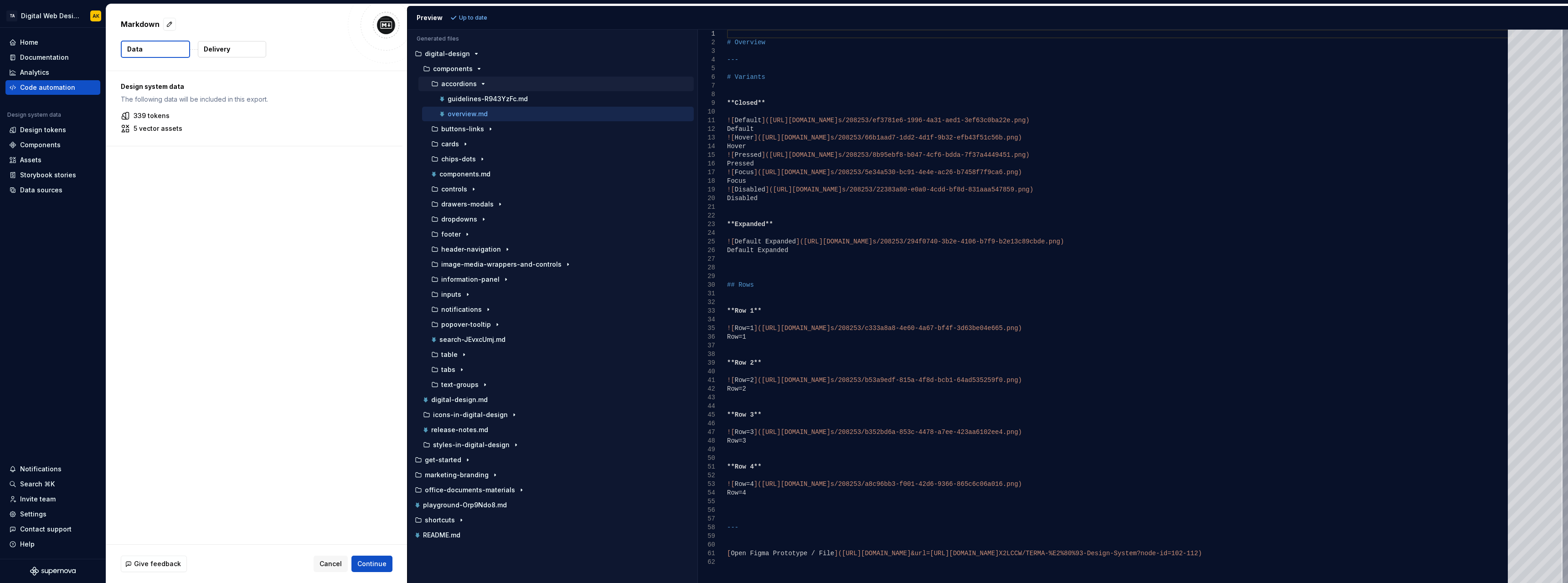
click at [494, 77] on div "accordions" at bounding box center [556, 84] width 275 height 15
click at [222, 50] on p "Delivery" at bounding box center [217, 49] width 26 height 9
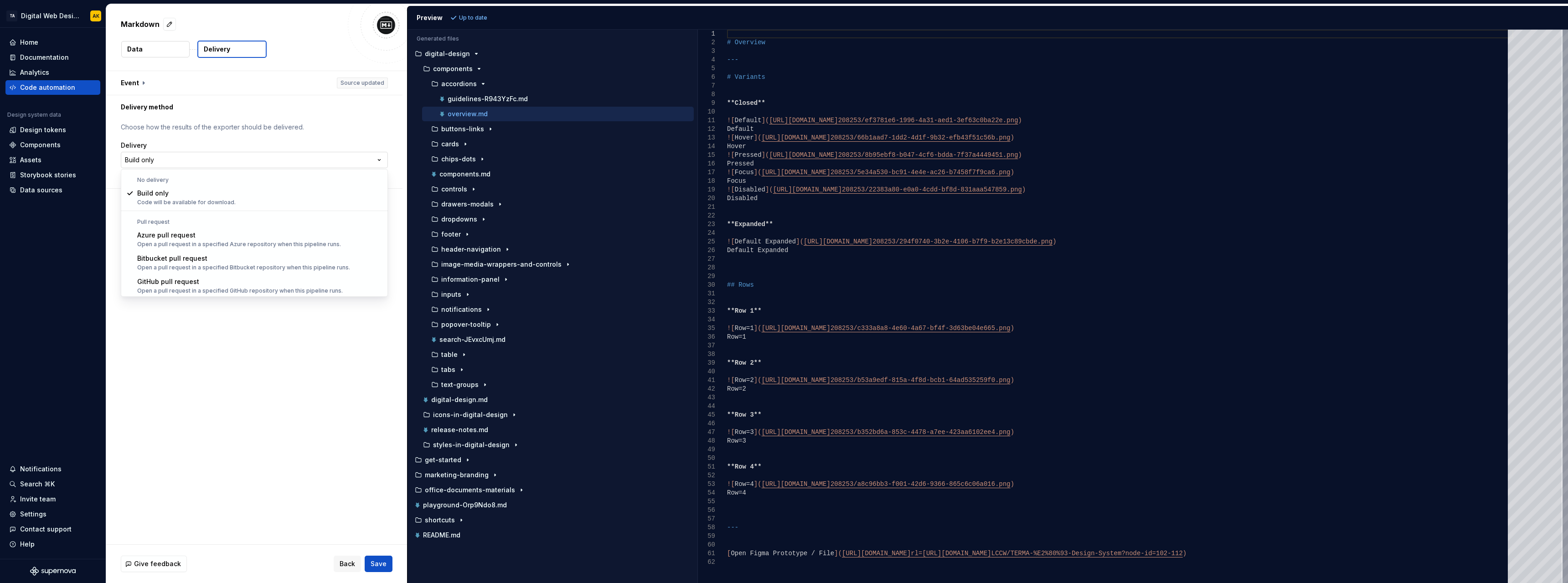
click at [174, 164] on html "**********" at bounding box center [784, 291] width 1568 height 583
click at [163, 48] on html "**********" at bounding box center [784, 291] width 1568 height 583
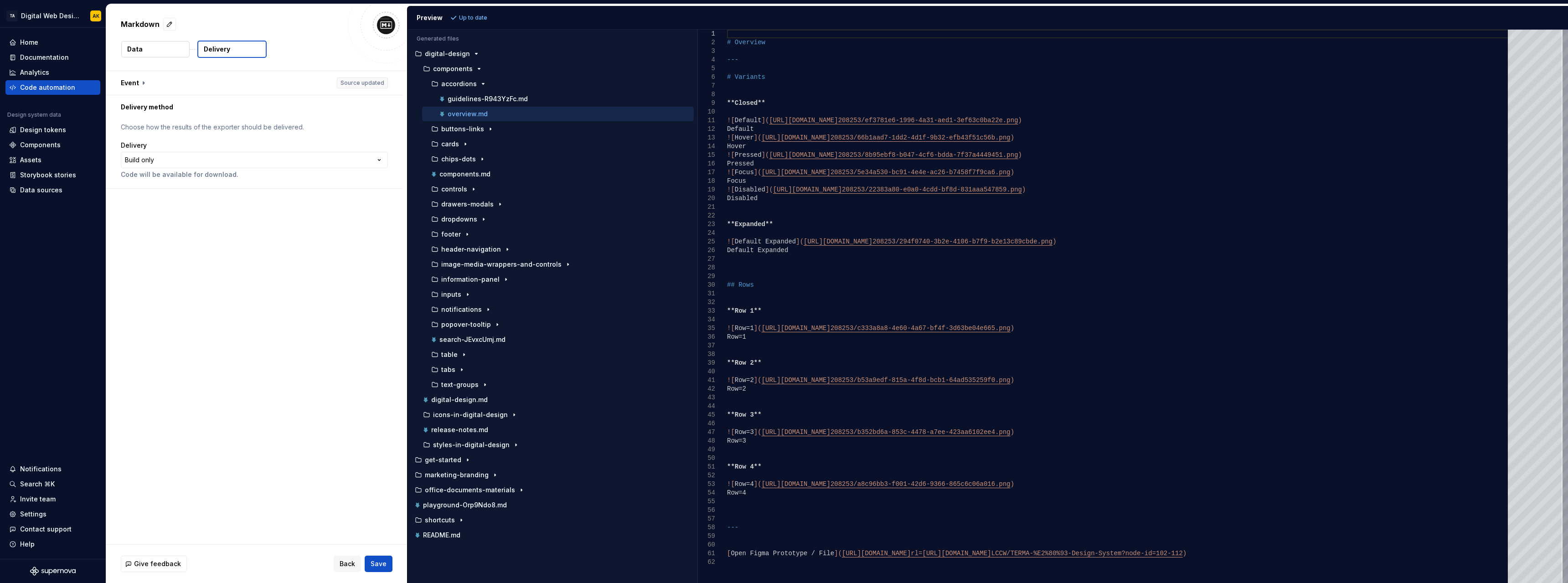
click at [163, 52] on button "Data" at bounding box center [155, 49] width 68 height 17
